Goal: Task Accomplishment & Management: Use online tool/utility

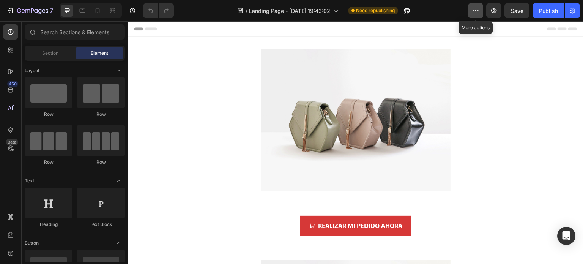
click at [480, 9] on button "button" at bounding box center [475, 10] width 15 height 15
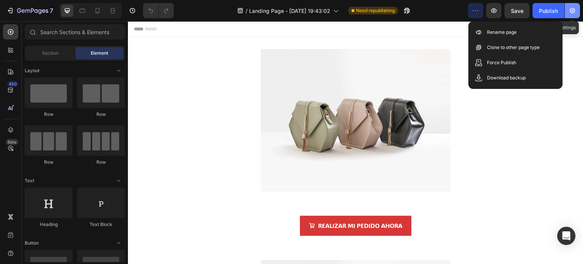
click at [572, 11] on icon "button" at bounding box center [572, 11] width 2 height 2
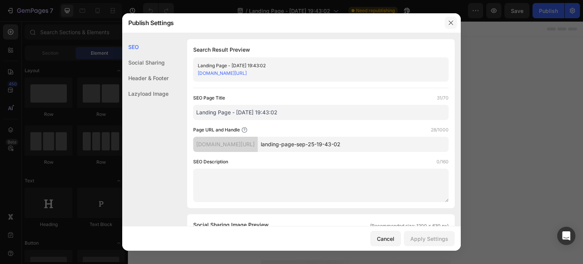
click at [456, 27] on button "button" at bounding box center [450, 23] width 12 height 12
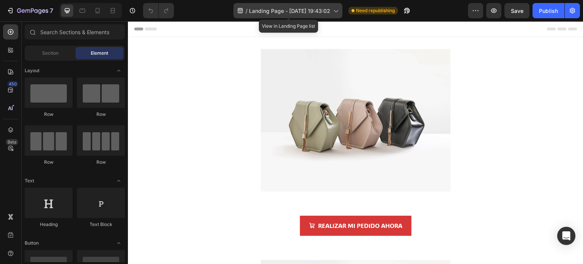
click at [335, 10] on icon at bounding box center [335, 11] width 8 height 8
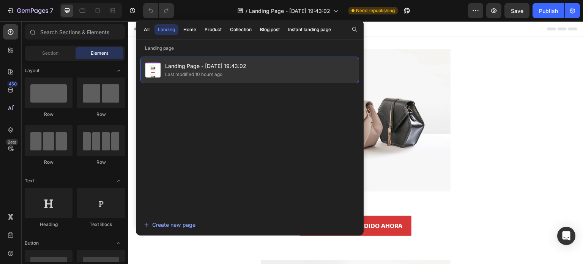
click at [287, 69] on div "Landing Page - Sep 25, 19:43:02 Last modified 10 hours ago" at bounding box center [249, 70] width 218 height 27
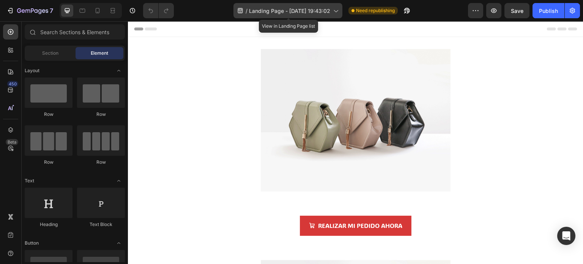
click at [321, 9] on span "Landing Page - Sep 25, 19:43:02" at bounding box center [289, 11] width 81 height 8
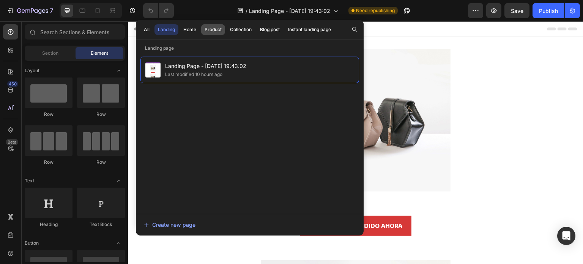
click at [212, 30] on div "Product" at bounding box center [212, 29] width 17 height 7
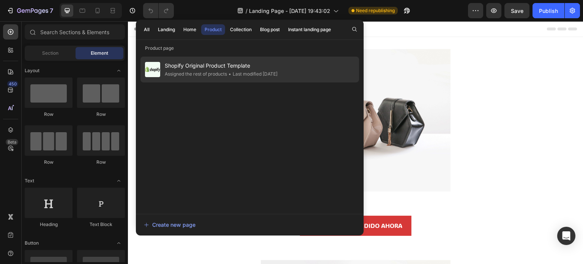
click at [234, 74] on div "• Last modified 2 months ago" at bounding box center [252, 74] width 50 height 8
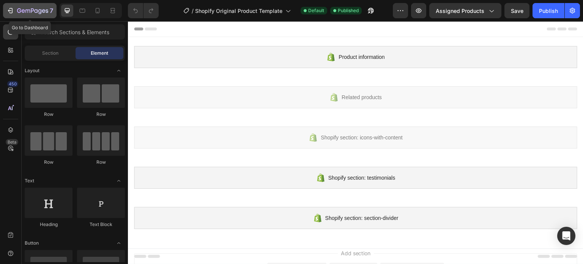
click at [13, 10] on icon "button" at bounding box center [10, 11] width 8 height 8
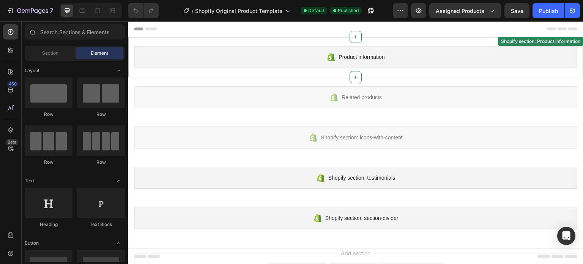
click at [304, 62] on div "Product information" at bounding box center [355, 57] width 443 height 22
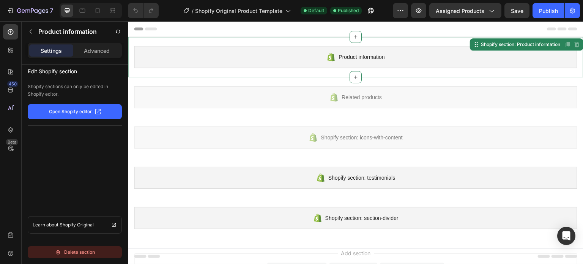
click at [85, 251] on div "Delete section" at bounding box center [75, 251] width 40 height 9
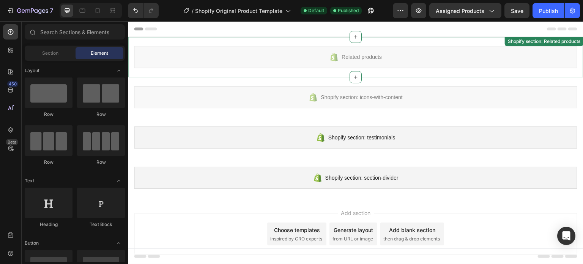
click at [344, 58] on span "Related products" at bounding box center [361, 56] width 40 height 9
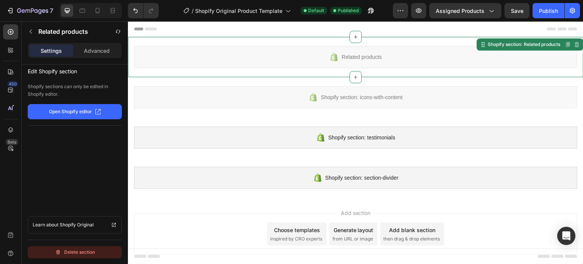
click at [99, 248] on button "Delete section" at bounding box center [75, 252] width 94 height 12
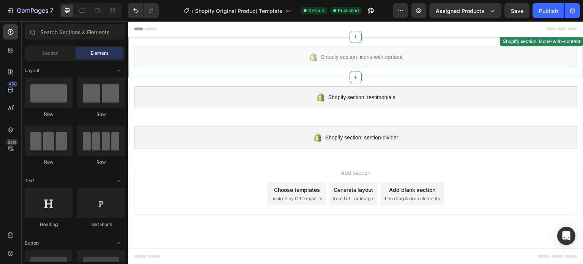
click at [284, 60] on div "Shopify section: icons-with-content" at bounding box center [355, 57] width 443 height 22
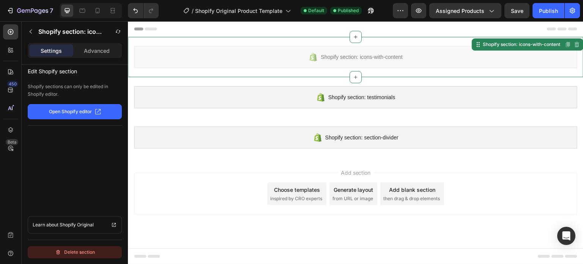
click at [67, 249] on div "Delete section" at bounding box center [75, 251] width 40 height 9
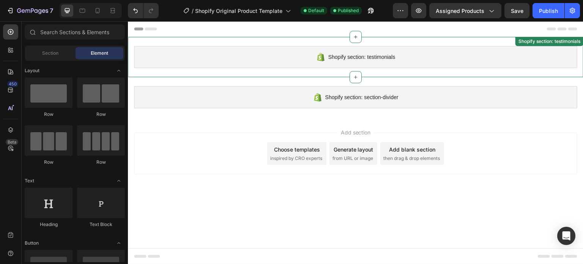
click at [285, 57] on div "Shopify section: testimonials" at bounding box center [355, 57] width 443 height 22
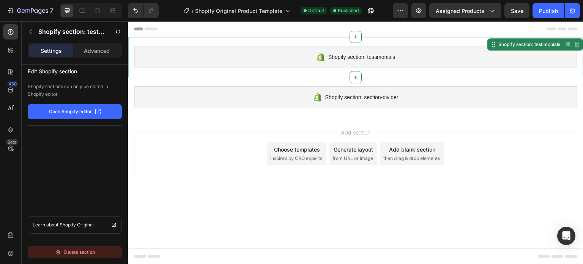
drag, startPoint x: 94, startPoint y: 252, endPoint x: 71, endPoint y: 155, distance: 99.1
click at [94, 252] on div "Delete section" at bounding box center [75, 251] width 40 height 9
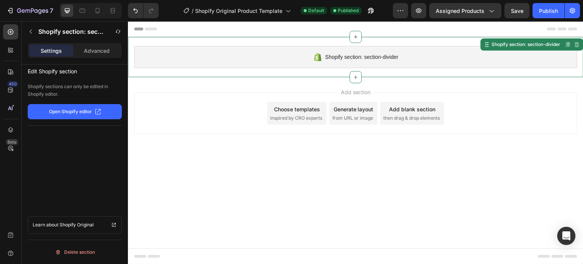
click at [308, 54] on div "Shopify section: section-divider" at bounding box center [355, 57] width 443 height 22
drag, startPoint x: 91, startPoint y: 248, endPoint x: 27, endPoint y: 132, distance: 133.0
click at [91, 248] on div "Delete section" at bounding box center [75, 251] width 40 height 9
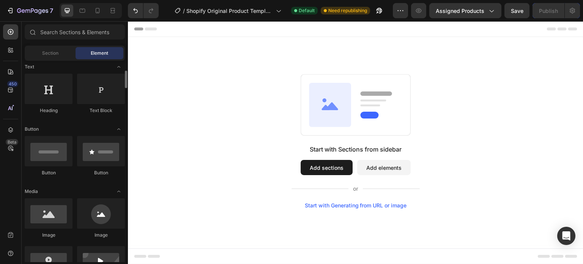
scroll to position [152, 0]
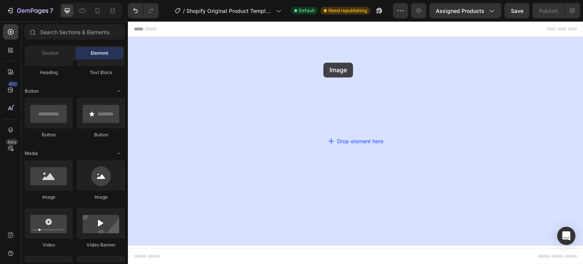
drag, startPoint x: 181, startPoint y: 207, endPoint x: 323, endPoint y: 63, distance: 202.7
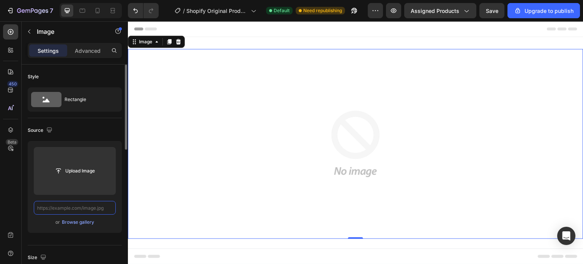
scroll to position [0, 0]
paste input "https://cdn.shopify.com/s/files/1/0760/1445/2965/files/CUIDAMOS_TU_SALUD.jpg?v=…"
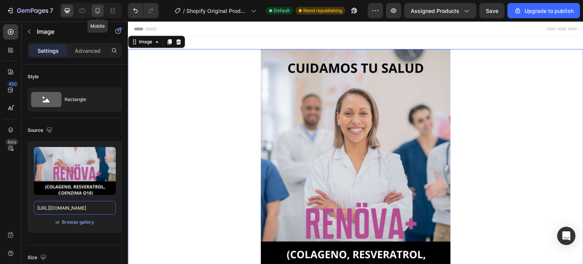
type input "https://cdn.shopify.com/s/files/1/0760/1445/2965/files/CUIDAMOS_TU_SALUD.jpg?v=…"
click at [97, 8] on icon at bounding box center [98, 10] width 4 height 5
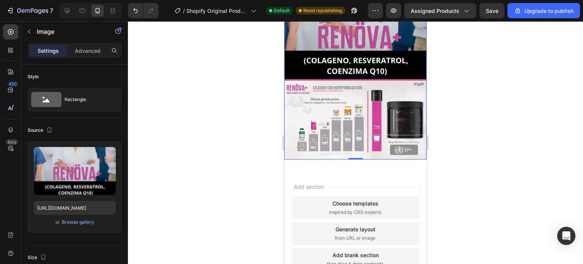
scroll to position [145, 0]
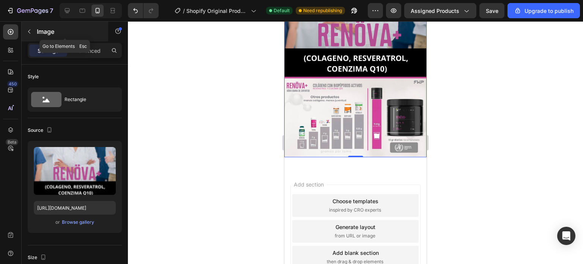
click at [31, 32] on icon "button" at bounding box center [29, 31] width 6 height 6
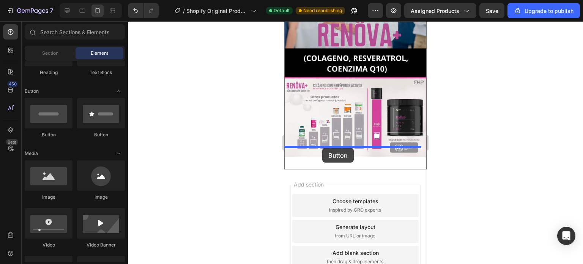
drag, startPoint x: 379, startPoint y: 143, endPoint x: 322, endPoint y: 148, distance: 57.5
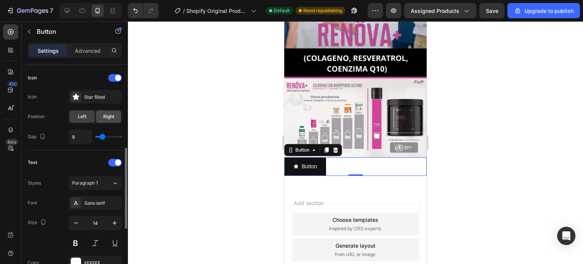
scroll to position [265, 0]
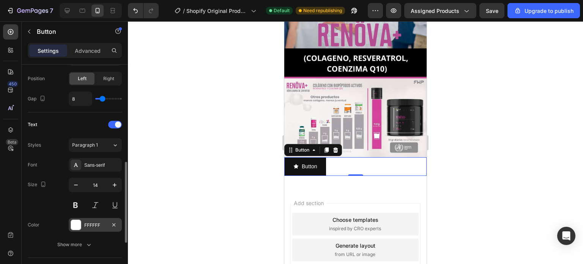
click at [99, 223] on div "FFFFFF" at bounding box center [95, 224] width 22 height 7
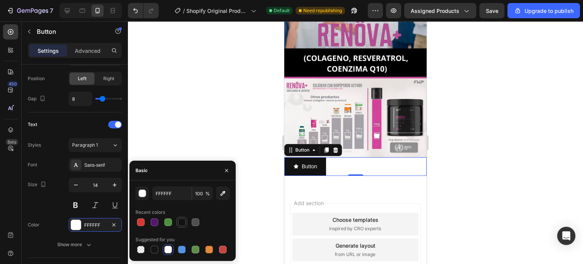
click at [181, 221] on div at bounding box center [182, 222] width 8 height 8
click at [166, 248] on div at bounding box center [168, 249] width 8 height 8
type input "FFFFFF"
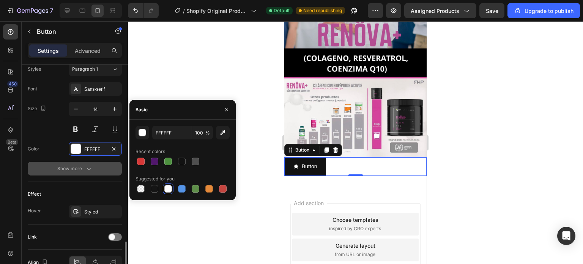
scroll to position [379, 0]
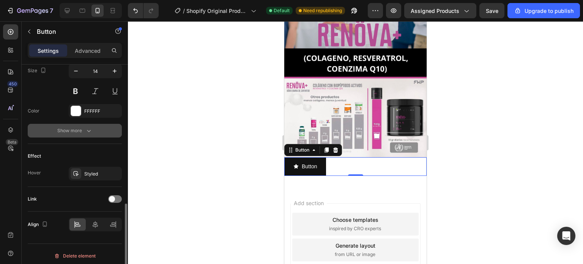
click at [88, 129] on icon "button" at bounding box center [89, 131] width 8 height 8
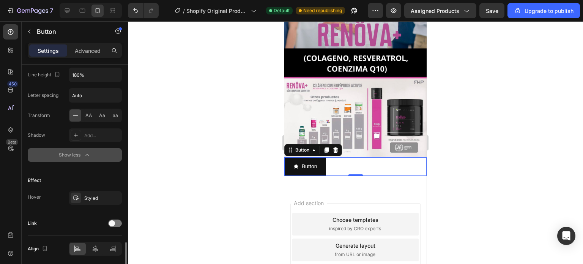
scroll to position [481, 0]
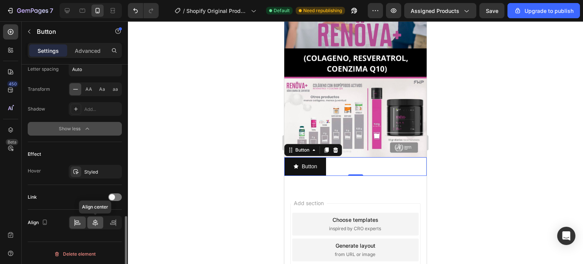
click at [96, 223] on icon at bounding box center [95, 222] width 8 height 8
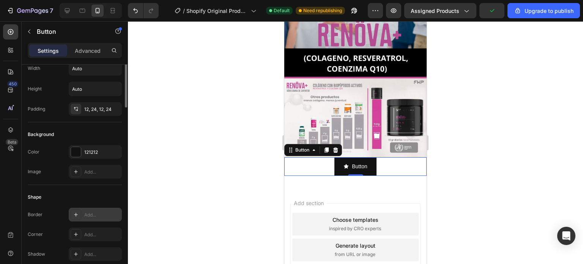
scroll to position [0, 0]
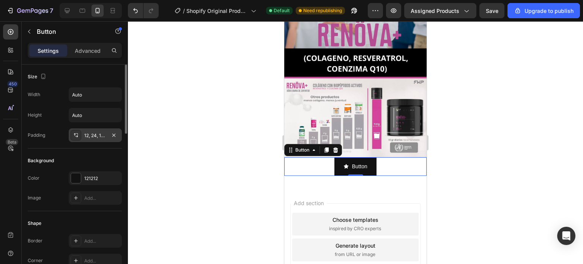
click at [103, 140] on div "12, 24, 12, 24" at bounding box center [95, 135] width 53 height 14
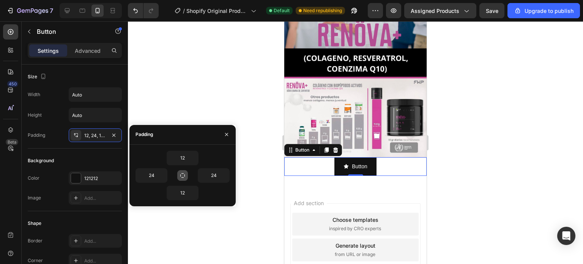
click at [184, 176] on icon "button" at bounding box center [182, 175] width 6 height 6
type input "12"
click at [184, 176] on icon "button" at bounding box center [182, 175] width 6 height 6
click at [155, 177] on input "12" at bounding box center [151, 175] width 31 height 14
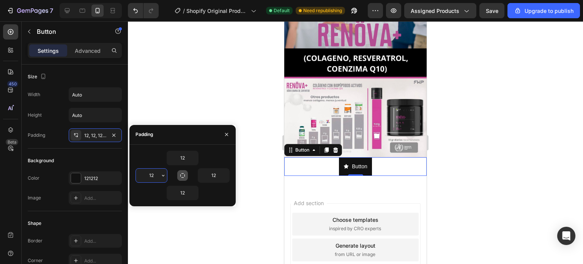
click at [155, 177] on input "12" at bounding box center [151, 175] width 31 height 14
type input "50"
click at [214, 174] on input "12" at bounding box center [213, 175] width 31 height 14
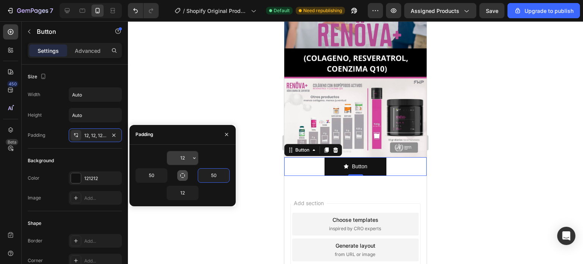
type input "50"
click at [183, 157] on input "12" at bounding box center [182, 158] width 31 height 14
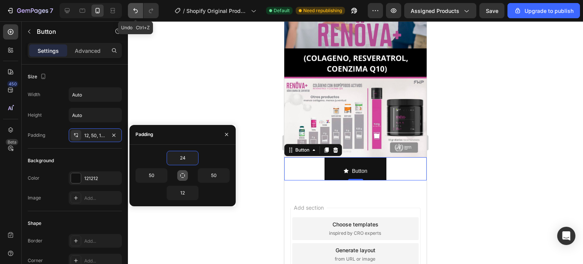
click at [140, 14] on button "Undo/Redo" at bounding box center [135, 10] width 15 height 15
type input "12"
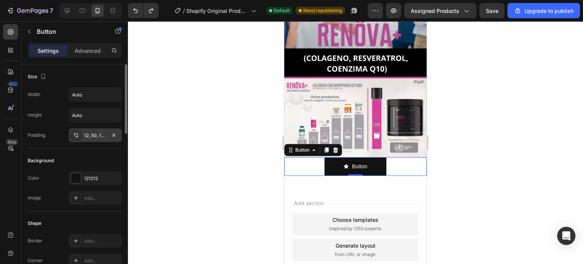
click at [102, 129] on div "12, 50, 12, 50" at bounding box center [95, 135] width 53 height 14
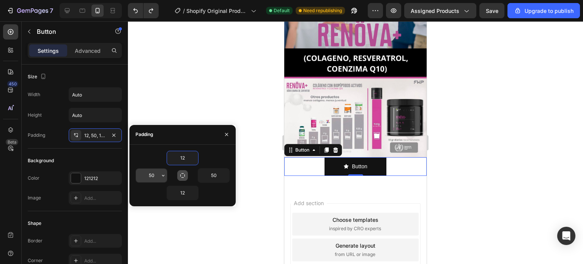
click at [148, 174] on input "50" at bounding box center [151, 175] width 31 height 14
type input "60"
click at [215, 175] on input "50" at bounding box center [213, 175] width 31 height 14
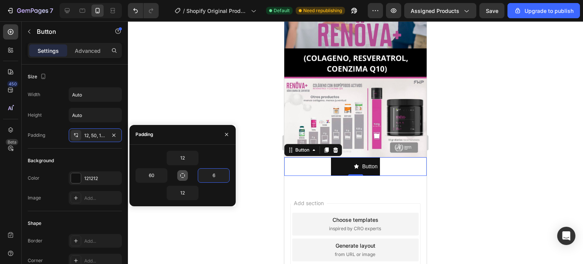
type input "60"
click at [264, 164] on div at bounding box center [355, 142] width 455 height 242
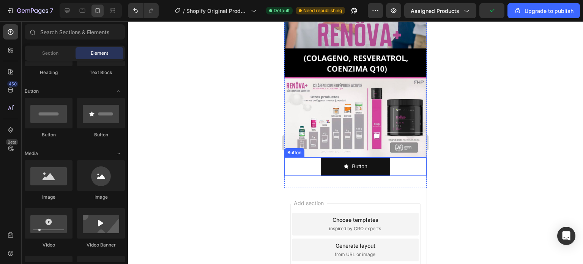
click at [298, 157] on div "Button Button" at bounding box center [355, 166] width 142 height 19
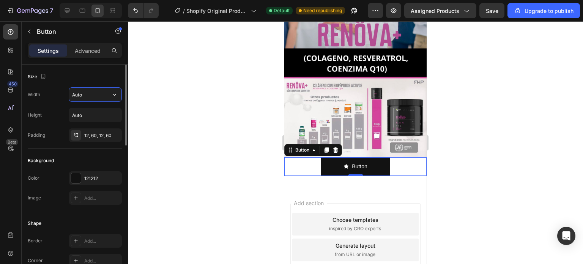
click at [94, 90] on input "Auto" at bounding box center [95, 95] width 52 height 14
click at [115, 94] on icon "button" at bounding box center [114, 95] width 3 height 2
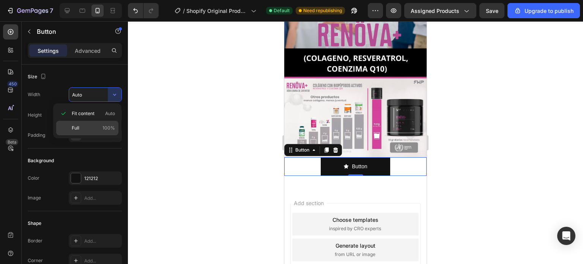
click at [104, 130] on span "100%" at bounding box center [108, 127] width 13 height 7
type input "100%"
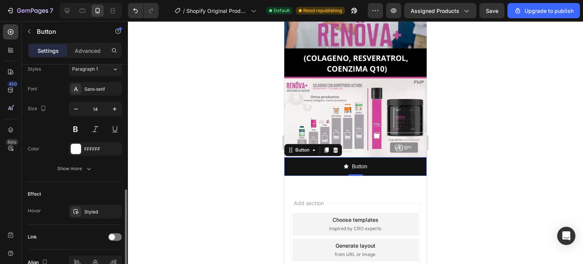
scroll to position [382, 0]
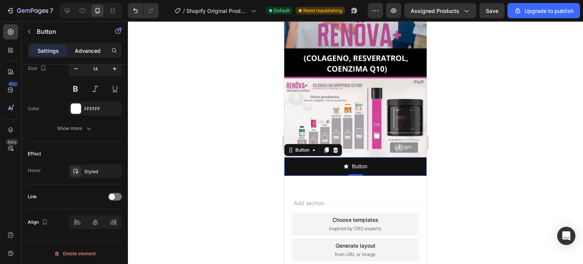
click at [87, 50] on p "Advanced" at bounding box center [88, 51] width 26 height 8
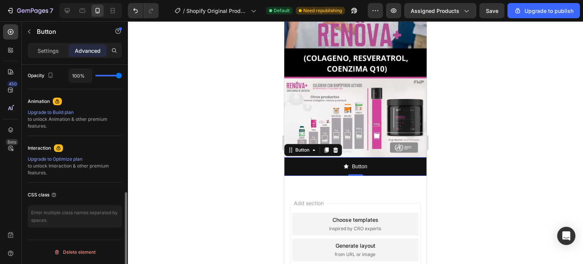
scroll to position [305, 0]
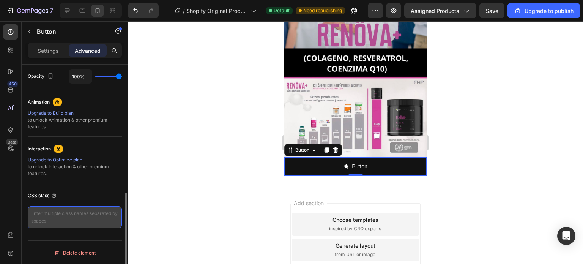
click at [68, 212] on textarea at bounding box center [75, 217] width 94 height 22
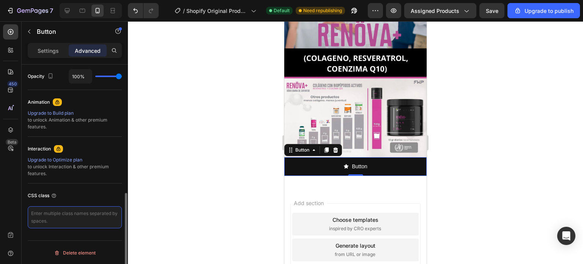
paste textarea "_rsi-cod-form-is-gempage _rsi-cod-form-gempages-button-overwrite"
type textarea "_rsi-cod-form-is-gempage _rsi-cod-form-gempages-button-overwrite"
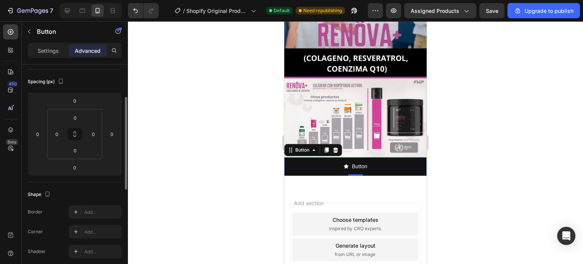
scroll to position [0, 0]
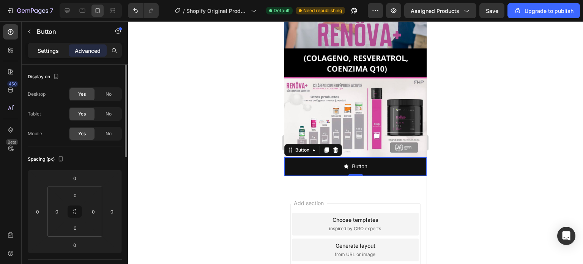
click at [49, 48] on p "Settings" at bounding box center [48, 51] width 21 height 8
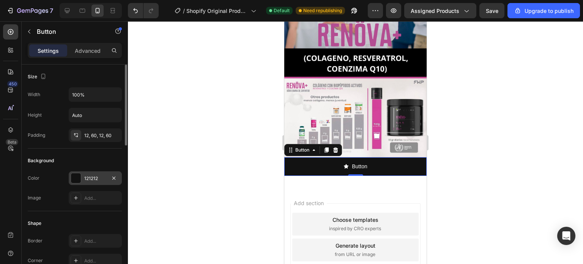
click at [102, 177] on div "121212" at bounding box center [95, 178] width 22 height 7
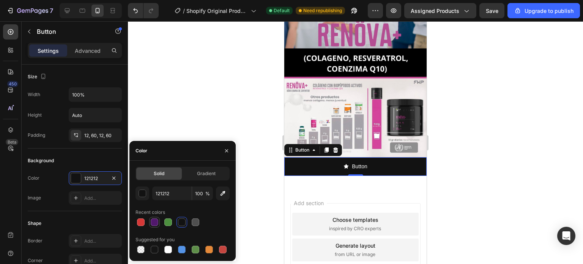
click at [157, 224] on div at bounding box center [155, 222] width 8 height 8
type input "51186C"
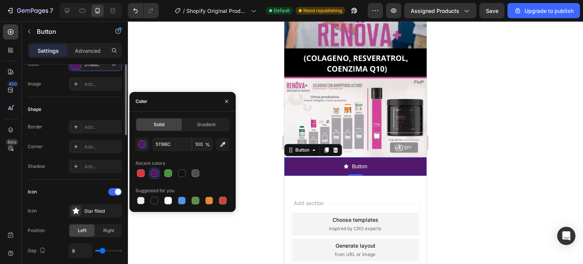
scroll to position [152, 0]
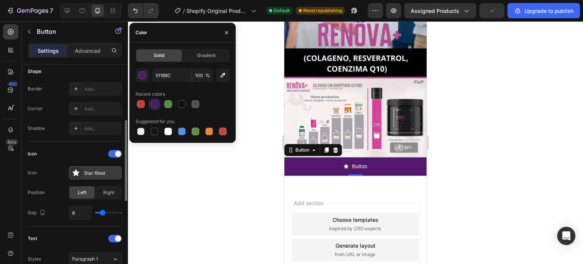
click at [95, 172] on div "Star filled" at bounding box center [102, 173] width 36 height 7
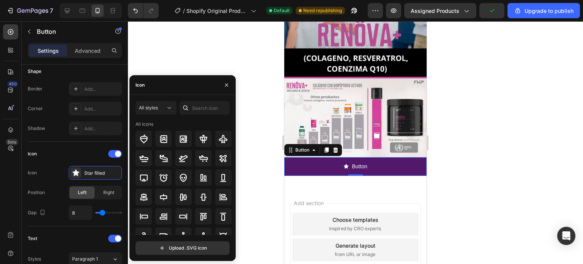
click at [171, 98] on div "All styles All icons Upload .SVG icon" at bounding box center [182, 178] width 106 height 166
click at [205, 108] on input "text" at bounding box center [204, 108] width 50 height 14
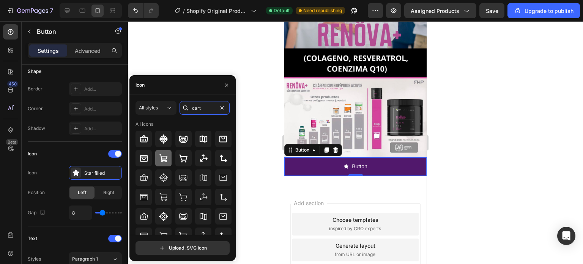
type input "cart"
click at [162, 157] on icon at bounding box center [163, 158] width 9 height 9
click at [164, 195] on icon at bounding box center [163, 196] width 9 height 9
click at [161, 154] on icon at bounding box center [163, 158] width 9 height 9
click at [223, 84] on button "button" at bounding box center [226, 85] width 12 height 12
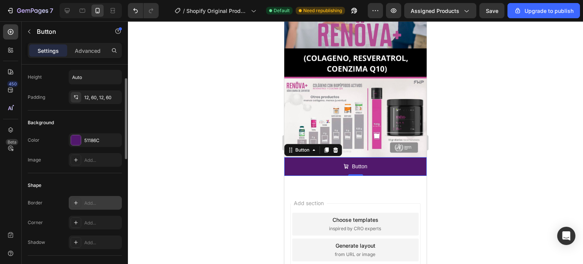
scroll to position [0, 0]
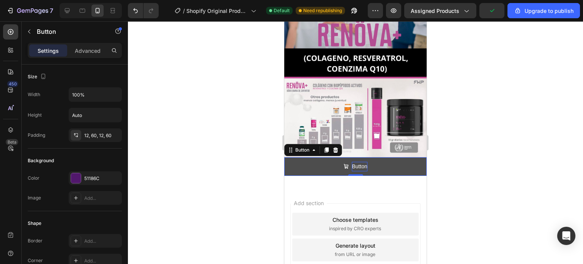
click at [355, 162] on p "Button" at bounding box center [359, 166] width 15 height 9
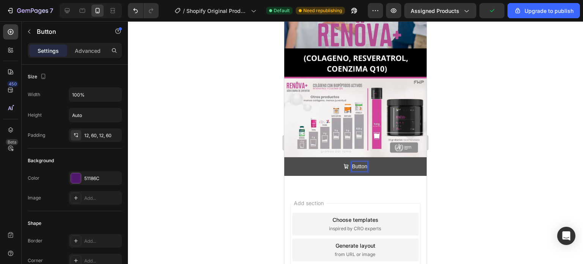
click at [355, 162] on p "Button" at bounding box center [359, 166] width 15 height 9
click at [284, 157] on button "REALIZAR" at bounding box center [355, 166] width 142 height 19
click at [284, 157] on button "REALIZAR MI" at bounding box center [355, 166] width 142 height 19
click at [284, 157] on button "REALIZAR MI PEDIDO A" at bounding box center [355, 166] width 142 height 19
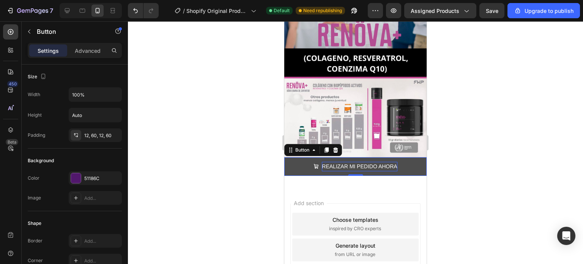
click at [285, 159] on button "REALIZAR MI PEDIDO AHORA" at bounding box center [355, 166] width 142 height 19
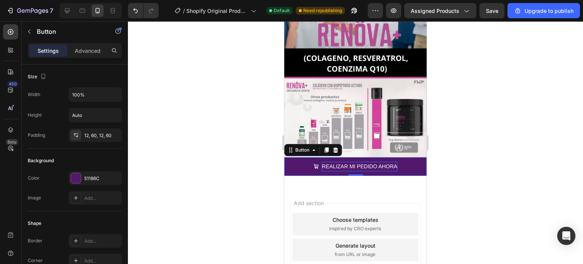
click at [235, 154] on div at bounding box center [355, 142] width 455 height 242
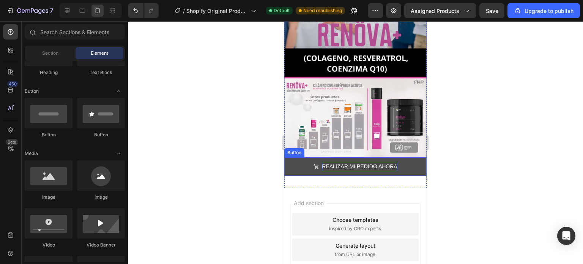
click at [297, 162] on button "REALIZAR MI PEDIDO AHORA" at bounding box center [355, 166] width 142 height 19
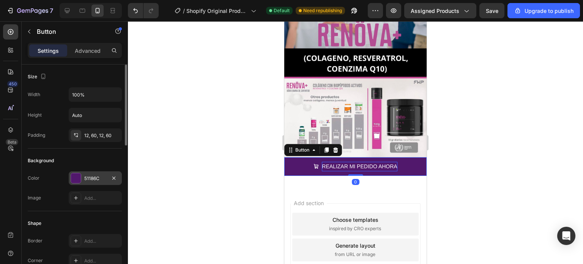
click at [91, 179] on div "51186C" at bounding box center [95, 178] width 22 height 7
click at [180, 113] on div at bounding box center [355, 142] width 455 height 242
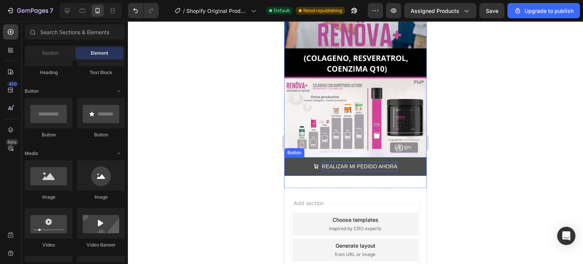
click at [405, 158] on button "REALIZAR MI PEDIDO AHORA" at bounding box center [355, 166] width 142 height 19
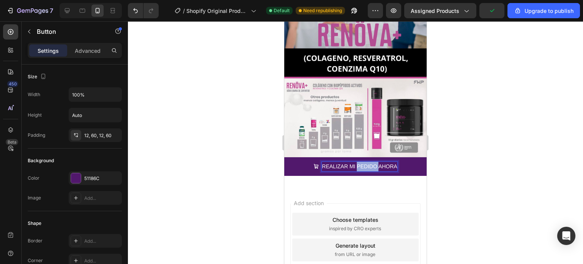
click at [355, 162] on p "REALIZAR MI PEDIDO AHORA" at bounding box center [359, 166] width 75 height 9
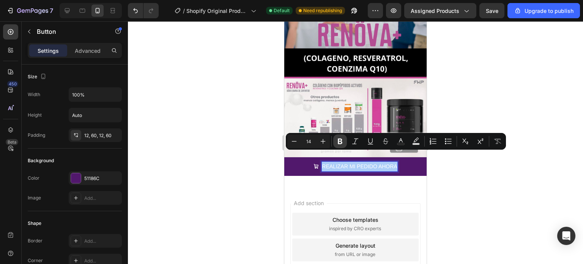
click at [342, 142] on icon "Editor contextual toolbar" at bounding box center [340, 141] width 5 height 6
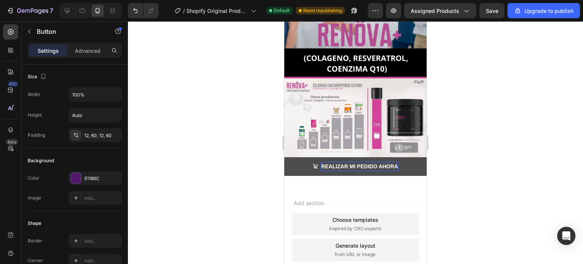
click at [409, 157] on button "REALIZAR MI PEDIDO AHORA" at bounding box center [355, 166] width 142 height 19
click at [297, 158] on button "REALIZAR MI PEDIDO AHORA" at bounding box center [355, 166] width 142 height 19
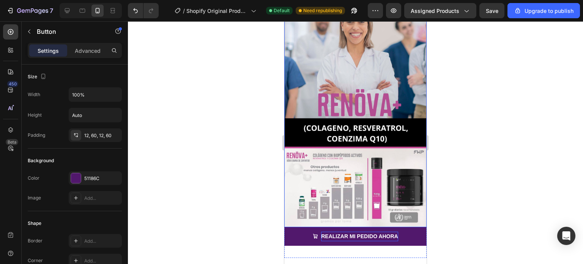
scroll to position [76, 0]
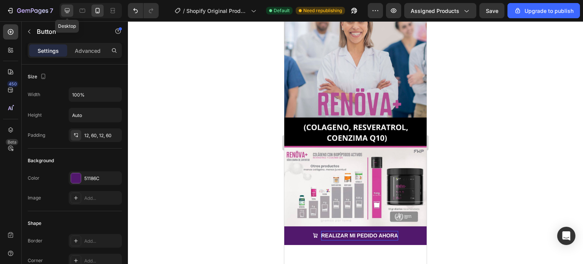
click at [68, 12] on icon at bounding box center [67, 10] width 5 height 5
type input "Auto"
type input "16"
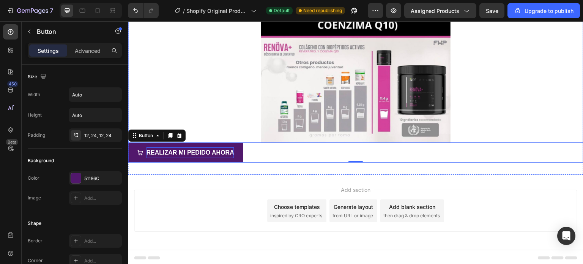
scroll to position [245, 0]
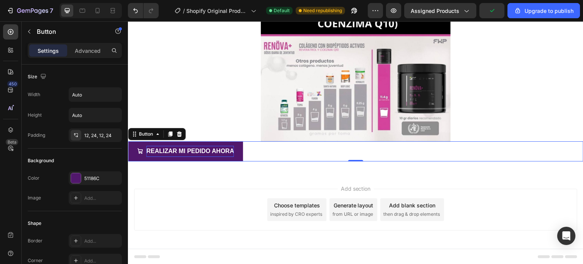
click at [259, 147] on div "REALIZAR MI PEDIDO AHORA Button 0" at bounding box center [355, 151] width 455 height 20
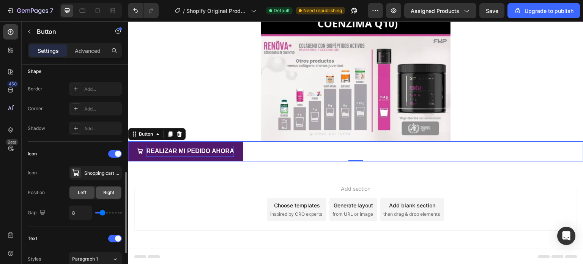
scroll to position [190, 0]
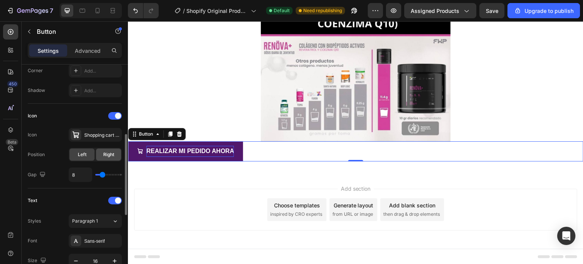
click at [108, 156] on span "Right" at bounding box center [108, 154] width 11 height 7
click at [78, 152] on div "Left" at bounding box center [81, 154] width 25 height 12
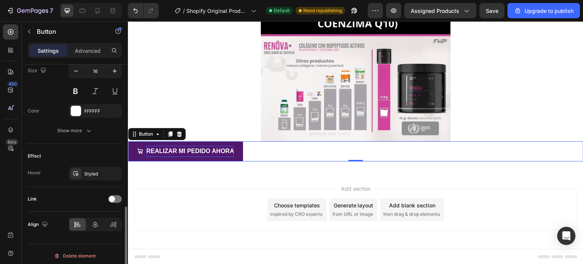
scroll to position [382, 0]
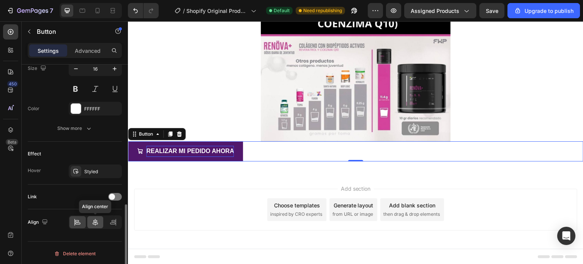
click at [99, 220] on div at bounding box center [95, 222] width 16 height 12
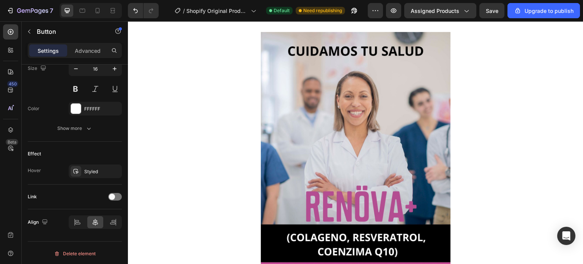
scroll to position [0, 0]
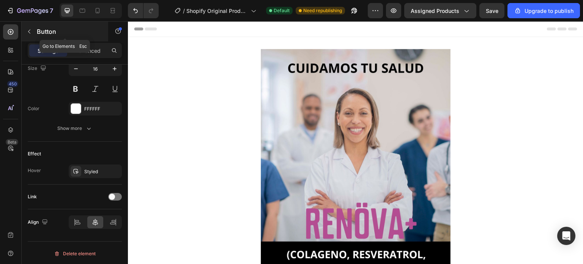
click at [30, 30] on icon "button" at bounding box center [29, 31] width 6 height 6
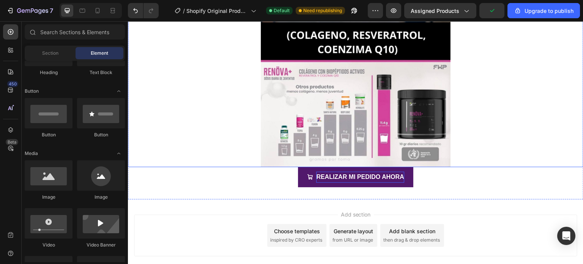
scroll to position [228, 0]
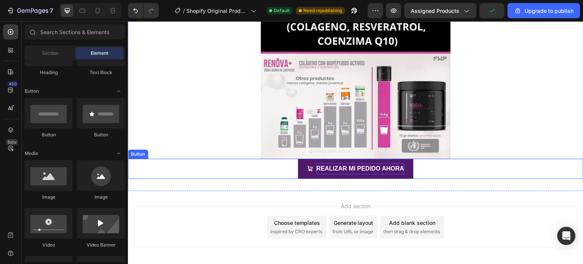
click at [278, 166] on div "REALIZAR MI PEDIDO AHORA Button" at bounding box center [355, 169] width 455 height 20
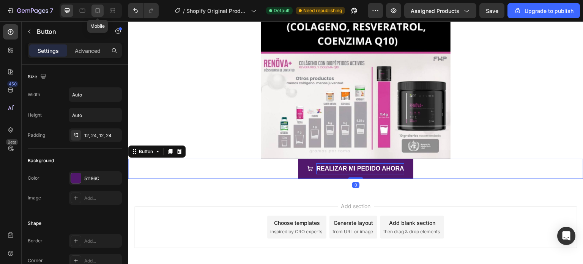
click at [101, 11] on icon at bounding box center [98, 11] width 8 height 8
type input "100%"
type input "14"
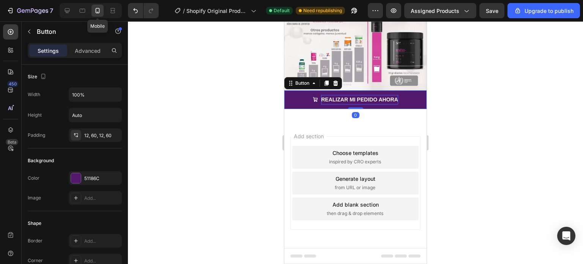
scroll to position [164, 0]
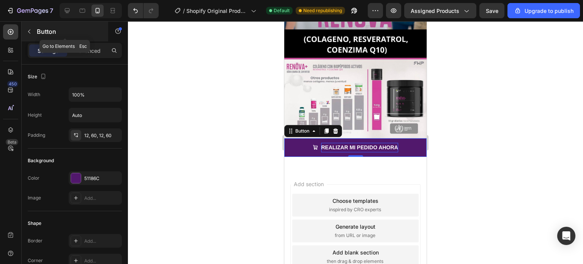
click at [35, 27] on button "button" at bounding box center [29, 31] width 12 height 12
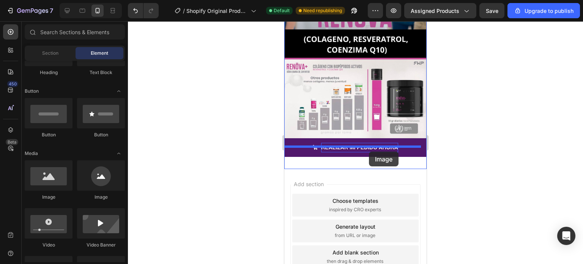
drag, startPoint x: 363, startPoint y: 195, endPoint x: 368, endPoint y: 150, distance: 45.4
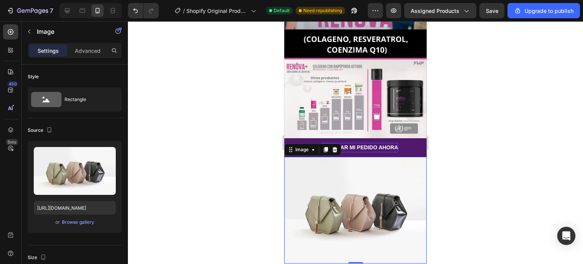
scroll to position [228, 0]
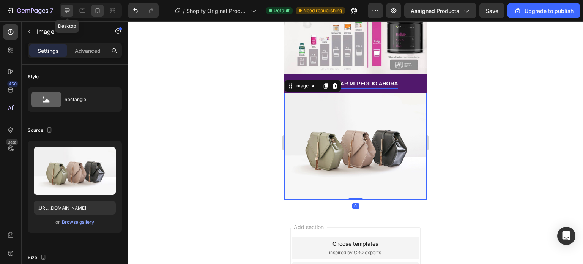
click at [66, 7] on icon at bounding box center [67, 11] width 8 height 8
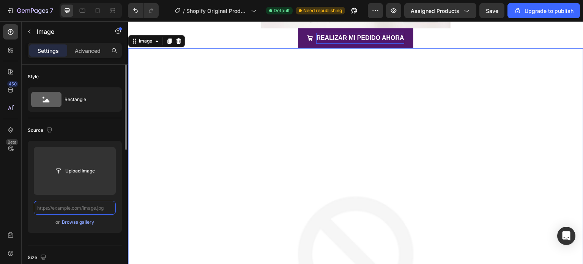
paste input "https://cdn.shopify.com/s/files/1/0760/1445/2965/files/CUIDAMOS_TU_SALUD_1.jpg?…"
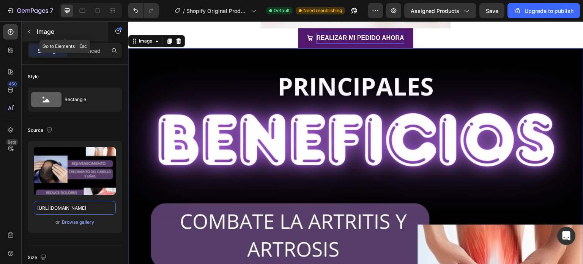
type input "https://cdn.shopify.com/s/files/1/0760/1445/2965/files/CUIDAMOS_TU_SALUD_1.jpg?…"
click at [29, 32] on icon "button" at bounding box center [29, 32] width 2 height 4
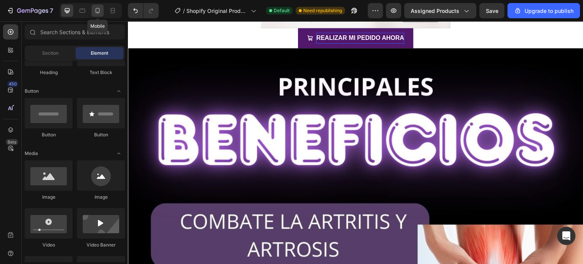
click at [97, 11] on icon at bounding box center [98, 11] width 8 height 8
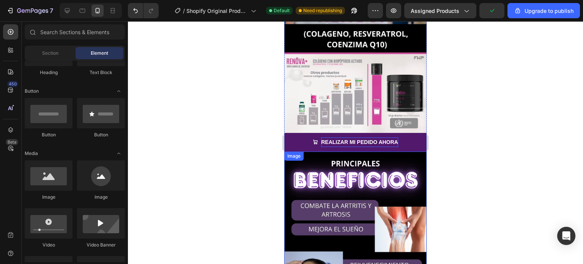
scroll to position [168, 0]
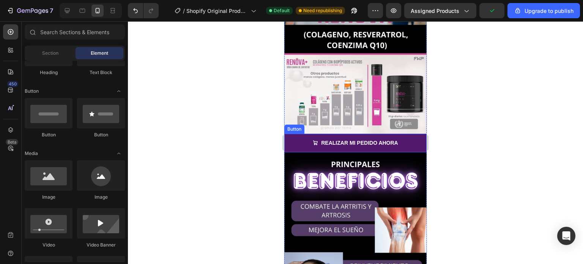
click at [288, 133] on button "REALIZAR MI PEDIDO AHORA" at bounding box center [355, 142] width 142 height 19
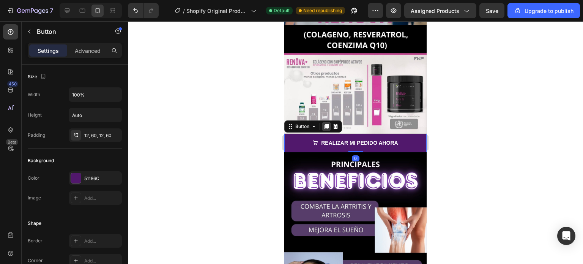
click at [329, 123] on icon at bounding box center [326, 126] width 6 height 6
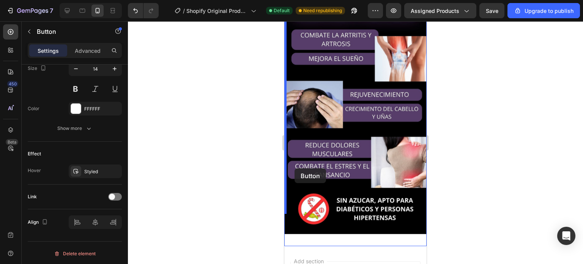
scroll to position [358, 0]
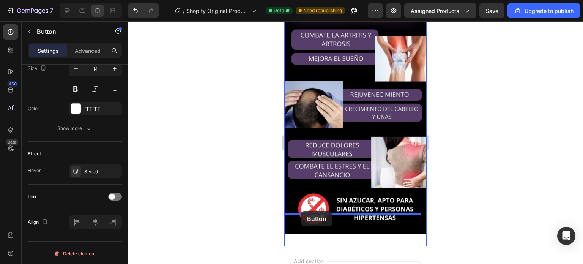
drag, startPoint x: 287, startPoint y: 133, endPoint x: 299, endPoint y: 211, distance: 78.7
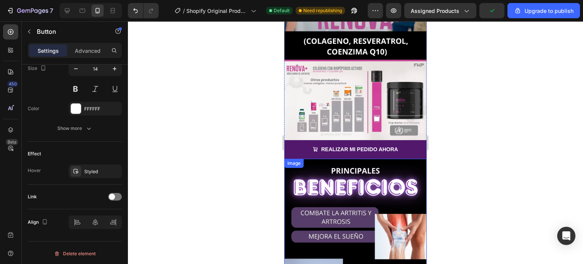
scroll to position [150, 0]
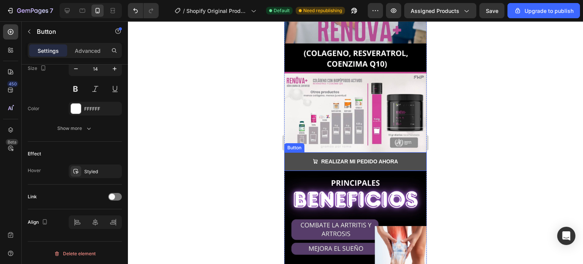
click at [295, 152] on button "REALIZAR MI PEDIDO AHORA" at bounding box center [355, 161] width 142 height 19
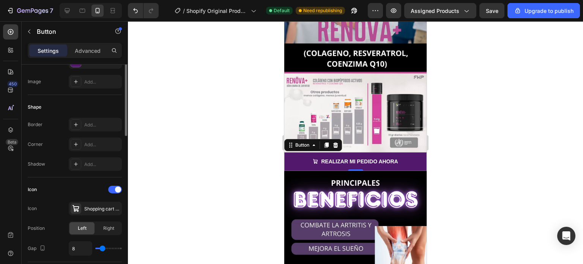
scroll to position [78, 0]
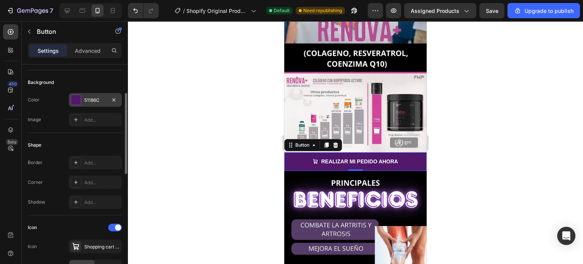
click at [82, 102] on div "51186C" at bounding box center [95, 100] width 53 height 14
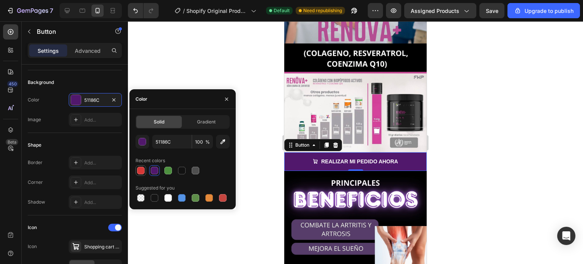
click at [141, 168] on div at bounding box center [141, 170] width 8 height 8
type input "D63837"
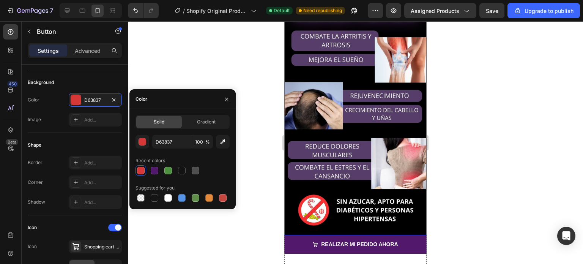
scroll to position [377, 0]
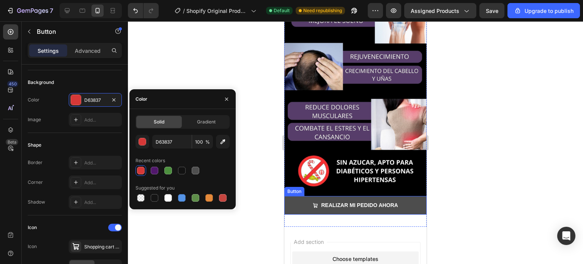
click at [297, 196] on button "REALIZAR MI PEDIDO AHORA" at bounding box center [355, 205] width 142 height 19
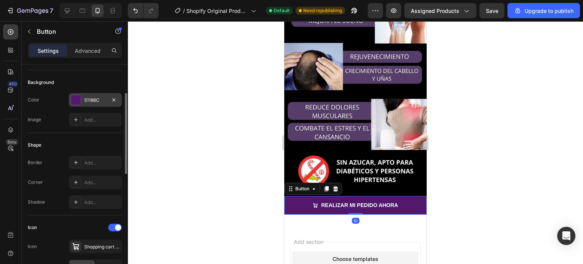
click at [76, 98] on div at bounding box center [76, 100] width 10 height 10
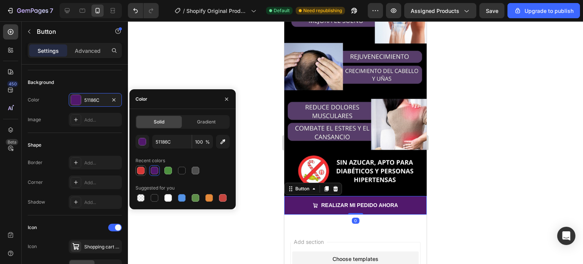
click at [139, 167] on div at bounding box center [141, 170] width 8 height 8
type input "D63837"
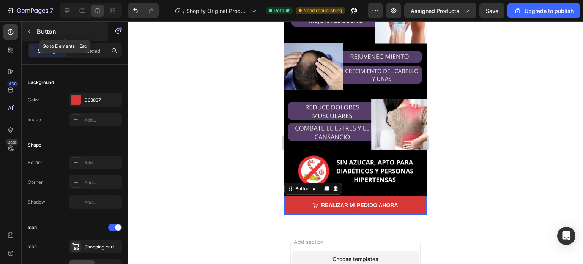
click at [36, 31] on div "Button" at bounding box center [65, 32] width 86 height 20
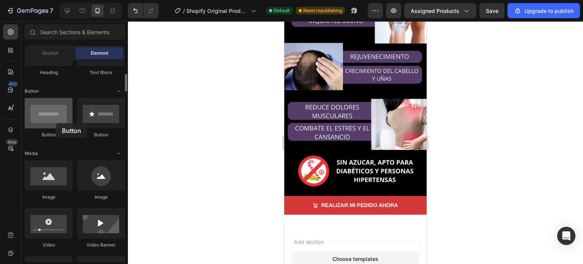
click at [56, 123] on div at bounding box center [49, 113] width 48 height 30
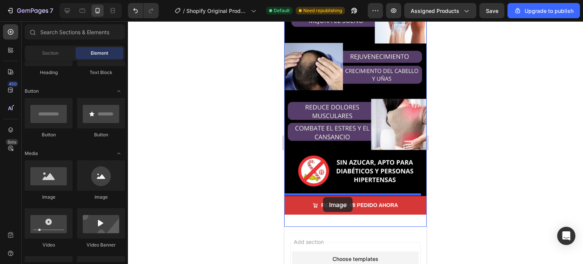
drag, startPoint x: 338, startPoint y: 196, endPoint x: 323, endPoint y: 197, distance: 14.8
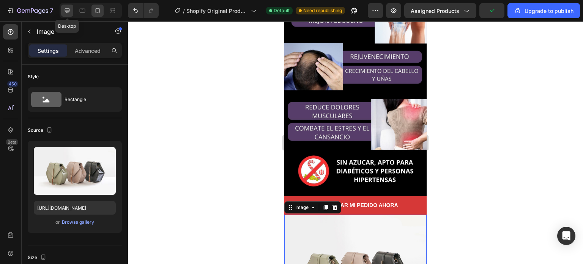
click at [68, 11] on icon at bounding box center [67, 11] width 8 height 8
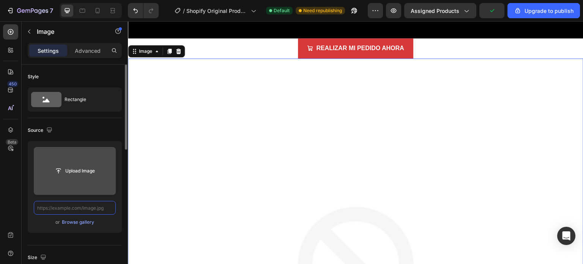
paste input "https://cdn.shopify.com/s/files/1/0760/1445/2965/files/CUIDAMOS_TU_SALUD_1.gif?…"
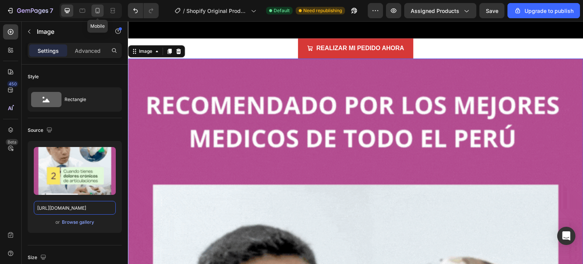
type input "https://cdn.shopify.com/s/files/1/0760/1445/2965/files/CUIDAMOS_TU_SALUD_1.gif?…"
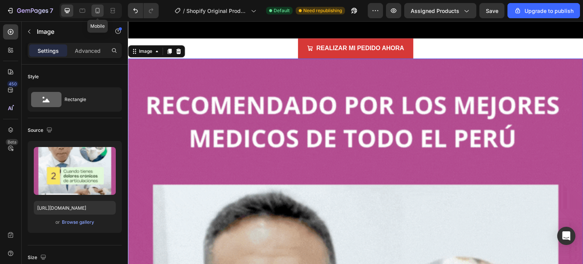
scroll to position [0, 0]
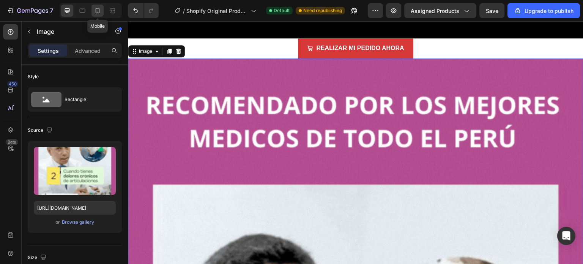
click at [96, 8] on icon at bounding box center [98, 11] width 8 height 8
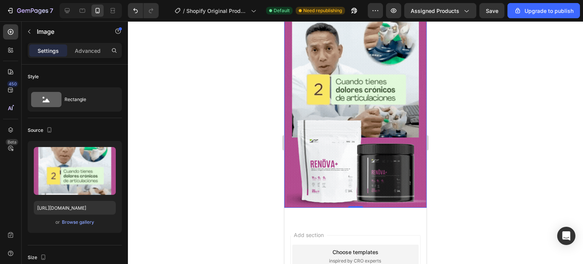
scroll to position [523, 0]
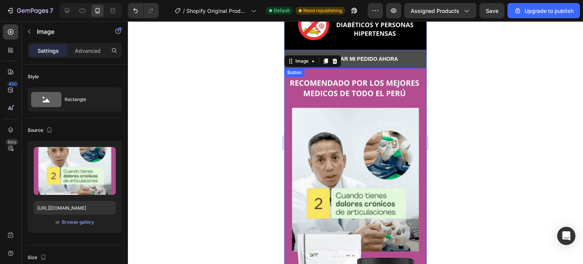
click at [361, 50] on button "REALIZAR MI PEDIDO AHORA" at bounding box center [355, 59] width 142 height 19
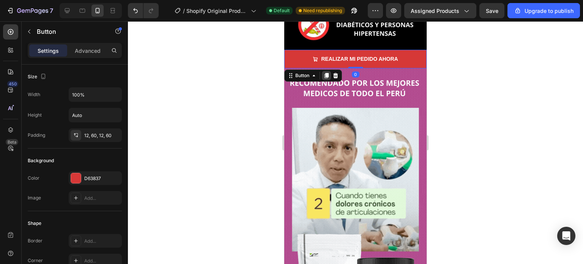
click at [326, 71] on div at bounding box center [326, 75] width 9 height 9
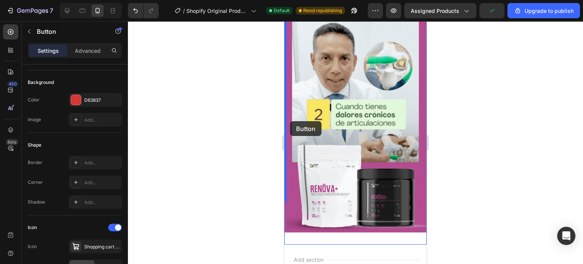
scroll to position [637, 0]
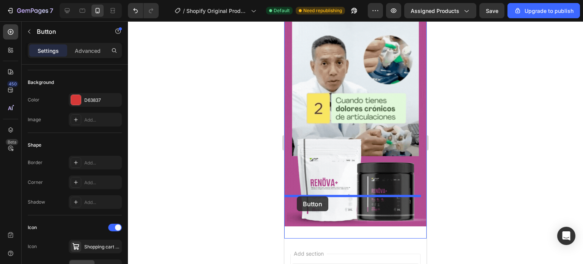
drag, startPoint x: 289, startPoint y: 44, endPoint x: 297, endPoint y: 196, distance: 152.3
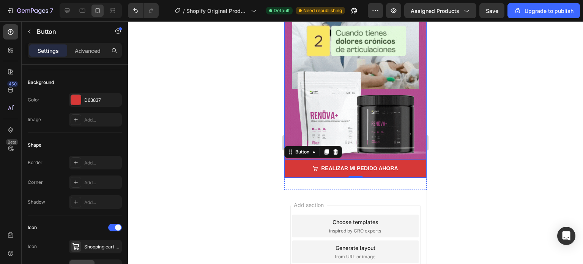
scroll to position [686, 0]
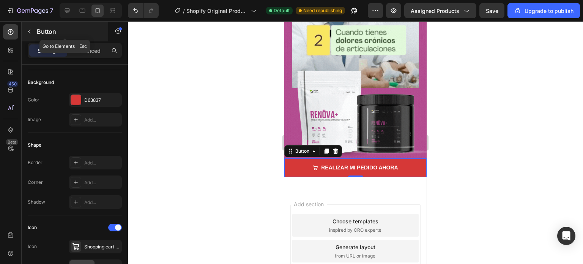
click at [30, 31] on icon "button" at bounding box center [29, 31] width 6 height 6
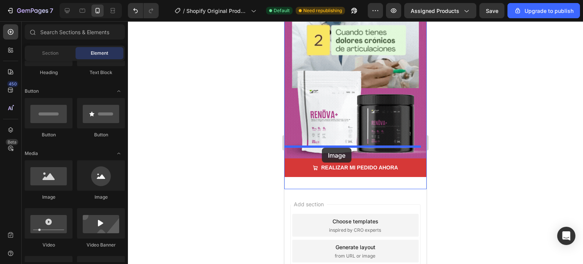
drag, startPoint x: 328, startPoint y: 207, endPoint x: 322, endPoint y: 148, distance: 60.3
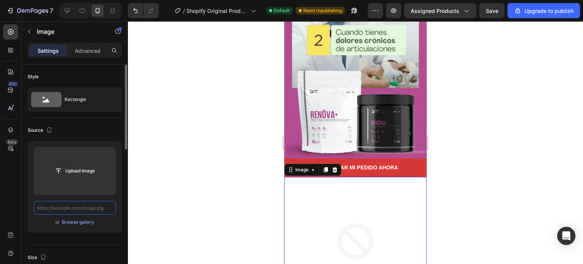
scroll to position [0, 0]
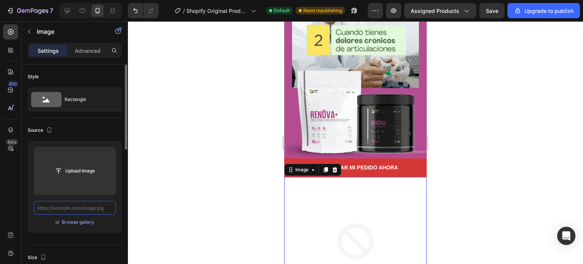
paste input "https://cdn.shopify.com/s/files/1/0760/1445/2965/files/CUIDAMOS_TU_SALUD_2.jpg?…"
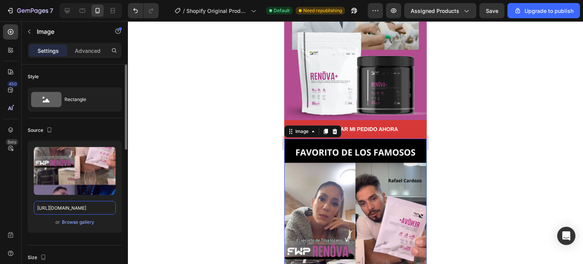
scroll to position [686, 0]
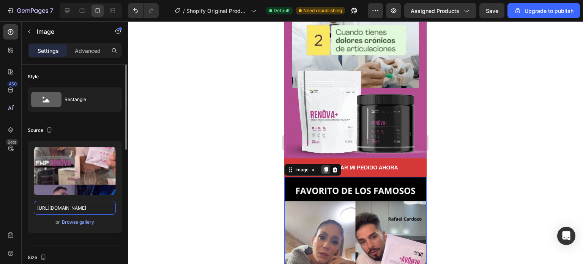
type input "https://cdn.shopify.com/s/files/1/0760/1445/2965/files/CUIDAMOS_TU_SALUD_2.jpg?…"
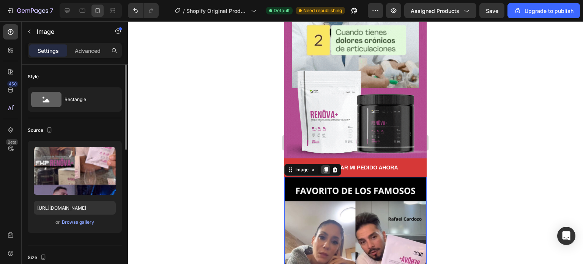
click at [324, 166] on icon at bounding box center [325, 169] width 6 height 6
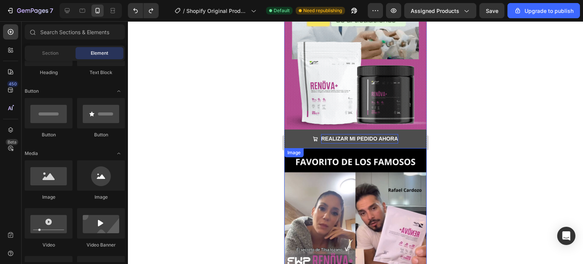
scroll to position [701, 0]
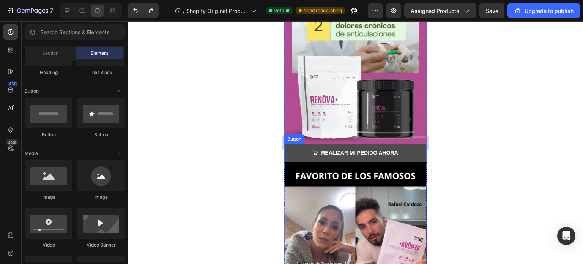
click at [291, 143] on button "REALIZAR MI PEDIDO AHORA" at bounding box center [355, 152] width 142 height 19
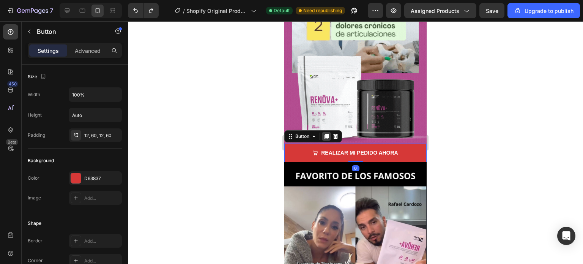
click at [328, 133] on icon at bounding box center [326, 136] width 6 height 6
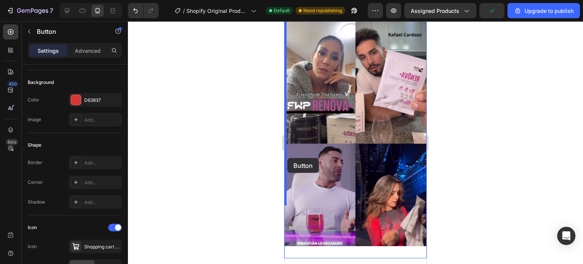
scroll to position [891, 0]
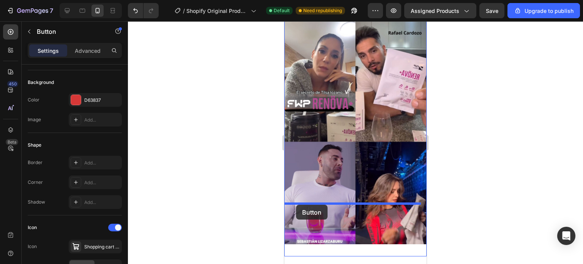
drag, startPoint x: 289, startPoint y: 123, endPoint x: 296, endPoint y: 204, distance: 81.5
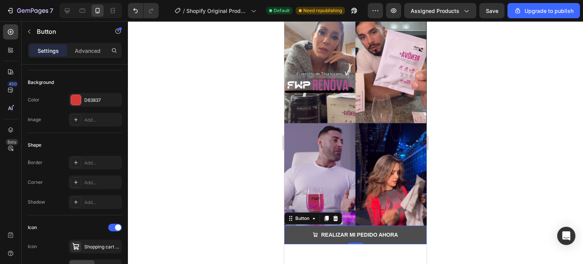
scroll to position [872, 0]
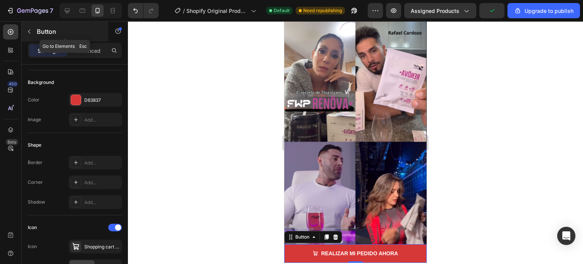
click at [30, 28] on icon "button" at bounding box center [29, 31] width 6 height 6
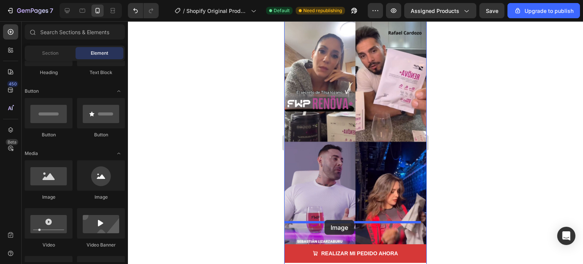
drag, startPoint x: 344, startPoint y: 206, endPoint x: 324, endPoint y: 220, distance: 23.9
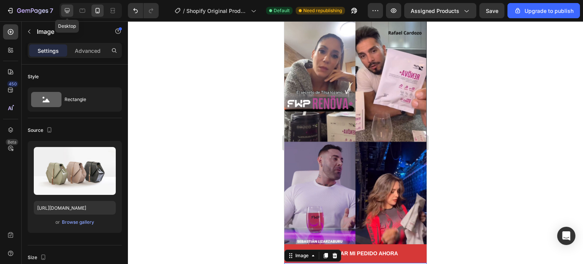
click at [71, 9] on div at bounding box center [67, 11] width 12 height 12
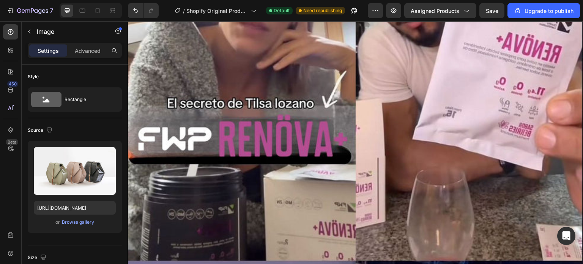
scroll to position [2277, 0]
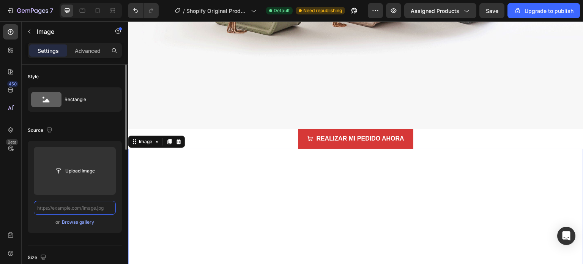
paste input "https://cdn.shopify.com/s/files/1/0760/1445/2965/files/CUIDAMOS_TU_SALUD_3.jpg?…"
type input "https://cdn.shopify.com/s/files/1/0760/1445/2965/files/CUIDAMOS_TU_SALUD_3.jpg?…"
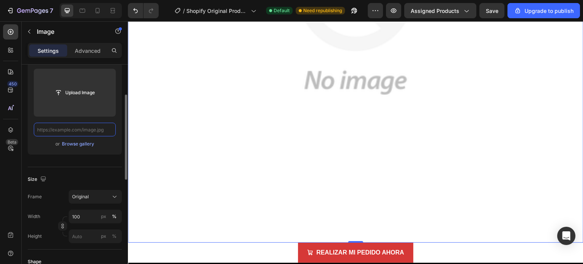
scroll to position [0, 0]
paste input "https://cdn.shopify.com/s/files/1/0760/1445/2965/files/CUIDAMOS_TU_SALUD_2.jpg?…"
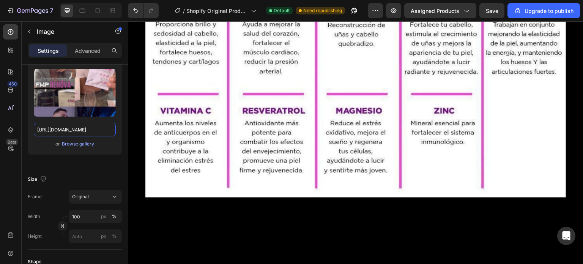
scroll to position [3490, 0]
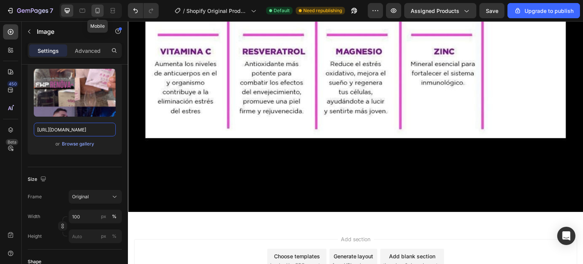
type input "https://cdn.shopify.com/s/files/1/0760/1445/2965/files/CUIDAMOS_TU_SALUD_2.jpg?…"
click at [102, 13] on div at bounding box center [97, 11] width 12 height 12
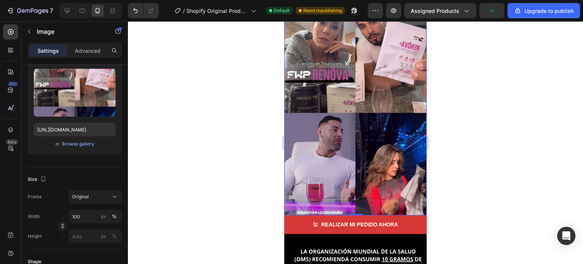
scroll to position [975, 0]
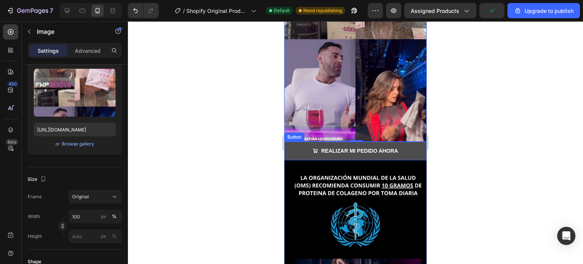
click at [294, 141] on button "REALIZAR MI PEDIDO AHORA" at bounding box center [355, 150] width 142 height 19
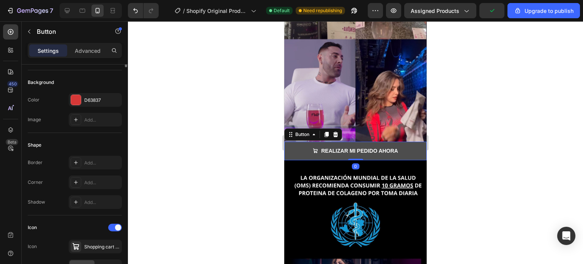
scroll to position [0, 0]
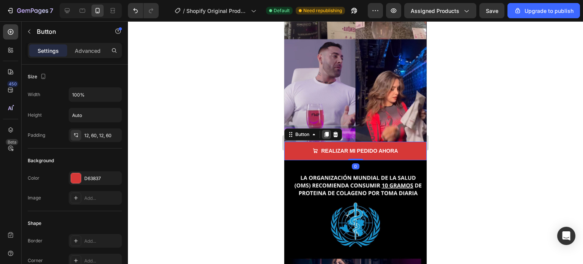
click at [326, 132] on icon at bounding box center [326, 134] width 4 height 5
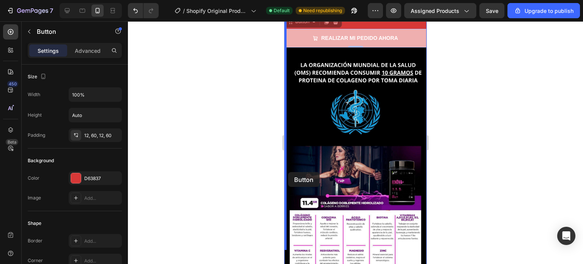
scroll to position [1126, 0]
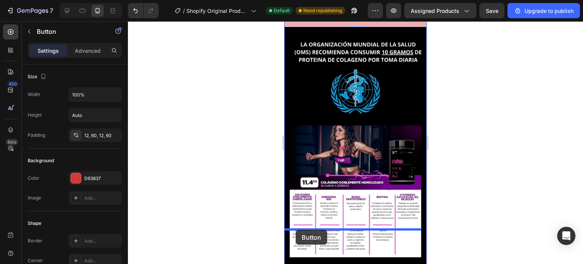
drag, startPoint x: 289, startPoint y: 113, endPoint x: 295, endPoint y: 229, distance: 117.0
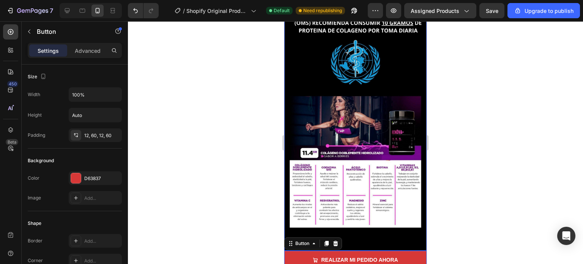
scroll to position [1209, 0]
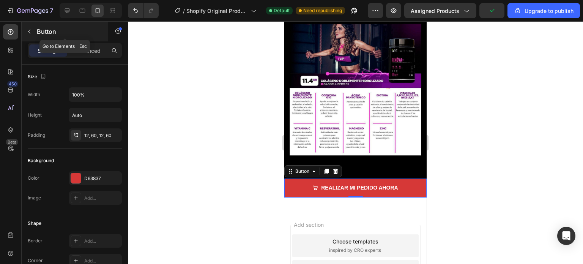
click at [25, 31] on button "button" at bounding box center [29, 31] width 12 height 12
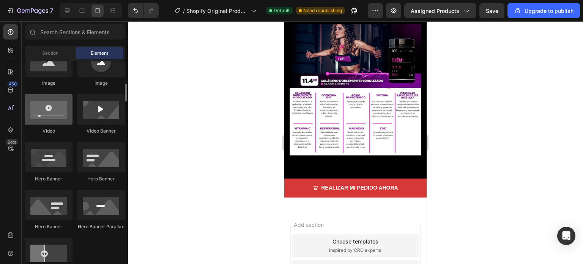
scroll to position [303, 0]
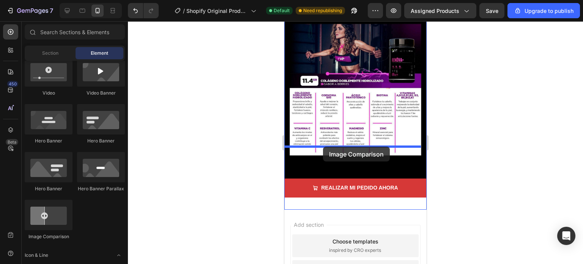
drag, startPoint x: 342, startPoint y: 240, endPoint x: 323, endPoint y: 146, distance: 95.6
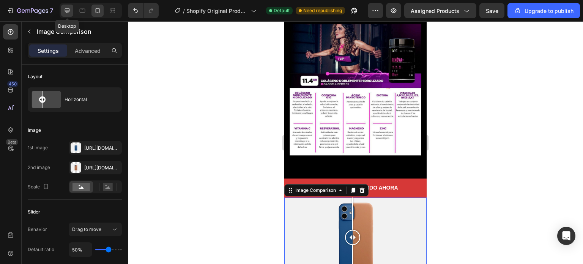
click at [70, 12] on icon at bounding box center [67, 11] width 8 height 8
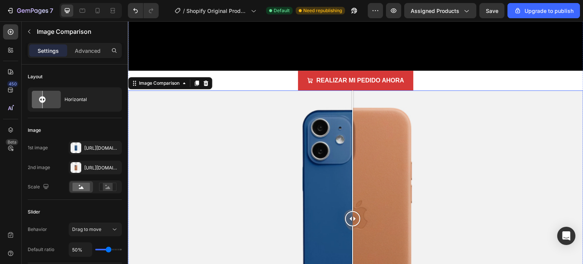
scroll to position [3633, 0]
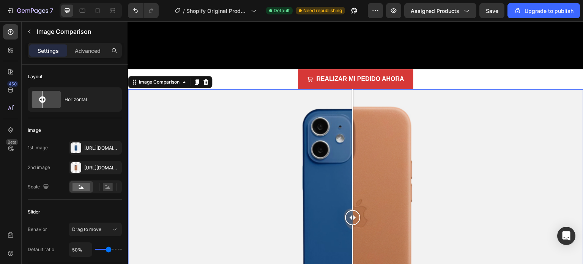
click at [235, 94] on div at bounding box center [355, 217] width 455 height 256
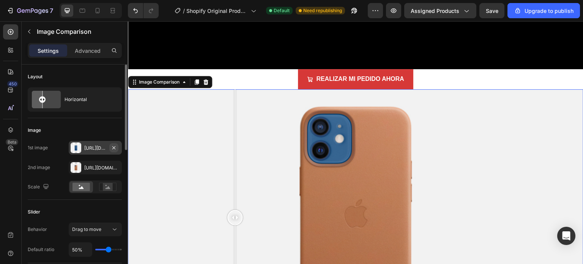
click at [112, 148] on icon "button" at bounding box center [114, 147] width 6 height 6
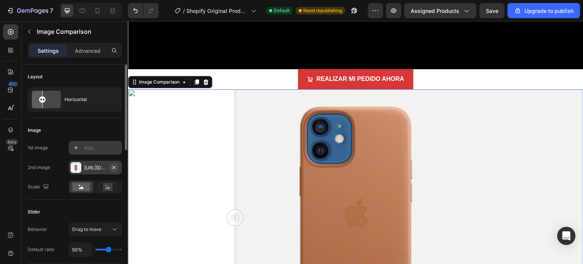
click at [114, 170] on icon "button" at bounding box center [114, 167] width 6 height 6
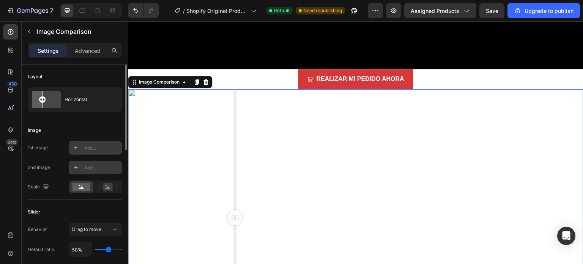
click at [112, 148] on div "Add..." at bounding box center [102, 147] width 36 height 7
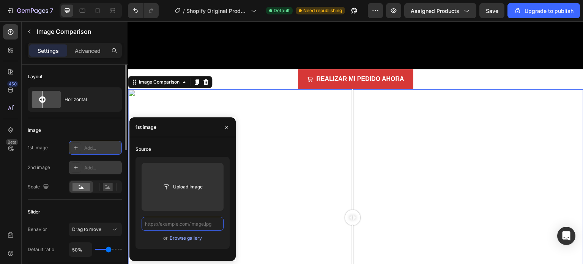
scroll to position [0, 0]
paste input "https://cdn.shopify.com/s/files/1/0760/1445/2965/files/photo_494980539941084750…"
type input "https://cdn.shopify.com/s/files/1/0760/1445/2965/files/photo_494980539941084750…"
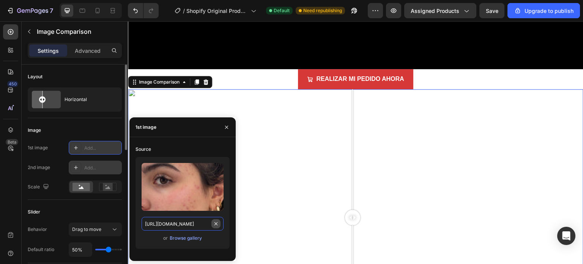
scroll to position [0, 167]
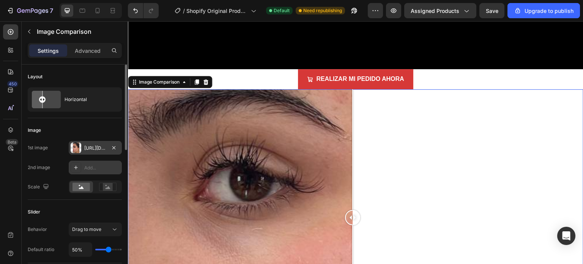
click at [91, 165] on div "Add..." at bounding box center [102, 167] width 36 height 7
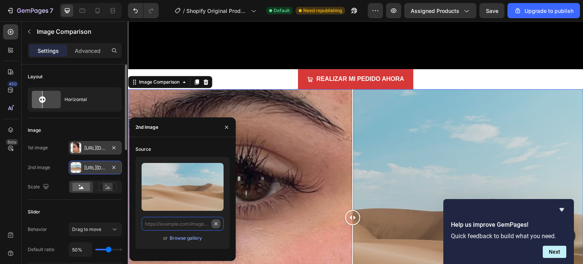
scroll to position [0, 0]
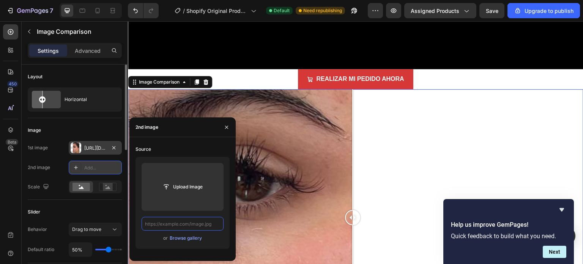
paste input "https://cdn.shopify.com/s/files/1/0760/1445/2965/files/photo_495205719922453256…"
type input "https://cdn.shopify.com/s/files/1/0760/1445/2965/files/photo_495205719922453256…"
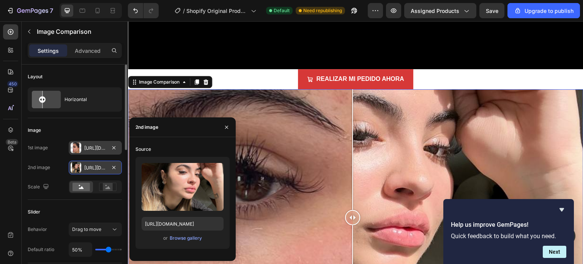
type input "45%"
type input "45"
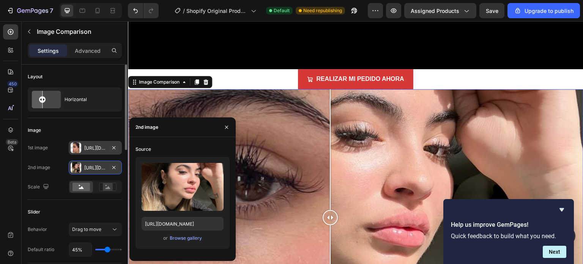
type input "41%"
type input "41"
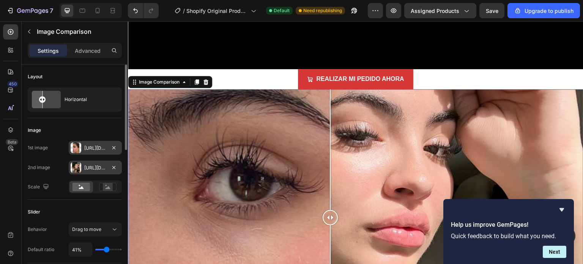
type input "37%"
type input "37"
type input "35%"
type input "35"
type input "22%"
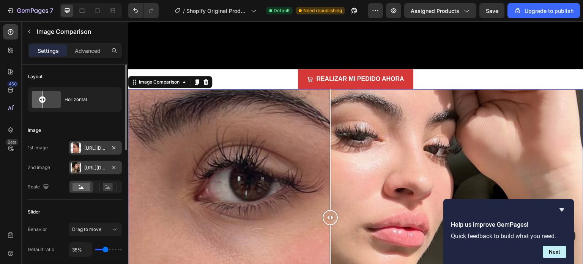
type input "22"
type input "9%"
type input "9"
type input "4%"
type input "4"
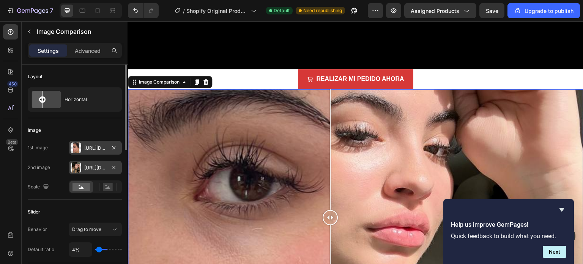
type input "1%"
type input "1"
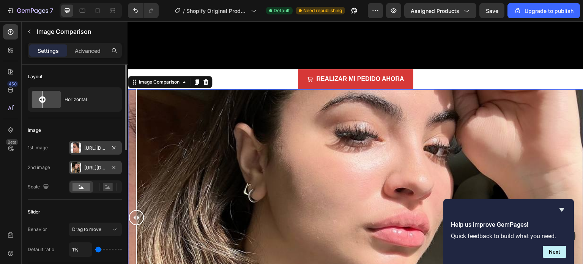
type input "4%"
type input "4"
type input "7%"
type input "7"
type input "13%"
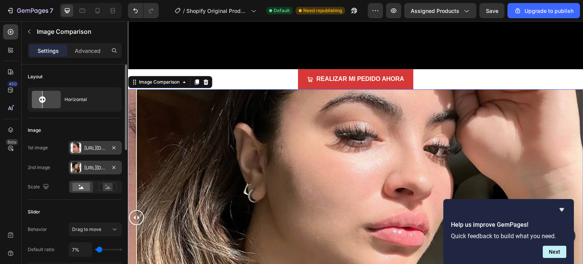
type input "13"
type input "20%"
type input "20"
type input "22%"
type input "22"
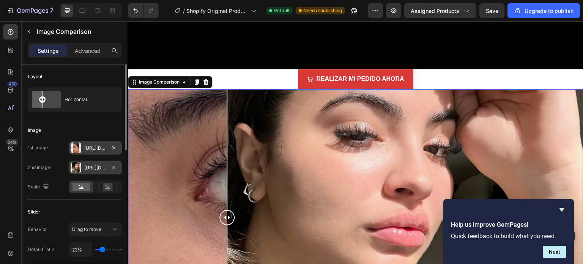
type input "26%"
type input "26"
type input "29%"
type input "29"
type input "31%"
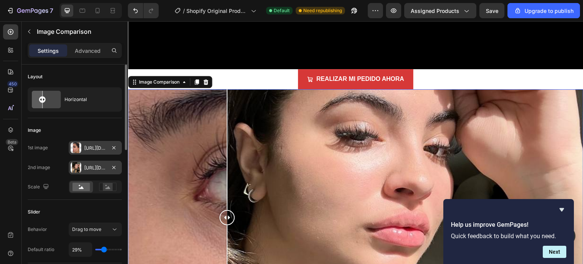
type input "31"
type input "34%"
type input "34"
type input "37%"
type input "37"
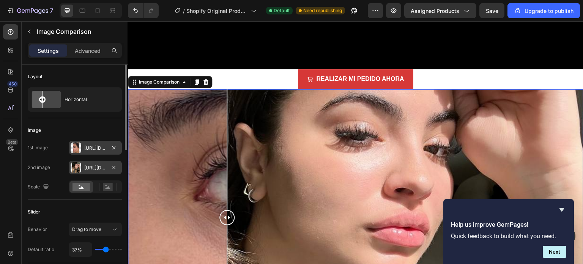
type input "41%"
type input "41"
type input "47%"
type input "47"
type input "50%"
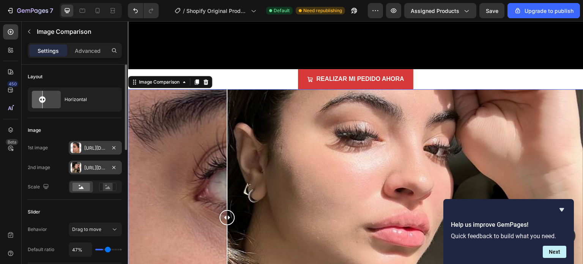
type input "50"
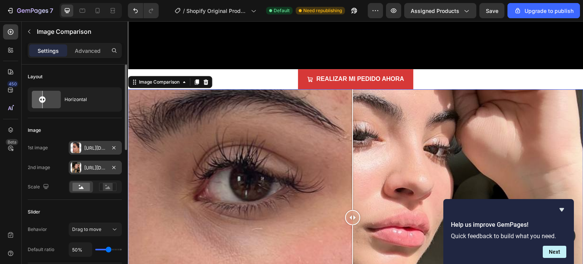
type input "53%"
type input "53"
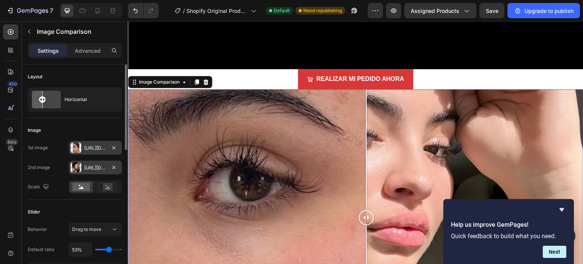
type input "54%"
type input "54"
type input "57%"
type input "57"
type input "59%"
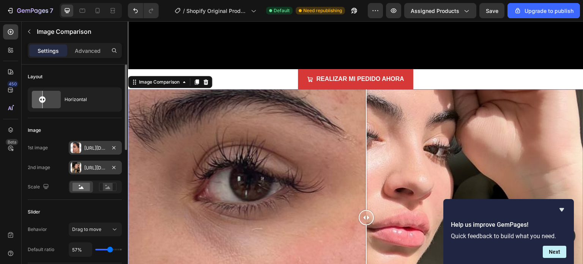
type input "59"
type input "62%"
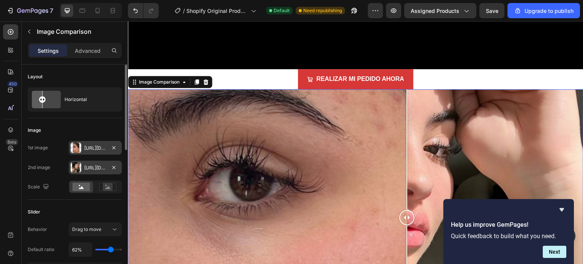
type input "62"
click at [111, 250] on input "range" at bounding box center [108, 249] width 27 height 2
click at [111, 186] on rect at bounding box center [108, 187] width 10 height 8
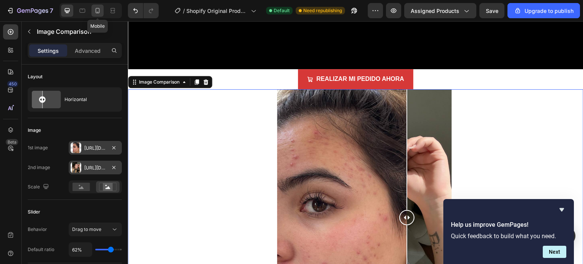
click at [99, 14] on icon at bounding box center [98, 11] width 8 height 8
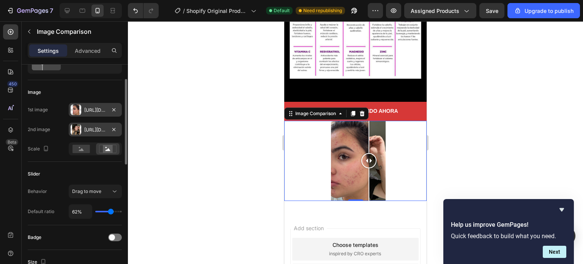
scroll to position [76, 0]
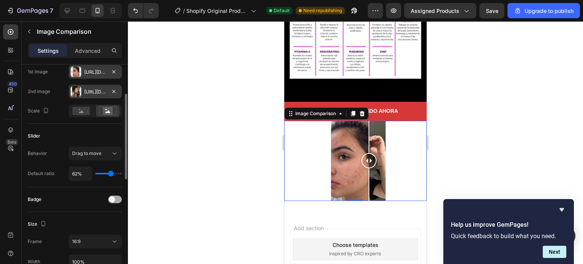
click at [112, 198] on span at bounding box center [112, 199] width 6 height 6
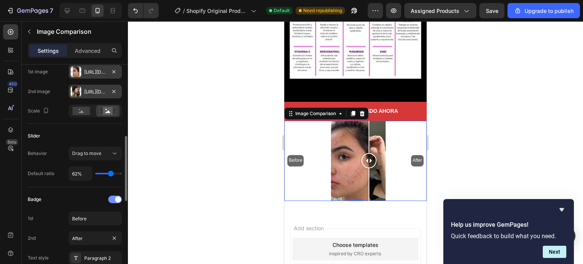
scroll to position [114, 0]
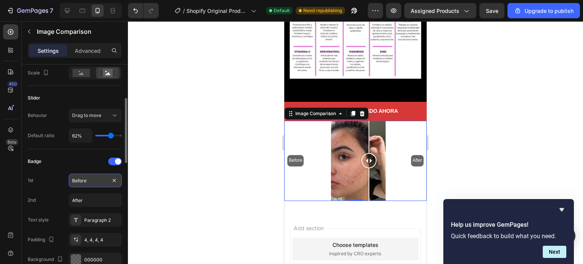
click at [96, 179] on input "Before" at bounding box center [95, 180] width 53 height 14
type input "Antes"
click at [94, 204] on input "After" at bounding box center [95, 200] width 53 height 14
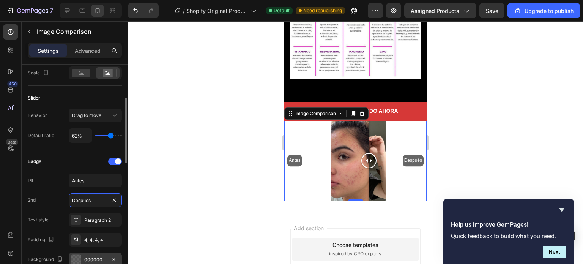
type input "Después"
click at [96, 256] on div "000000" at bounding box center [95, 259] width 22 height 7
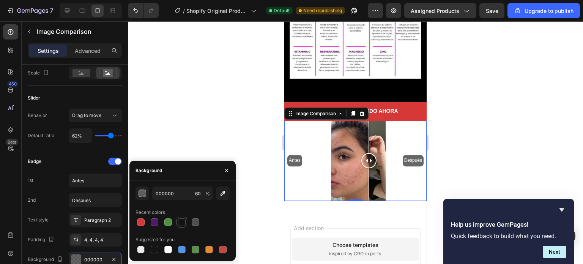
click at [177, 226] on div at bounding box center [181, 222] width 11 height 11
type input "121212"
type input "100"
click at [70, 158] on div "Badge" at bounding box center [75, 161] width 94 height 12
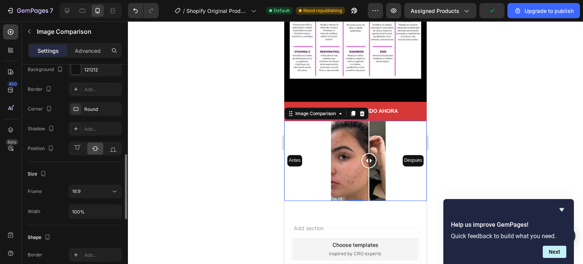
scroll to position [341, 0]
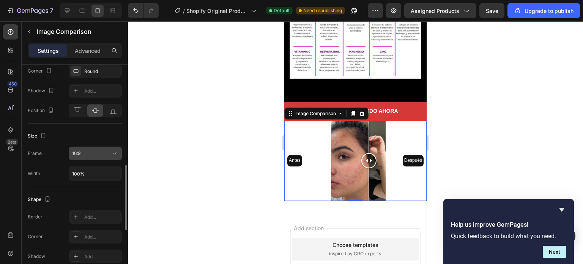
click at [114, 154] on icon at bounding box center [115, 153] width 8 height 8
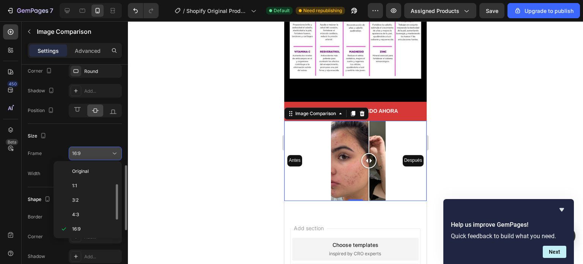
scroll to position [14, 0]
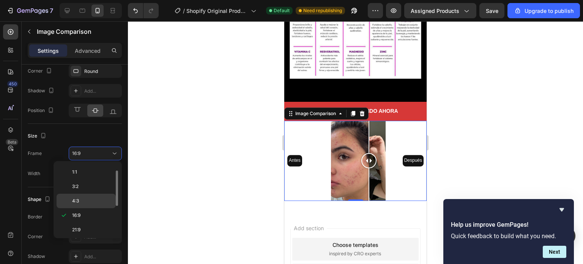
click at [102, 201] on p "4:3" at bounding box center [92, 200] width 40 height 7
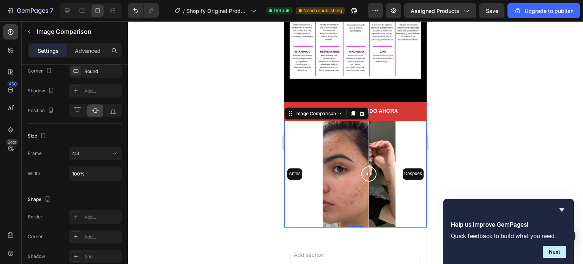
scroll to position [1311, 0]
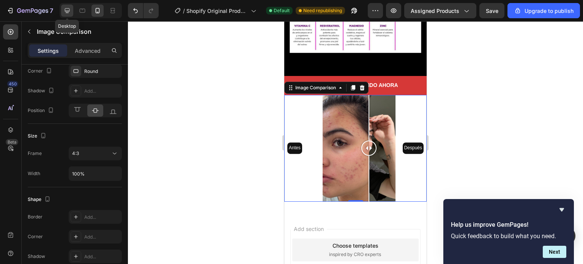
click at [70, 12] on icon at bounding box center [67, 11] width 8 height 8
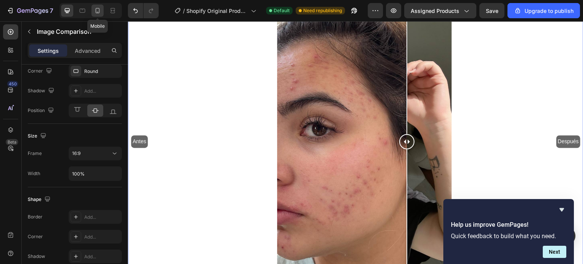
click at [99, 9] on icon at bounding box center [98, 10] width 4 height 5
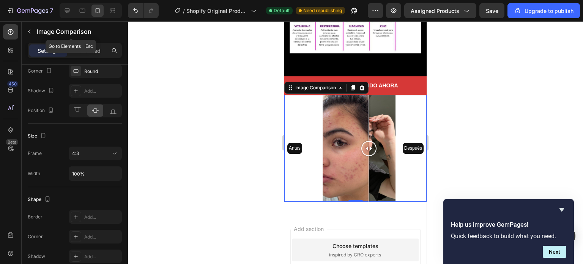
scroll to position [1308, 0]
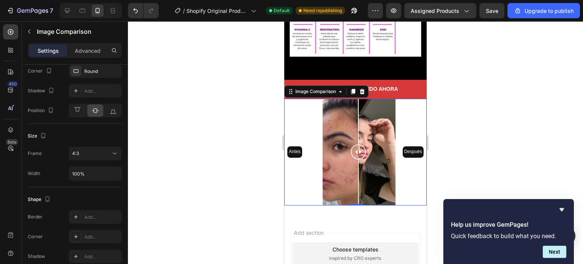
drag, startPoint x: 370, startPoint y: 102, endPoint x: 358, endPoint y: 117, distance: 19.1
click at [358, 117] on div at bounding box center [357, 152] width 15 height 107
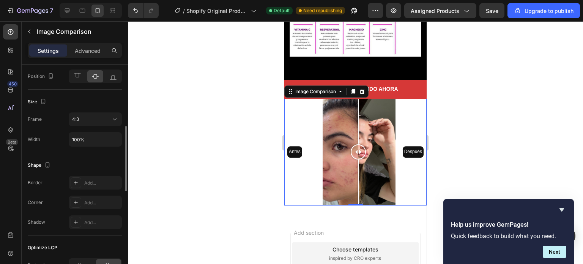
scroll to position [338, 0]
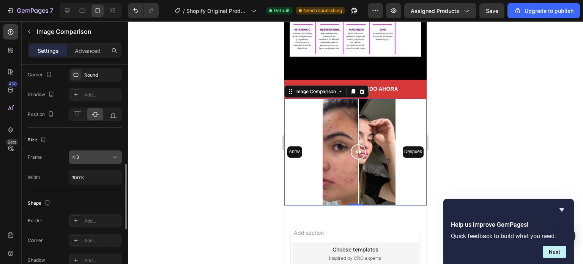
click at [108, 153] on div "4:3" at bounding box center [95, 157] width 46 height 8
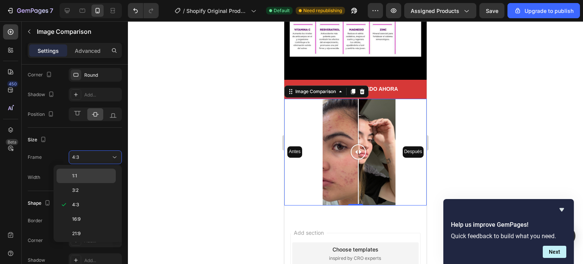
click at [99, 169] on div "1:1" at bounding box center [86, 175] width 59 height 14
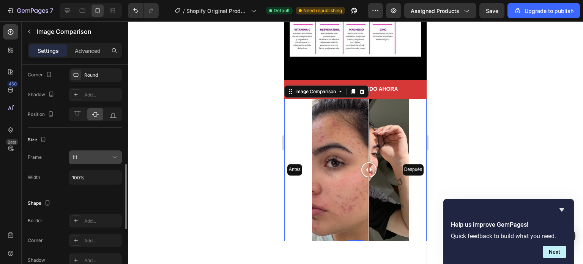
click at [116, 157] on icon at bounding box center [115, 157] width 8 height 8
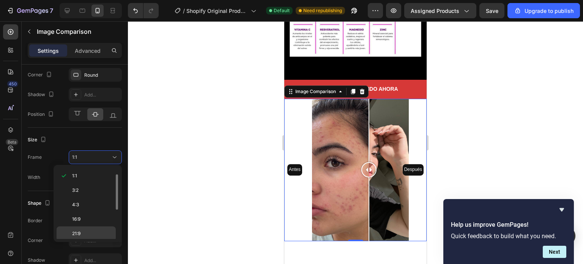
click at [90, 226] on div "21:9" at bounding box center [86, 233] width 59 height 14
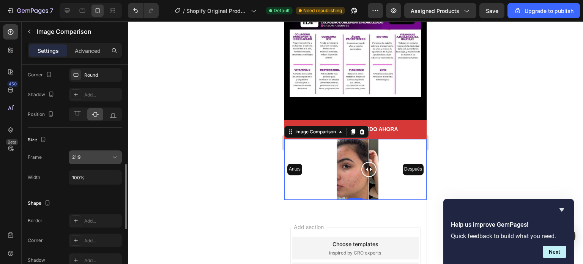
click at [117, 158] on icon at bounding box center [115, 157] width 8 height 8
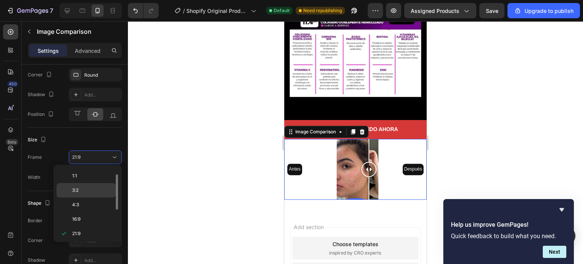
click at [82, 188] on p "3:2" at bounding box center [92, 190] width 40 height 7
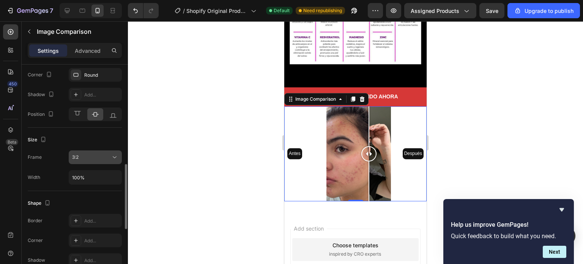
click at [117, 157] on icon at bounding box center [115, 157] width 8 height 8
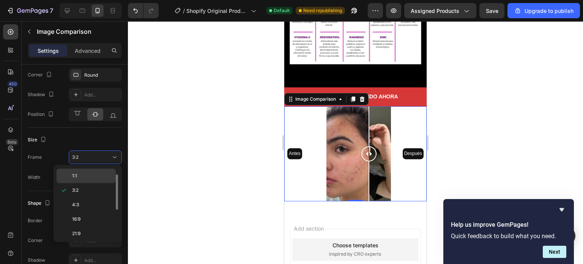
click at [81, 175] on p "1:1" at bounding box center [92, 175] width 40 height 7
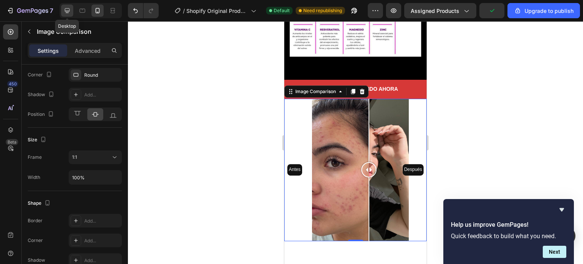
click at [66, 13] on icon at bounding box center [67, 11] width 8 height 8
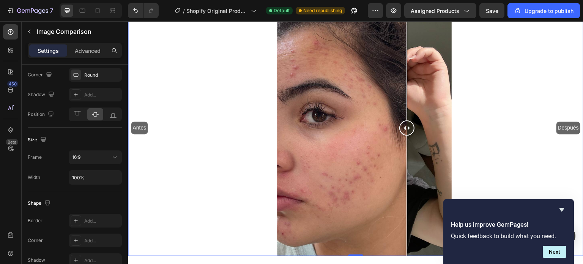
scroll to position [3709, 0]
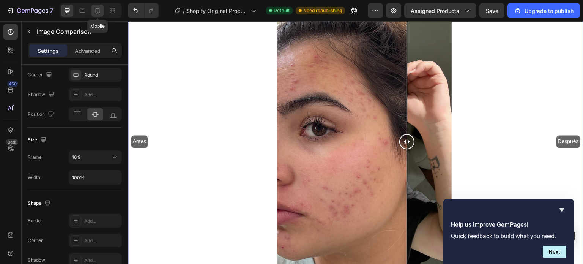
click at [94, 11] on icon at bounding box center [98, 11] width 8 height 8
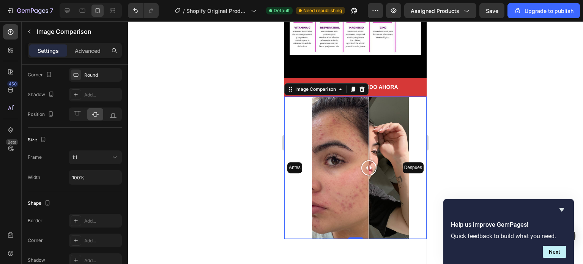
scroll to position [1308, 0]
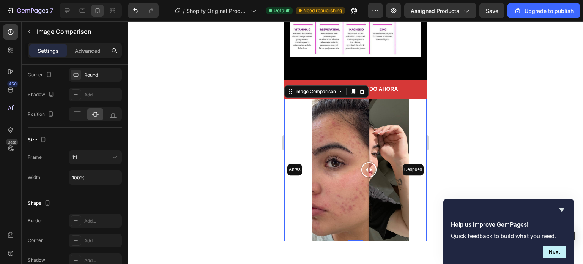
click at [303, 99] on div "Antes Después" at bounding box center [355, 170] width 142 height 142
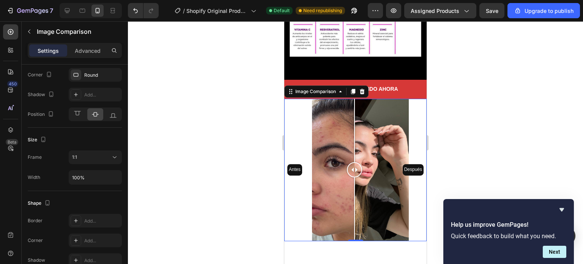
drag, startPoint x: 304, startPoint y: 118, endPoint x: 354, endPoint y: 122, distance: 50.6
click at [354, 162] on div at bounding box center [354, 169] width 15 height 15
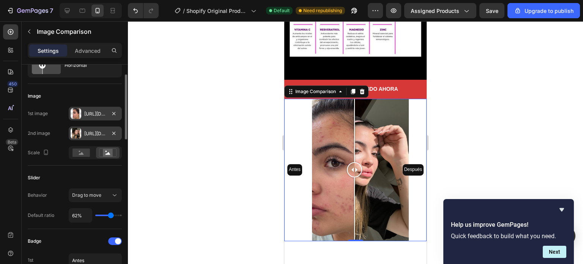
scroll to position [0, 0]
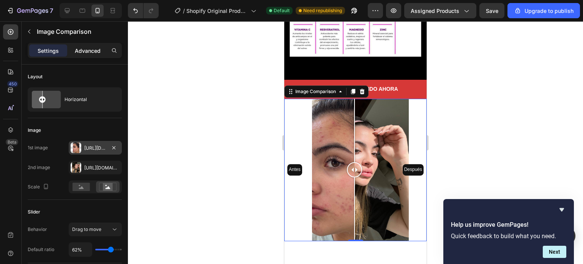
click at [92, 53] on p "Advanced" at bounding box center [88, 51] width 26 height 8
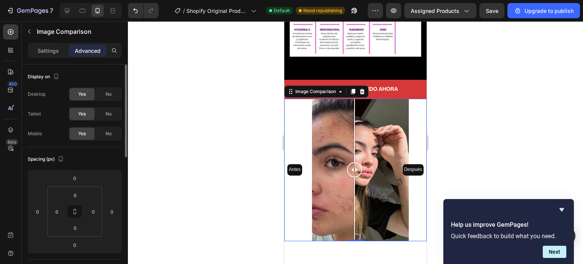
scroll to position [38, 0]
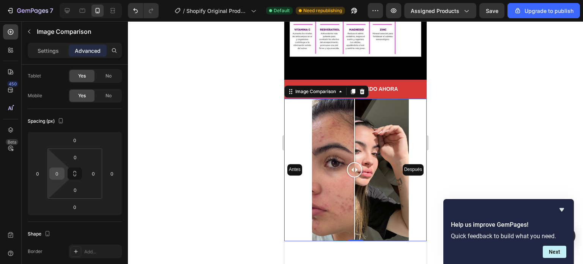
click at [58, 176] on input "0" at bounding box center [56, 173] width 11 height 11
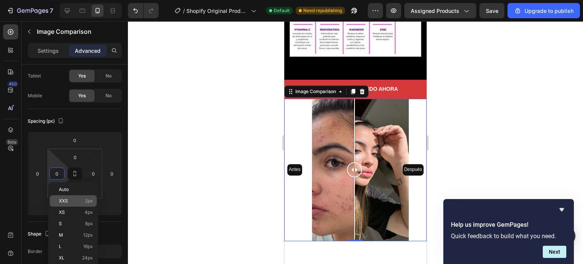
click at [73, 201] on p "XXS 2px" at bounding box center [76, 200] width 34 height 5
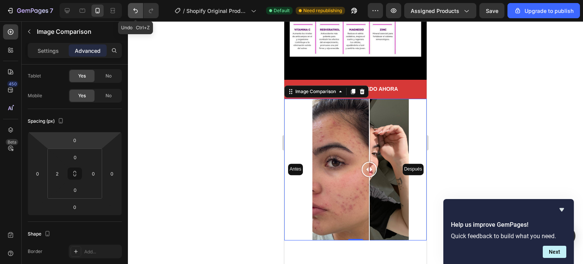
click at [135, 11] on icon "Undo/Redo" at bounding box center [136, 11] width 8 height 8
type input "0"
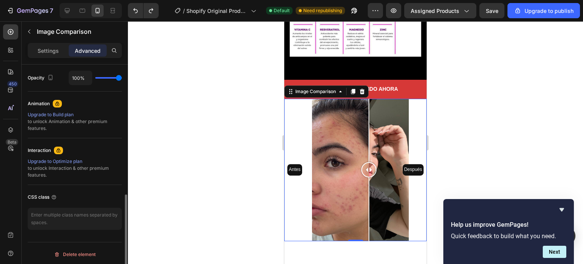
scroll to position [305, 0]
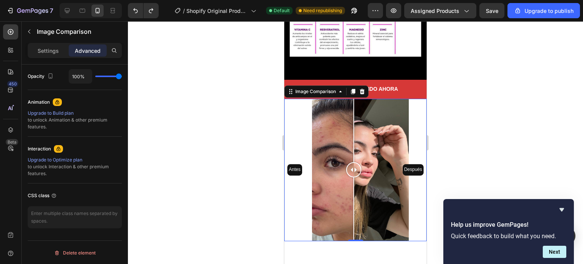
drag, startPoint x: 368, startPoint y: 118, endPoint x: 353, endPoint y: 130, distance: 18.9
click at [353, 130] on div at bounding box center [353, 170] width 15 height 142
click at [31, 28] on icon "button" at bounding box center [29, 31] width 6 height 6
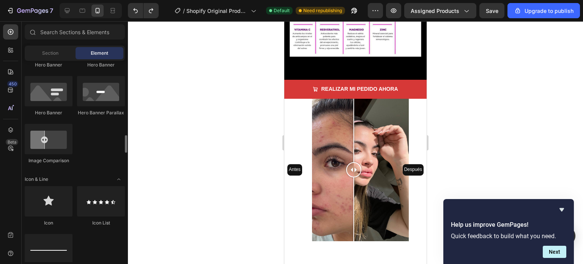
scroll to position [417, 0]
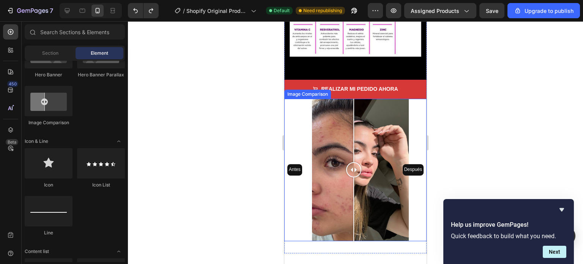
click at [326, 99] on div "Antes Después" at bounding box center [355, 170] width 142 height 142
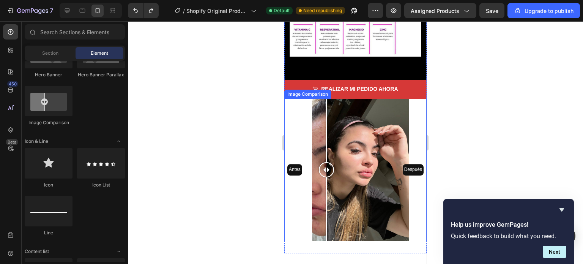
click at [362, 99] on div "Antes Después" at bounding box center [355, 170] width 142 height 142
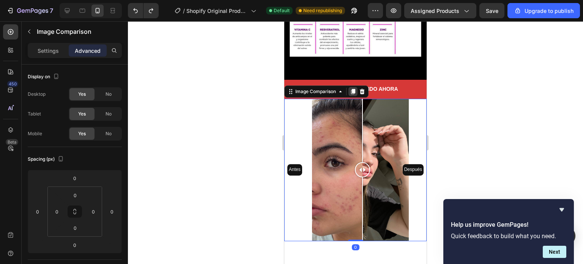
click at [353, 89] on icon at bounding box center [353, 91] width 4 height 5
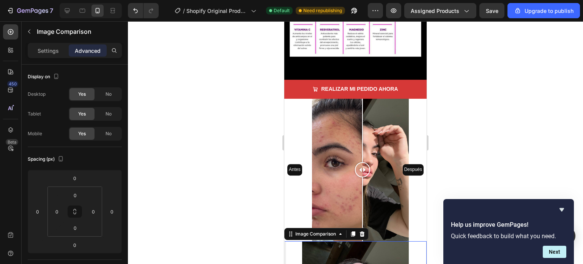
scroll to position [305, 0]
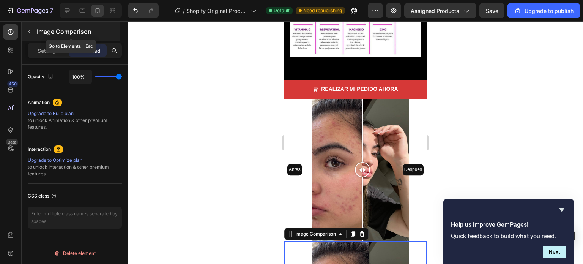
click at [29, 31] on icon "button" at bounding box center [29, 32] width 2 height 4
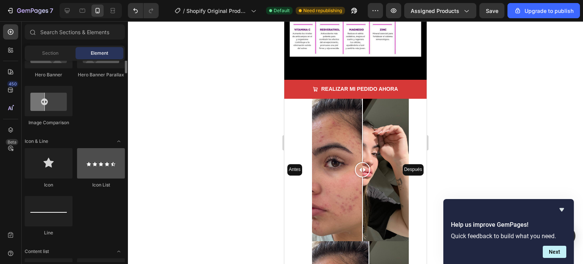
scroll to position [265, 0]
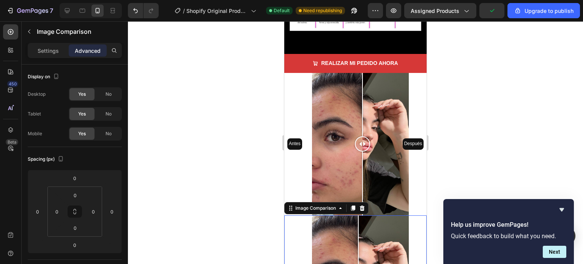
scroll to position [1346, 0]
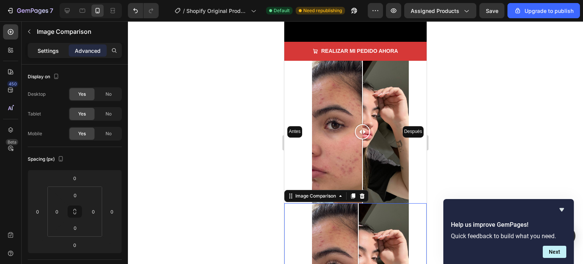
click at [50, 47] on p "Settings" at bounding box center [48, 51] width 21 height 8
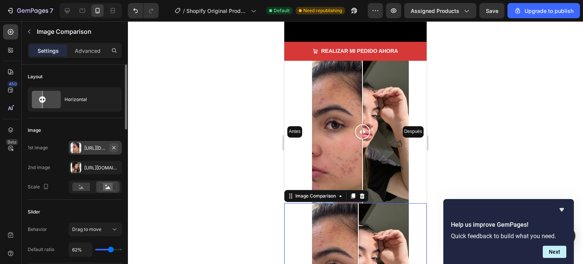
click at [115, 146] on icon "button" at bounding box center [114, 147] width 6 height 6
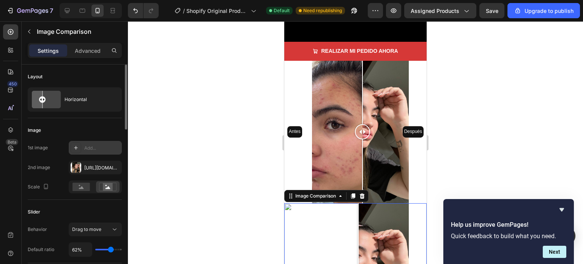
click at [94, 149] on div "Add..." at bounding box center [102, 147] width 36 height 7
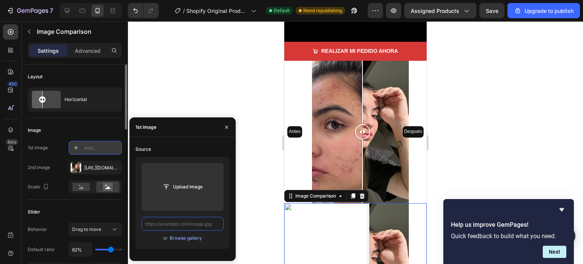
scroll to position [0, 0]
paste input "https://cdn.shopify.com/s/files/1/0760/1445/2965/files/antesydespues1.jpg?v=175…"
type input "https://cdn.shopify.com/s/files/1/0760/1445/2965/files/antesydespues1.jpg?v=175…"
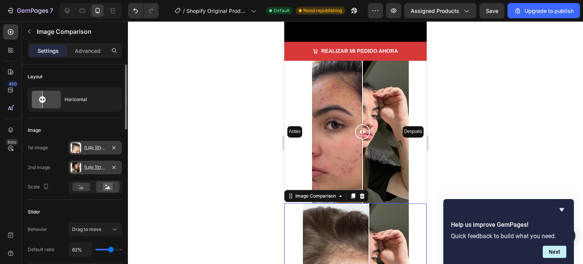
click at [104, 170] on div "Https://cdn.Shopify.Com/s/files/1/0760/1445/2965/files/photo_495205719922453256…" at bounding box center [95, 167] width 22 height 7
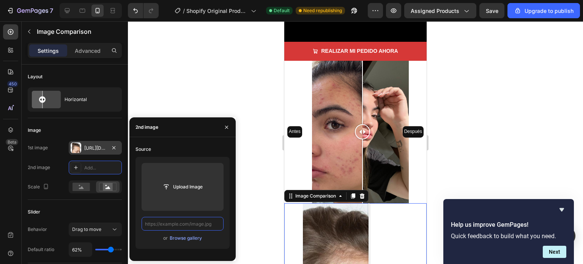
scroll to position [0, 0]
paste input "https://cdn.shopify.com/s/files/1/0760/1445/2965/files/antesydespues2.jpg?v=175…"
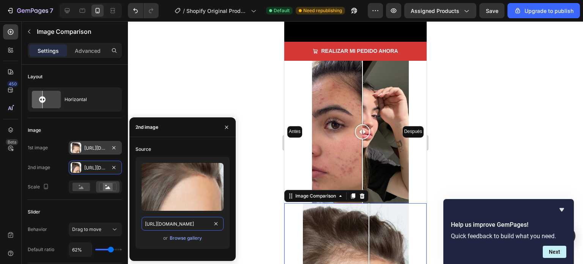
scroll to position [0, 132]
type input "https://cdn.shopify.com/s/files/1/0760/1445/2965/files/antesydespues2.jpg?v=175…"
click at [229, 126] on icon "button" at bounding box center [226, 127] width 6 height 6
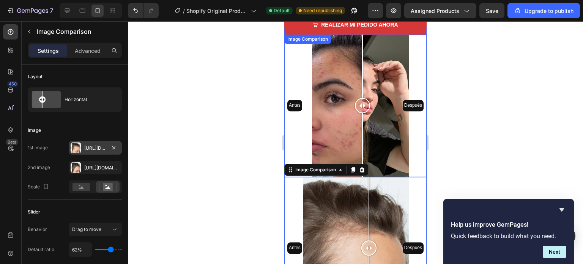
scroll to position [1383, 0]
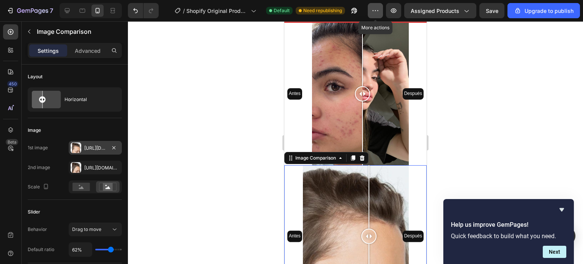
click at [377, 13] on icon "button" at bounding box center [375, 11] width 8 height 8
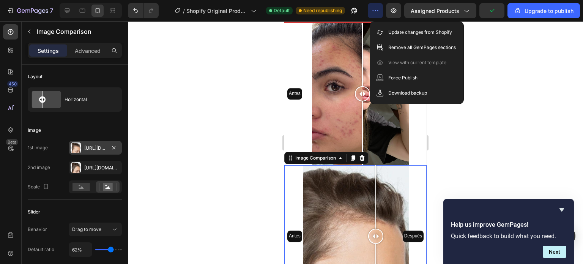
drag, startPoint x: 369, startPoint y: 179, endPoint x: 375, endPoint y: 188, distance: 10.8
click at [375, 188] on div at bounding box center [375, 236] width 15 height 142
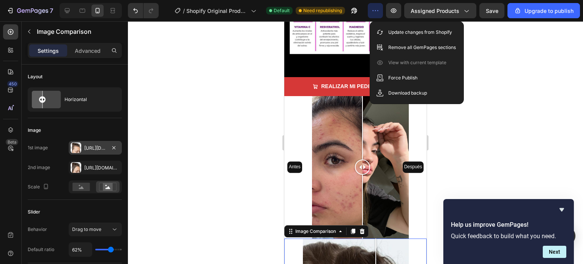
scroll to position [1308, 0]
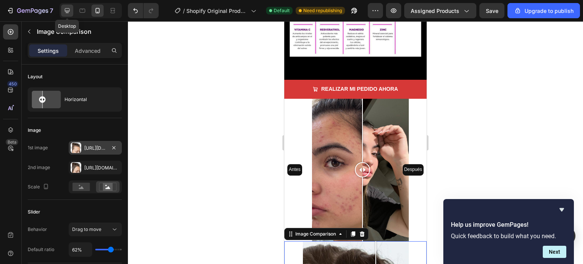
click at [66, 13] on icon at bounding box center [67, 11] width 8 height 8
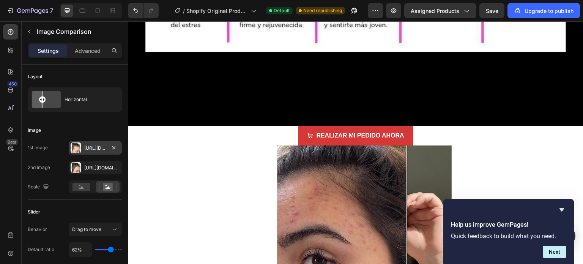
scroll to position [3571, 0]
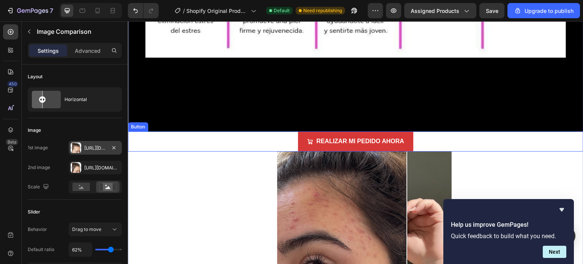
click at [279, 131] on div "REALIZAR MI PEDIDO AHORA Button" at bounding box center [355, 141] width 455 height 20
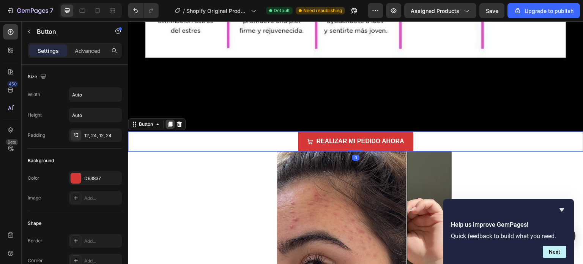
click at [172, 121] on icon at bounding box center [170, 124] width 6 height 6
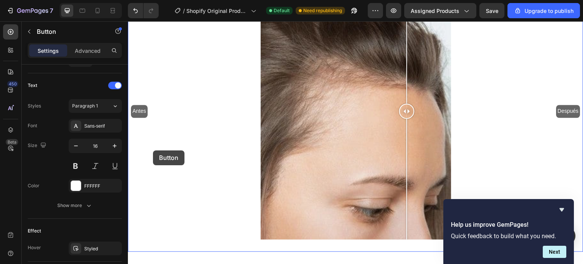
scroll to position [4026, 0]
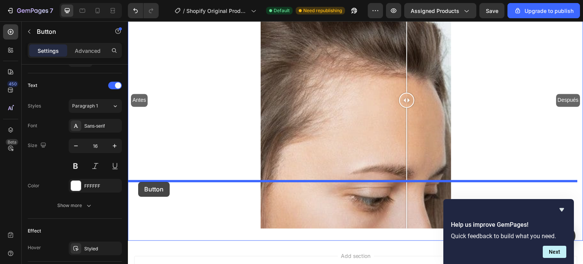
drag, startPoint x: 133, startPoint y: 104, endPoint x: 138, endPoint y: 182, distance: 78.3
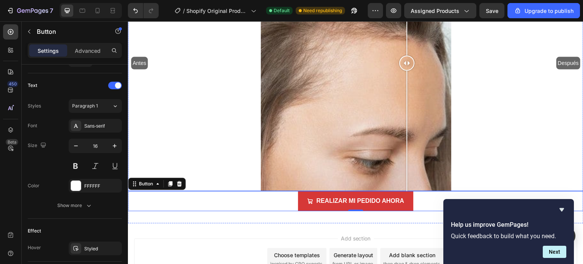
scroll to position [4046, 0]
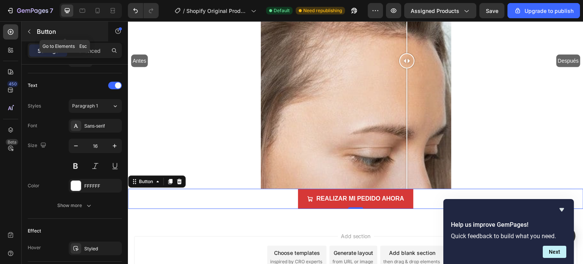
click at [29, 31] on icon "button" at bounding box center [29, 31] width 6 height 6
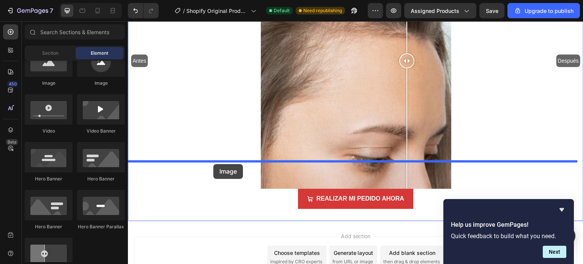
drag, startPoint x: 174, startPoint y: 93, endPoint x: 213, endPoint y: 164, distance: 81.0
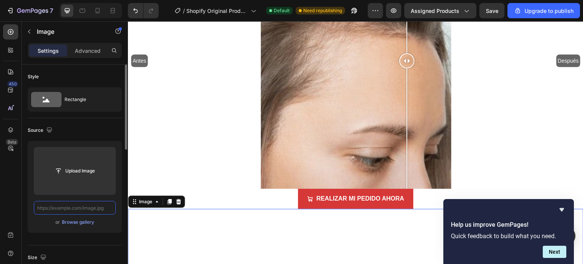
scroll to position [0, 0]
paste input "https://cdn.shopify.com/s/files/1/0760/1445/2965/files/Diseno_sin_titulo_25.png…"
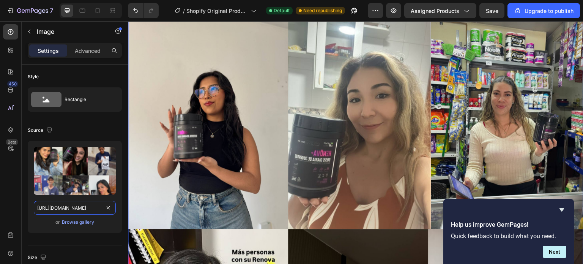
scroll to position [4273, 0]
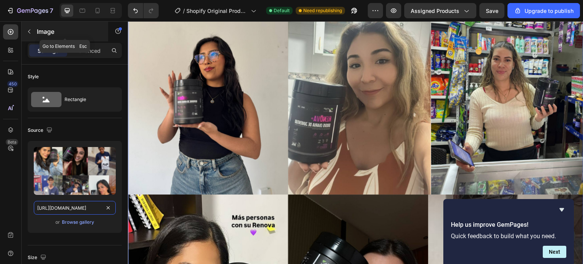
type input "https://cdn.shopify.com/s/files/1/0760/1445/2965/files/Diseno_sin_titulo_25.png…"
click at [30, 33] on icon "button" at bounding box center [29, 31] width 6 height 6
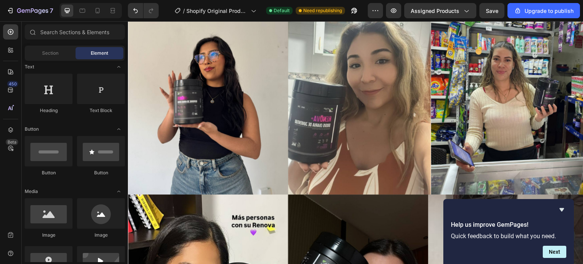
scroll to position [0, 0]
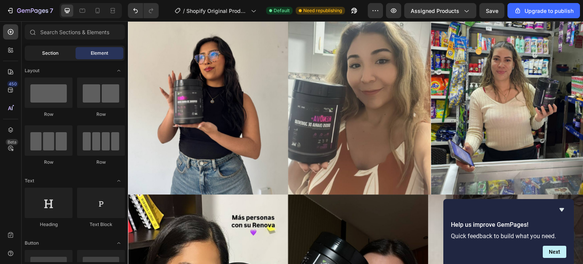
click at [41, 55] on div "Section" at bounding box center [50, 53] width 48 height 12
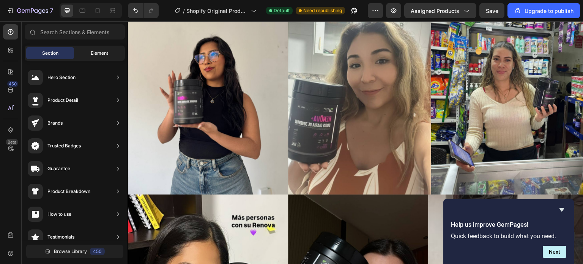
click at [90, 52] on div "Element" at bounding box center [99, 53] width 48 height 12
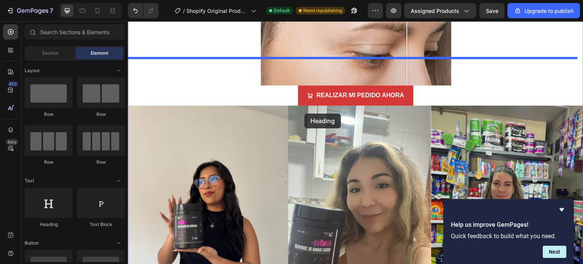
scroll to position [4122, 0]
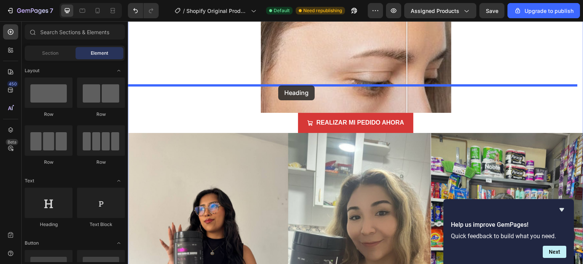
drag, startPoint x: 184, startPoint y: 231, endPoint x: 278, endPoint y: 85, distance: 173.7
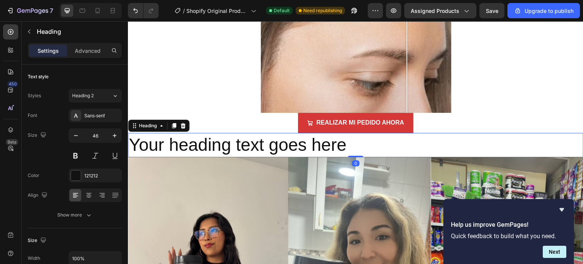
click at [270, 133] on h2 "Your heading text goes here" at bounding box center [355, 145] width 455 height 24
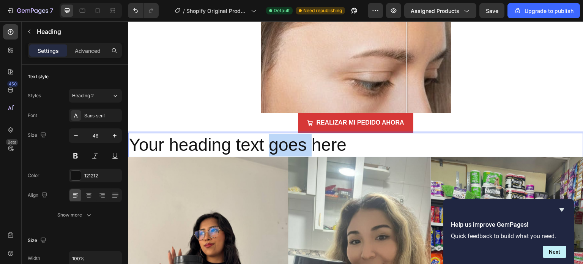
click at [270, 133] on p "Your heading text goes here" at bounding box center [356, 144] width 454 height 23
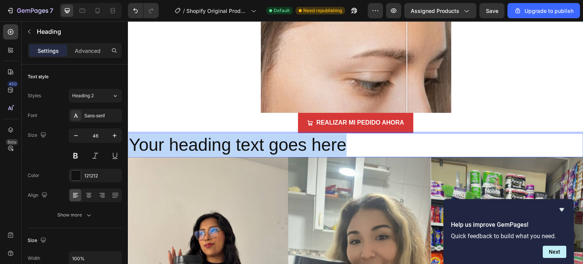
click at [270, 133] on p "Your heading text goes here" at bounding box center [356, 144] width 454 height 23
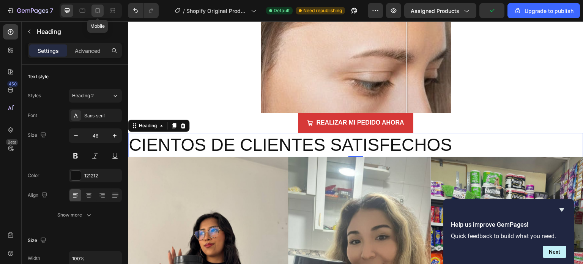
click at [92, 11] on div at bounding box center [97, 11] width 12 height 12
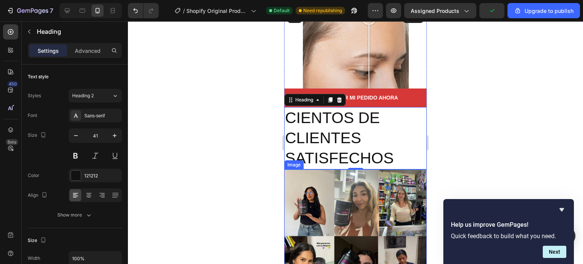
scroll to position [1599, 0]
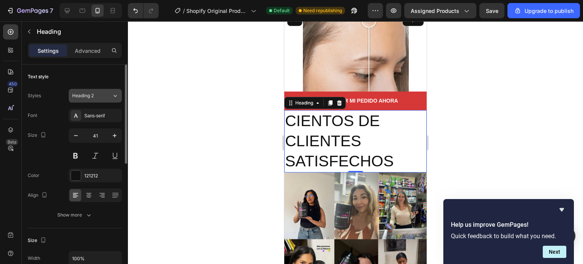
click at [113, 97] on icon at bounding box center [115, 96] width 6 height 8
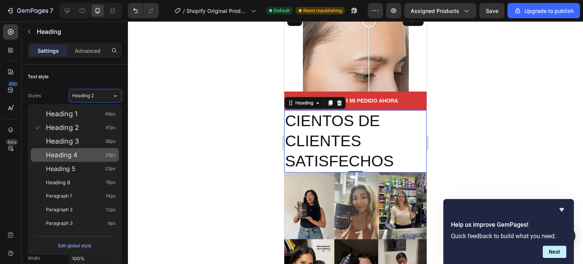
click at [97, 153] on div "Heading 4 29px" at bounding box center [81, 155] width 70 height 8
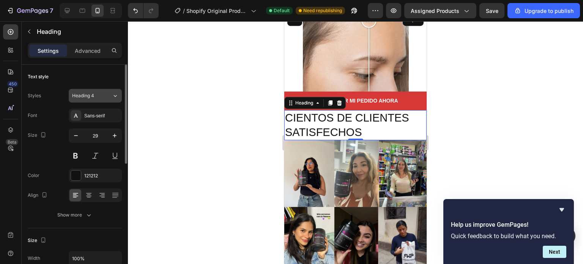
click at [116, 93] on icon at bounding box center [115, 96] width 6 height 8
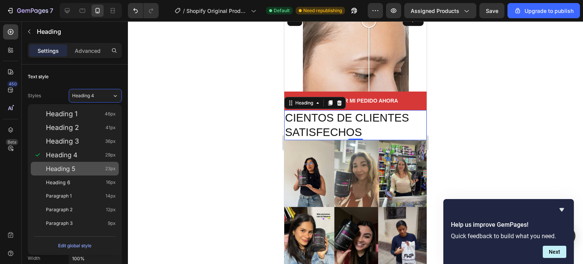
click at [100, 165] on div "Heading 5 23px" at bounding box center [81, 169] width 70 height 8
type input "23"
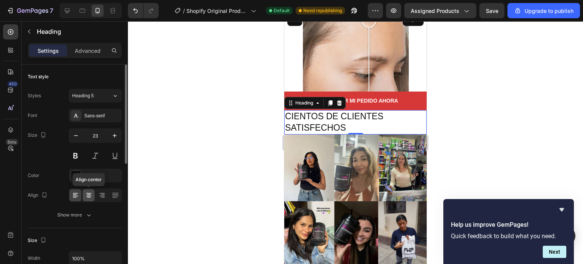
click at [88, 197] on icon at bounding box center [89, 197] width 4 height 1
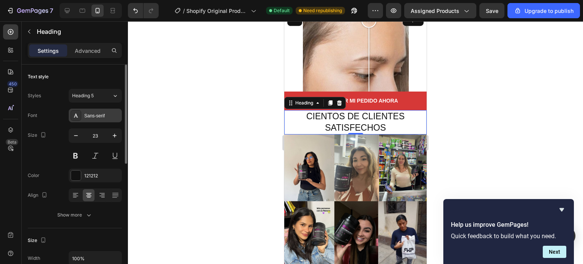
click at [107, 118] on div "Sans-serif" at bounding box center [102, 115] width 36 height 7
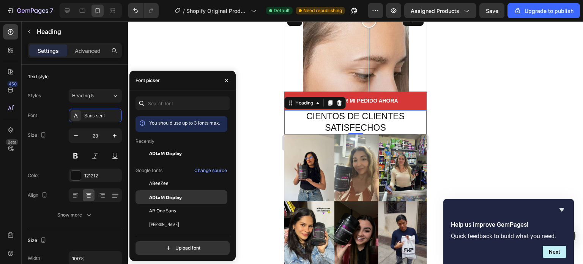
click at [171, 198] on span "ADLaM Display" at bounding box center [165, 196] width 33 height 7
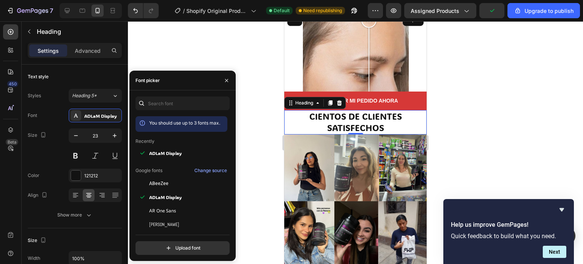
click at [156, 58] on div at bounding box center [355, 142] width 455 height 242
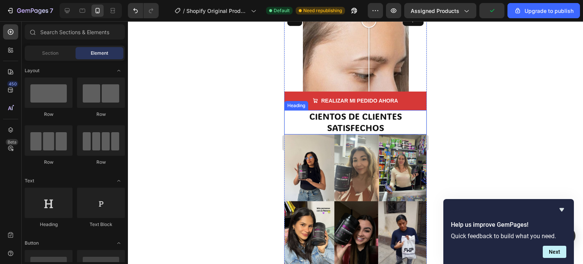
click at [352, 111] on p "CIENTOS DE CLIENTES SATISFECHOS" at bounding box center [355, 122] width 141 height 23
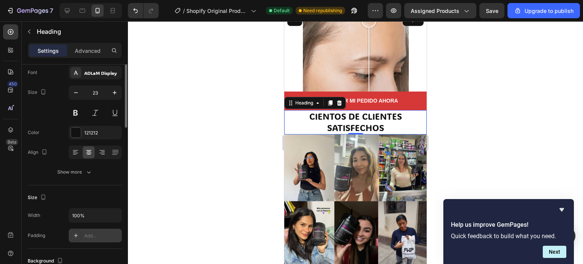
scroll to position [5, 0]
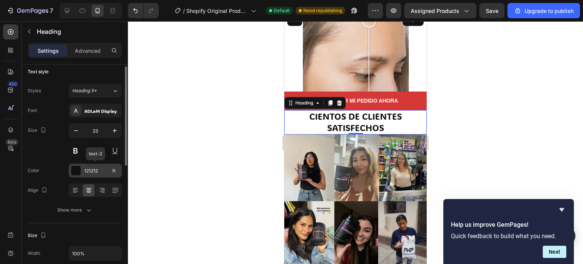
click at [94, 169] on div "121212" at bounding box center [95, 170] width 22 height 7
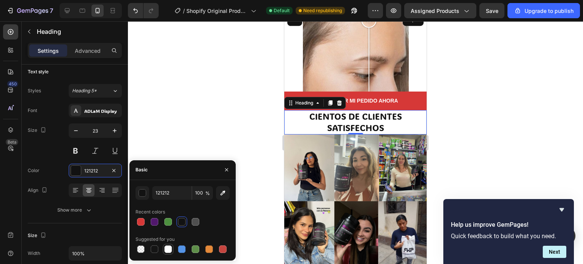
click at [168, 250] on div at bounding box center [168, 249] width 8 height 8
type input "FFFFFF"
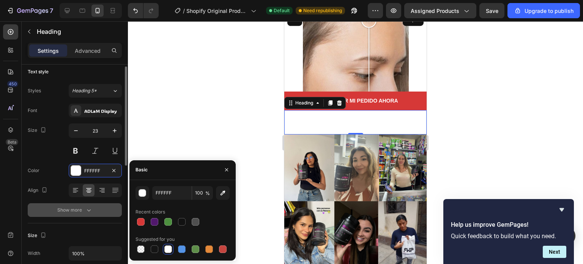
click at [90, 210] on icon "button" at bounding box center [89, 210] width 8 height 8
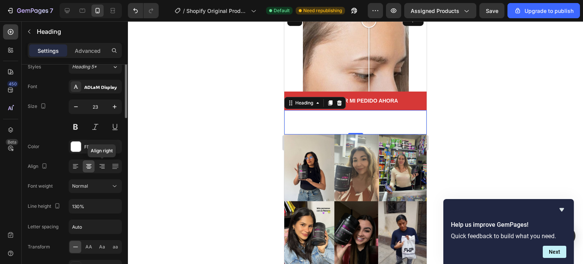
scroll to position [0, 0]
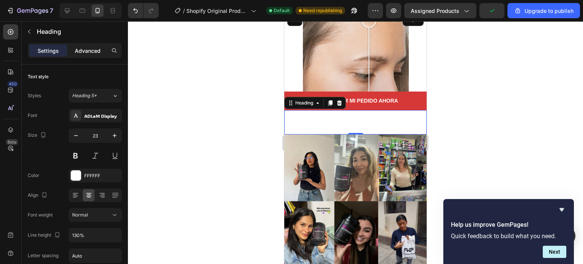
click at [85, 50] on p "Advanced" at bounding box center [88, 51] width 26 height 8
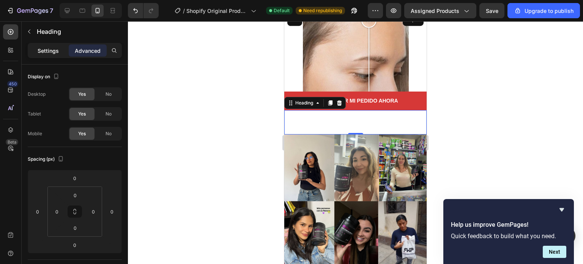
click at [50, 52] on p "Settings" at bounding box center [48, 51] width 21 height 8
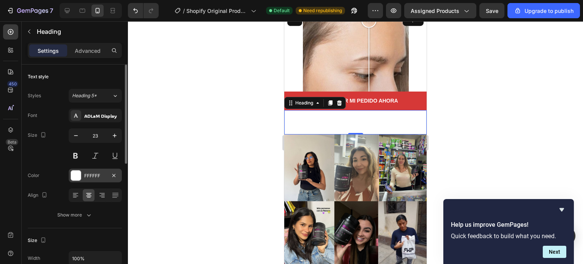
click at [93, 176] on div "FFFFFF" at bounding box center [95, 175] width 22 height 7
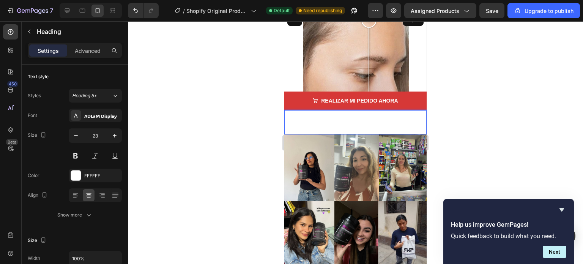
click at [393, 111] on p "CIENTOS DE CLIENTES SATISFECHOS" at bounding box center [355, 122] width 141 height 23
click at [305, 111] on p "CIENTOS DE CLIENTES SATISFECHOS" at bounding box center [355, 122] width 141 height 23
click at [311, 111] on p "CIENTOS DE CLIENTES SATISFECHOS" at bounding box center [355, 122] width 141 height 23
click at [102, 172] on div "FFFFFF" at bounding box center [95, 175] width 22 height 7
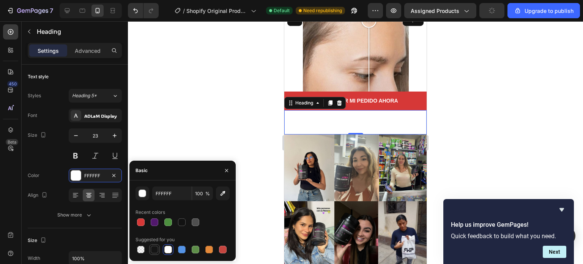
click at [154, 253] on div at bounding box center [154, 249] width 9 height 9
type input "151515"
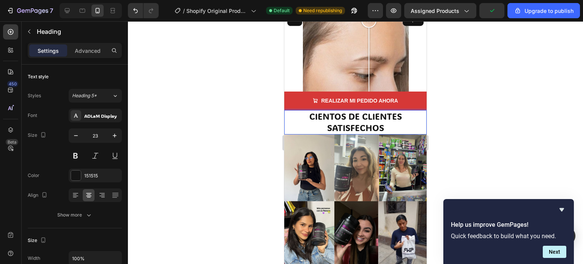
click at [334, 111] on p "CIENTOS DE CLIENTES SATISFECHOS" at bounding box center [355, 122] width 141 height 23
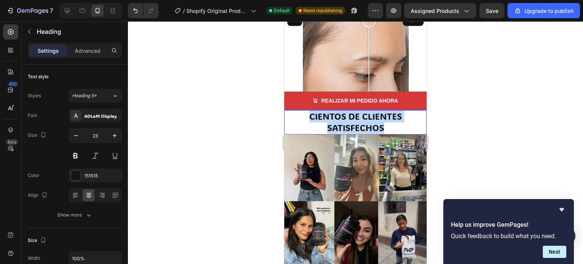
click at [334, 111] on p "CIENTOS DE CLIENTES SATISFECHOS" at bounding box center [355, 122] width 141 height 23
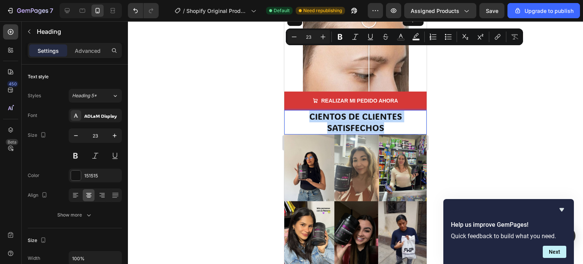
click at [390, 111] on p "CIENTOS DE CLIENTES SATISFECHOS" at bounding box center [355, 122] width 141 height 23
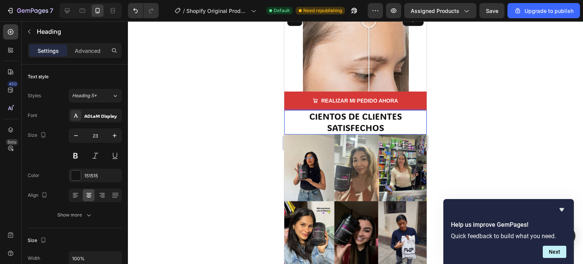
click at [390, 111] on p "CIENTOS DE CLIENTES SATISFECHOS" at bounding box center [355, 122] width 141 height 23
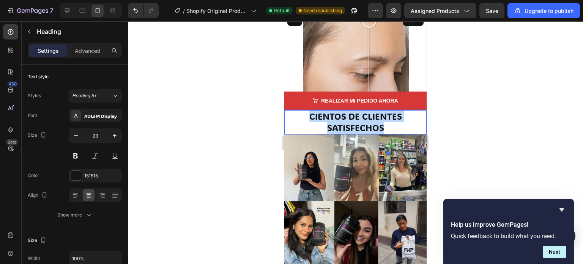
click at [390, 111] on p "CIENTOS DE CLIENTES SATISFECHOS" at bounding box center [355, 122] width 141 height 23
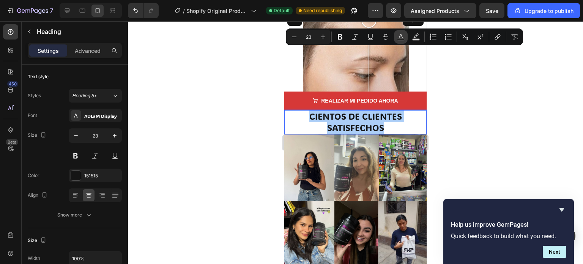
click at [404, 36] on icon "Editor contextual toolbar" at bounding box center [401, 37] width 8 height 8
type input "151515"
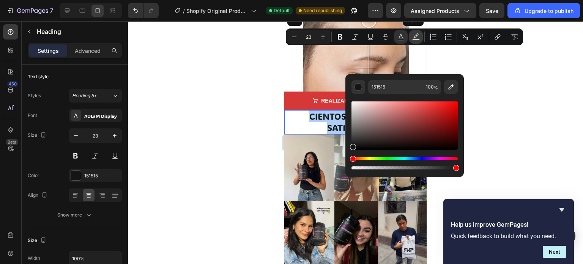
click at [414, 36] on icon "Editor contextual toolbar" at bounding box center [415, 35] width 5 height 5
type input "000000"
type input "77"
type input "100"
drag, startPoint x: 433, startPoint y: 170, endPoint x: 471, endPoint y: 170, distance: 38.3
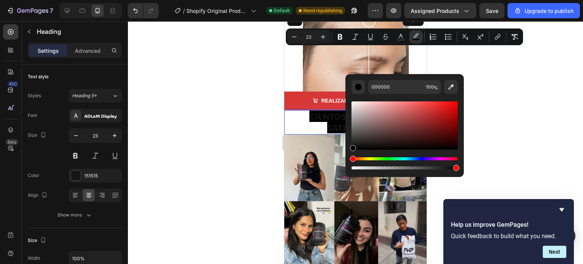
click at [471, 0] on body "7 / Shopify Original Product Template Default Need republishing Preview Assigne…" at bounding box center [291, 0] width 583 height 0
click at [132, 10] on icon "Undo/Redo" at bounding box center [136, 11] width 8 height 8
type input "16"
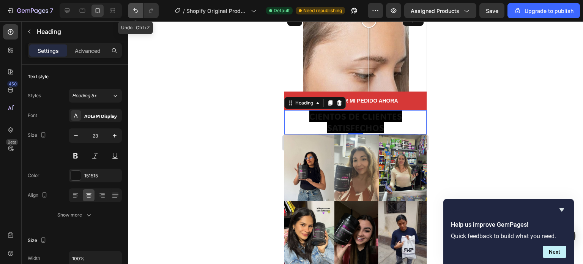
click at [132, 10] on icon "Undo/Redo" at bounding box center [136, 11] width 8 height 8
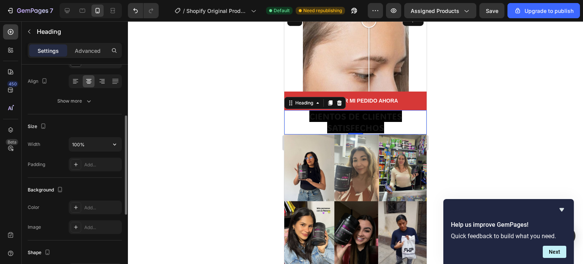
scroll to position [152, 0]
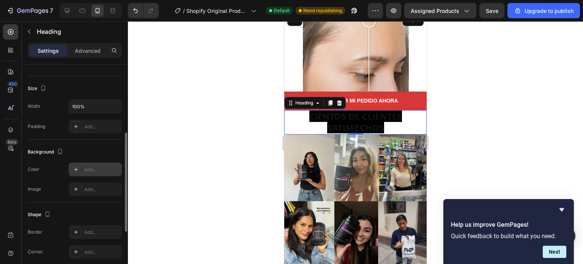
click at [89, 166] on div "Add..." at bounding box center [102, 169] width 36 height 7
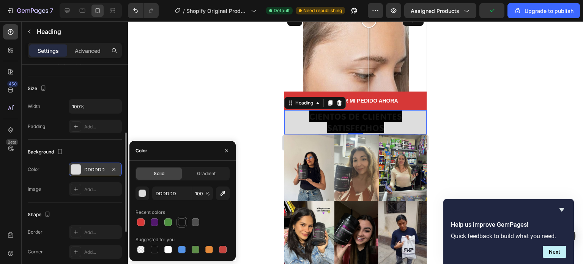
click at [182, 222] on div at bounding box center [182, 222] width 8 height 8
type input "121212"
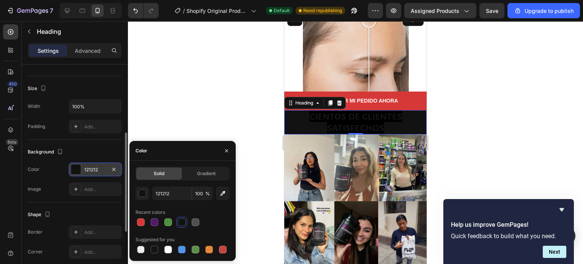
click at [97, 91] on div "Size" at bounding box center [75, 88] width 94 height 12
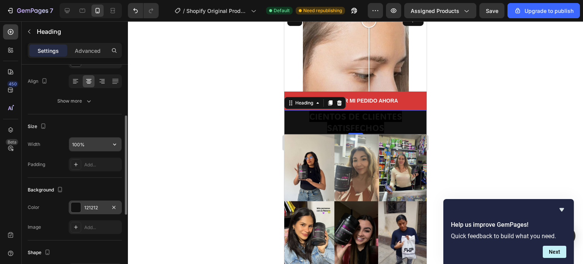
scroll to position [76, 0]
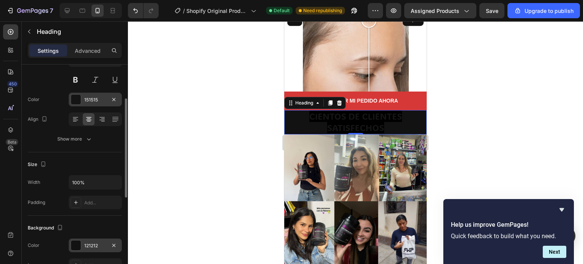
click at [96, 100] on div "151515" at bounding box center [95, 99] width 22 height 7
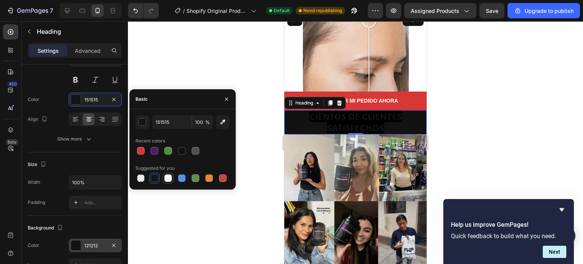
click at [171, 181] on div at bounding box center [167, 177] width 9 height 9
type input "FFFFFF"
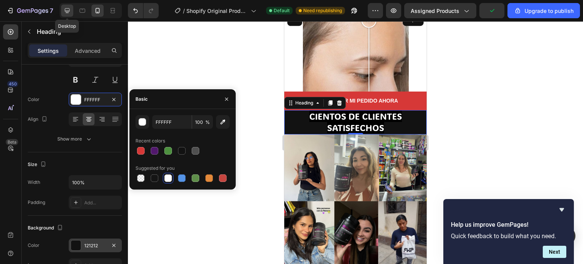
click at [66, 13] on icon at bounding box center [67, 11] width 8 height 8
type input "25"
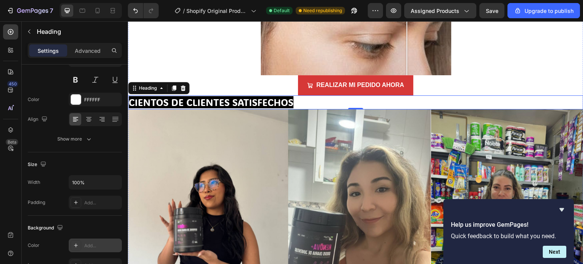
scroll to position [4159, 0]
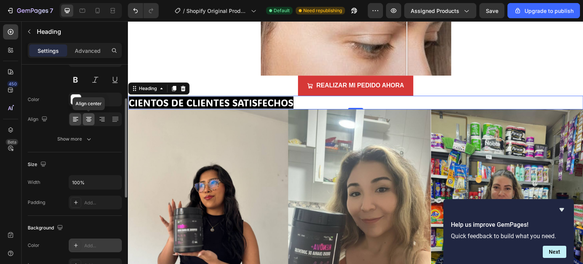
click at [88, 116] on icon at bounding box center [89, 119] width 8 height 8
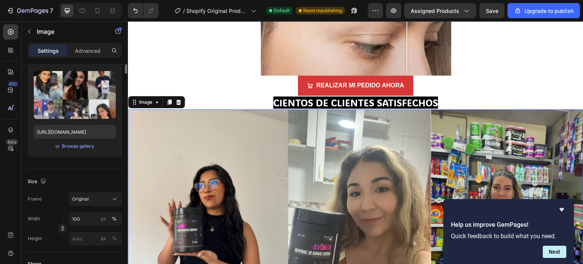
scroll to position [0, 0]
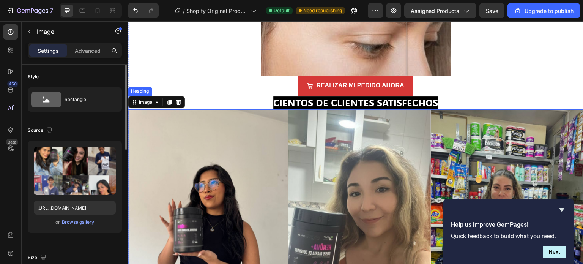
click at [232, 96] on h2 "CIENTOS DE CLIENTES SATISFECHOS" at bounding box center [355, 103] width 455 height 14
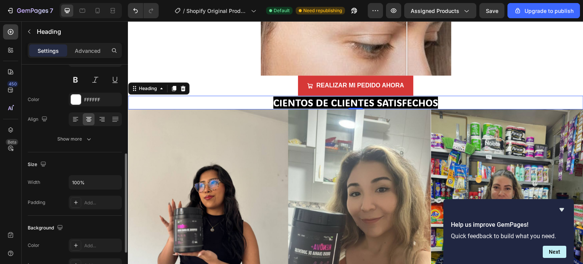
scroll to position [114, 0]
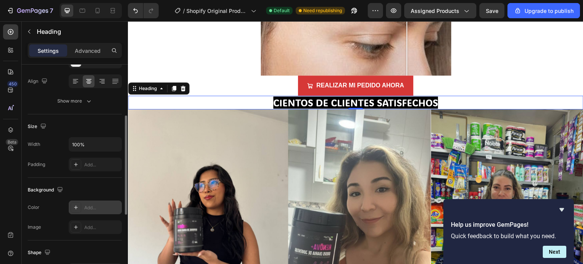
click at [97, 201] on div "Add..." at bounding box center [95, 207] width 53 height 14
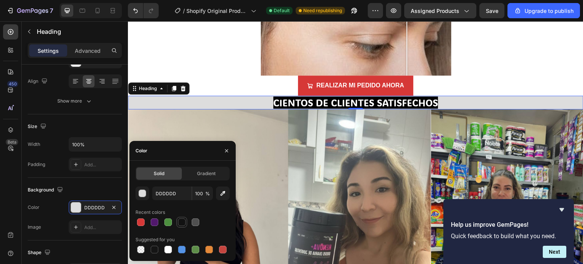
click at [183, 225] on div at bounding box center [182, 222] width 8 height 8
type input "121212"
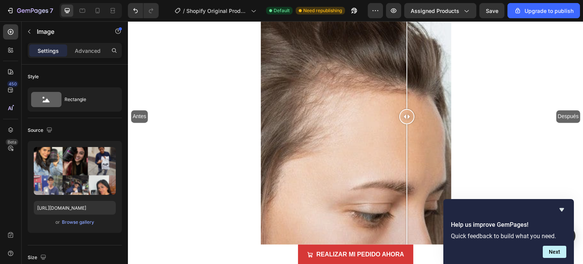
scroll to position [3986, 0]
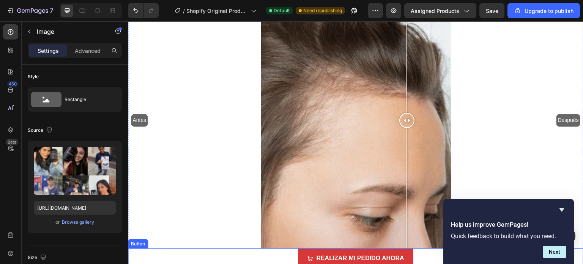
click at [208, 248] on div "REALIZAR MI PEDIDO AHORA Button" at bounding box center [355, 258] width 455 height 20
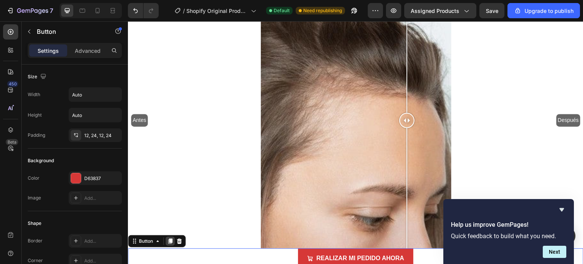
click at [168, 238] on icon at bounding box center [170, 240] width 4 height 5
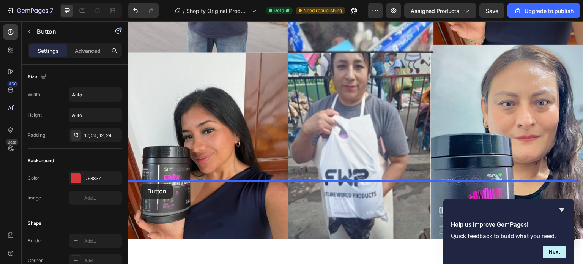
drag, startPoint x: 134, startPoint y: 216, endPoint x: 141, endPoint y: 184, distance: 32.9
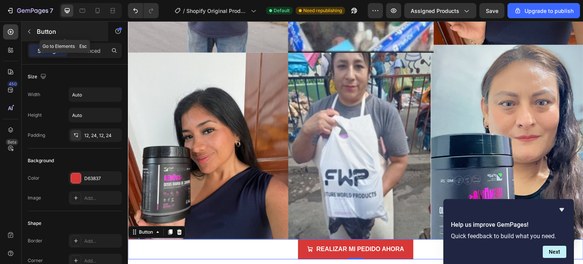
click at [26, 31] on button "button" at bounding box center [29, 31] width 12 height 12
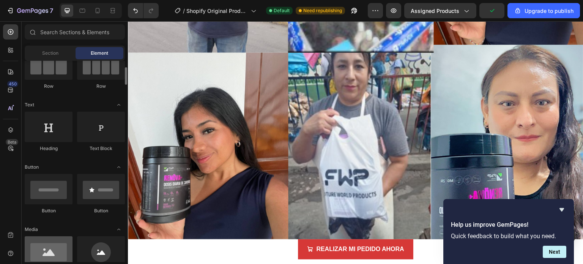
scroll to position [114, 0]
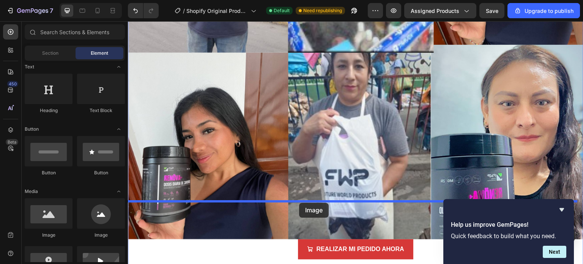
drag, startPoint x: 189, startPoint y: 240, endPoint x: 299, endPoint y: 203, distance: 116.0
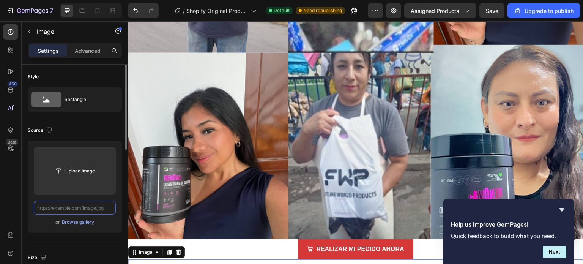
scroll to position [0, 0]
paste input "https://cdn.shopify.com/s/files/1/0760/1445/2965/files/CUIDAMOS_TU_SALUD_4.jpg?…"
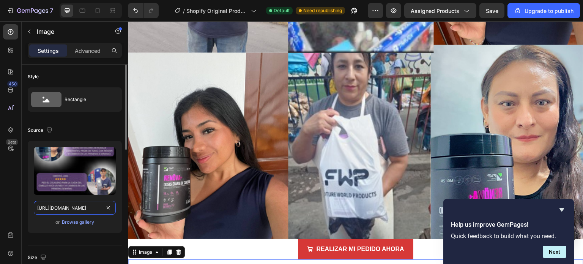
scroll to position [0, 151]
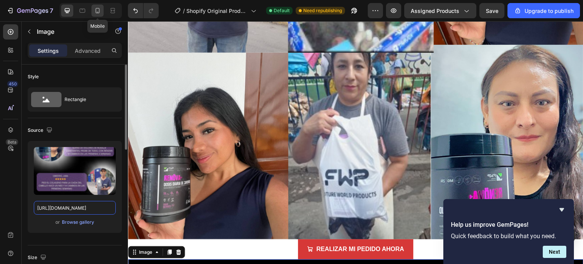
type input "https://cdn.shopify.com/s/files/1/0760/1445/2965/files/CUIDAMOS_TU_SALUD_4.jpg?…"
click at [95, 10] on icon at bounding box center [98, 11] width 8 height 8
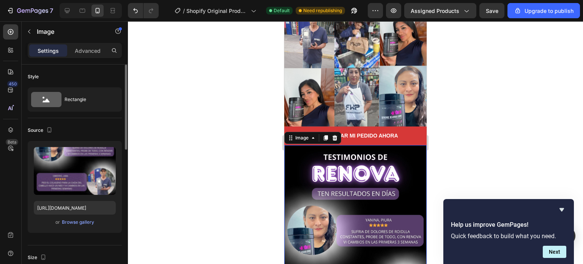
scroll to position [1847, 0]
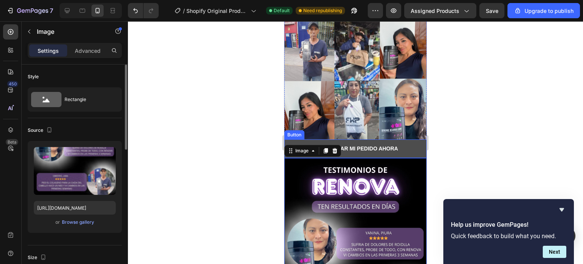
click at [410, 139] on button "REALIZAR MI PEDIDO AHORA" at bounding box center [355, 148] width 142 height 19
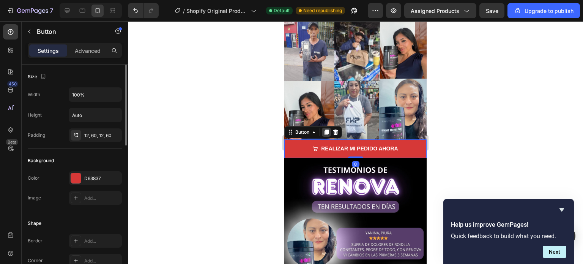
click at [327, 129] on icon at bounding box center [326, 131] width 4 height 5
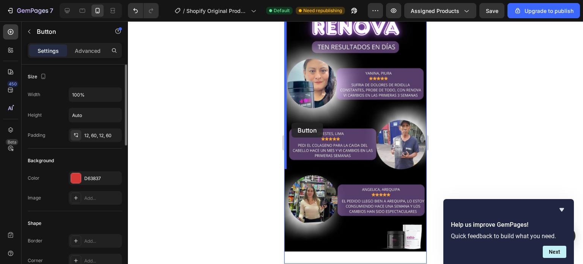
scroll to position [2047, 0]
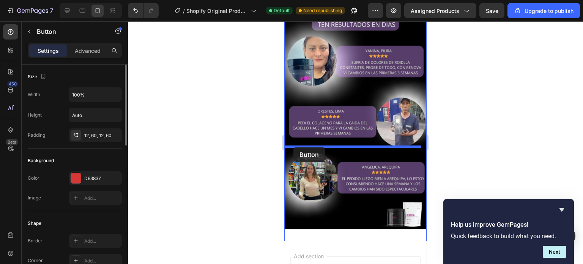
drag, startPoint x: 291, startPoint y: 77, endPoint x: 293, endPoint y: 147, distance: 69.8
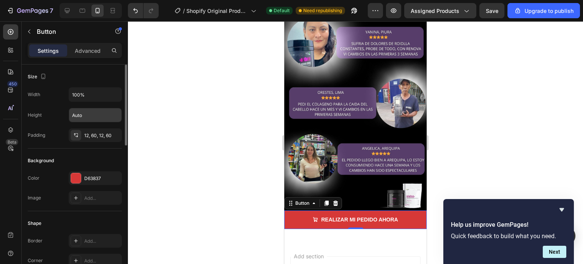
scroll to position [2029, 0]
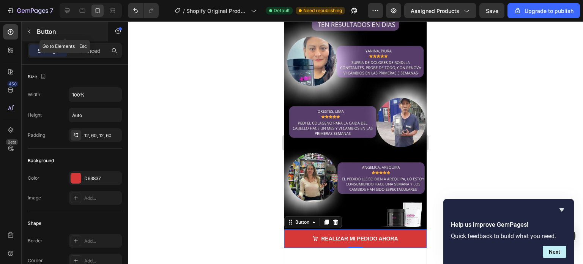
click at [33, 33] on button "button" at bounding box center [29, 31] width 12 height 12
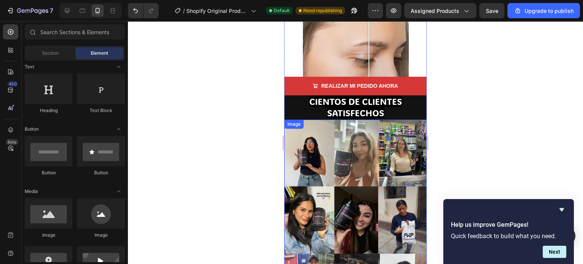
scroll to position [1498, 0]
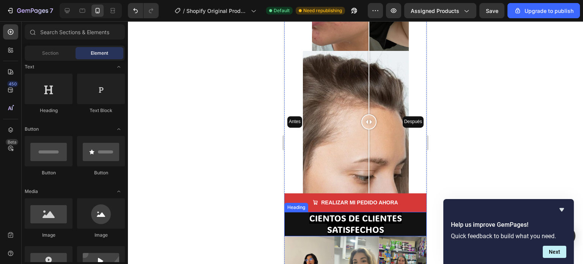
click at [298, 212] on h2 "CIENTOS DE CLIENTES SATISFECHOS" at bounding box center [355, 224] width 142 height 24
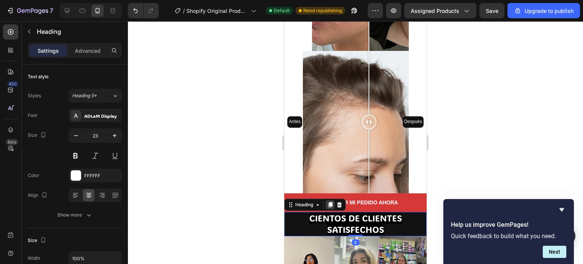
click at [328, 201] on icon at bounding box center [330, 204] width 6 height 6
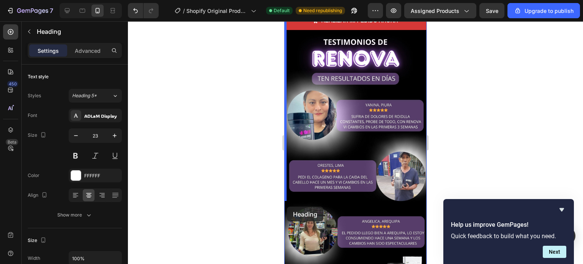
scroll to position [2072, 0]
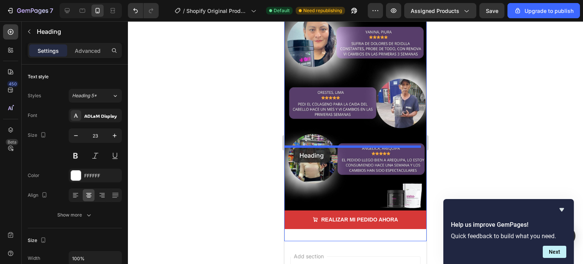
drag, startPoint x: 288, startPoint y: 166, endPoint x: 293, endPoint y: 148, distance: 19.6
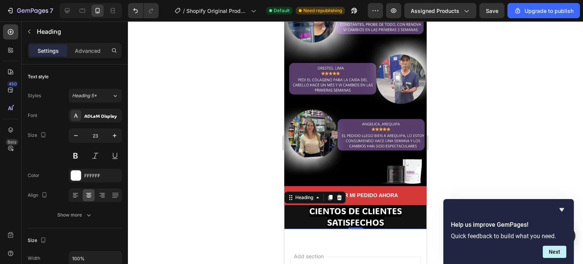
scroll to position [2047, 0]
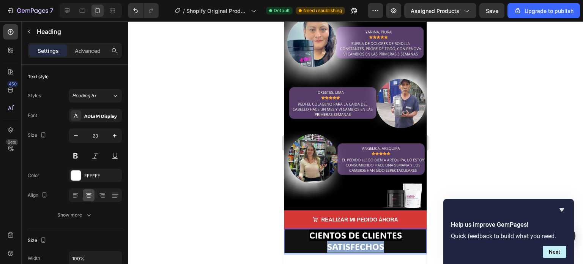
click at [363, 229] on span "CIENTOS DE CLIENTES SATISFECHOS" at bounding box center [355, 240] width 93 height 23
click at [244, 173] on div at bounding box center [355, 142] width 455 height 242
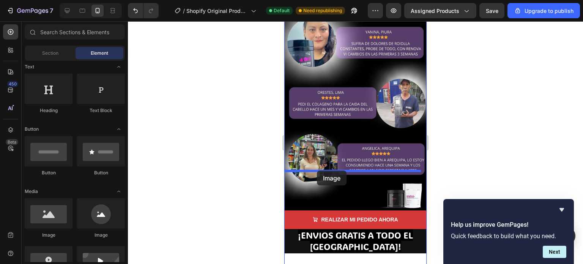
drag, startPoint x: 330, startPoint y: 242, endPoint x: 317, endPoint y: 170, distance: 73.3
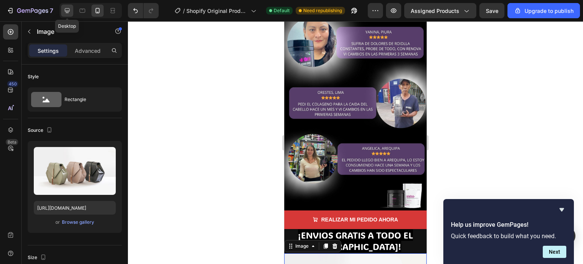
click at [67, 14] on icon at bounding box center [67, 11] width 8 height 8
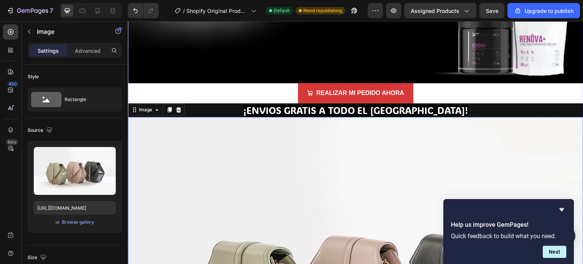
scroll to position [5824, 0]
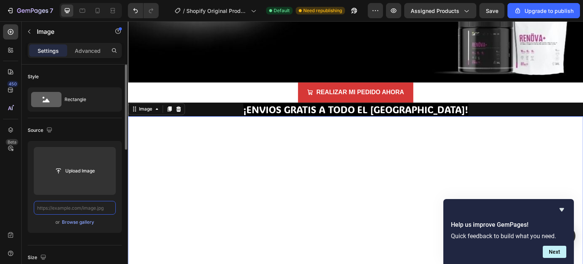
scroll to position [0, 0]
paste input "[URL][DOMAIN_NAME]"
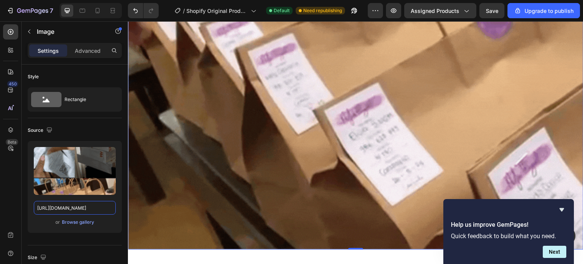
scroll to position [6507, 0]
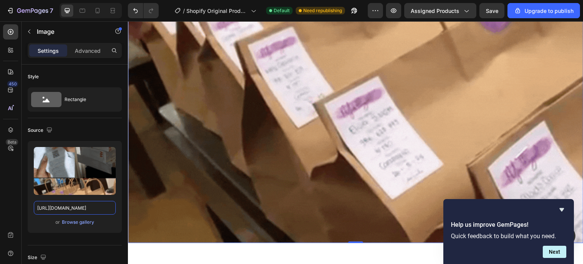
type input "[URL][DOMAIN_NAME]"
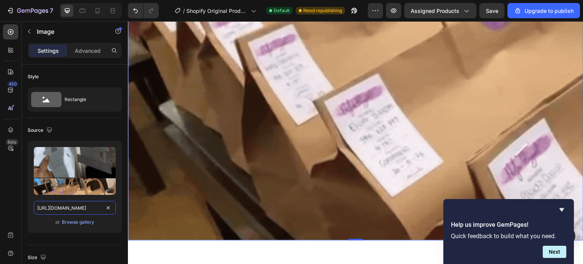
scroll to position [6510, 0]
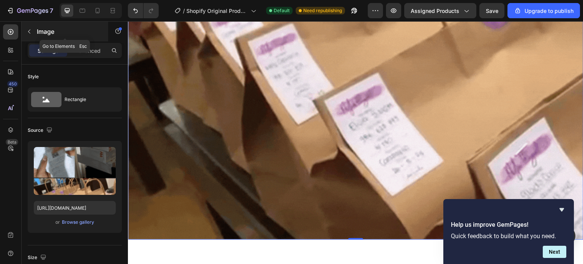
click at [31, 30] on icon "button" at bounding box center [29, 31] width 6 height 6
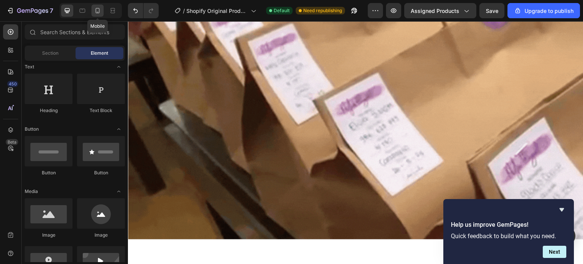
click at [98, 12] on icon at bounding box center [98, 11] width 8 height 8
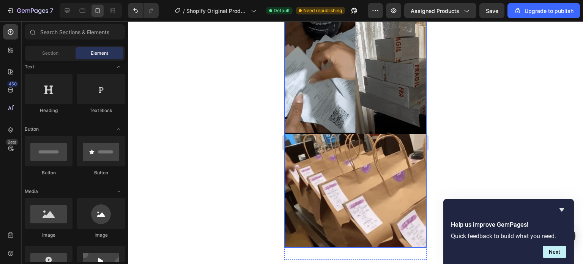
scroll to position [2314, 0]
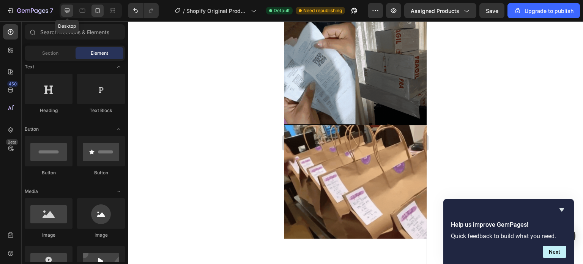
click at [67, 15] on div at bounding box center [67, 11] width 12 height 12
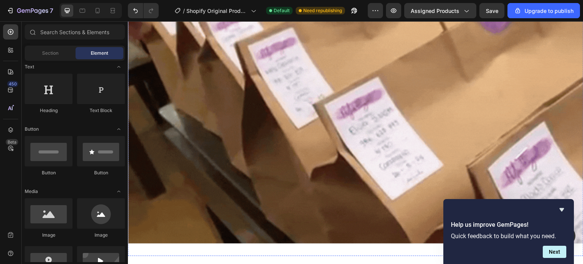
scroll to position [6510, 0]
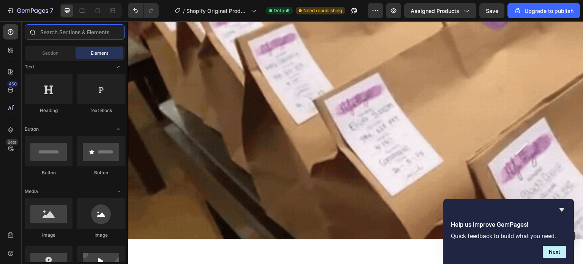
click at [71, 34] on input "text" at bounding box center [75, 31] width 100 height 15
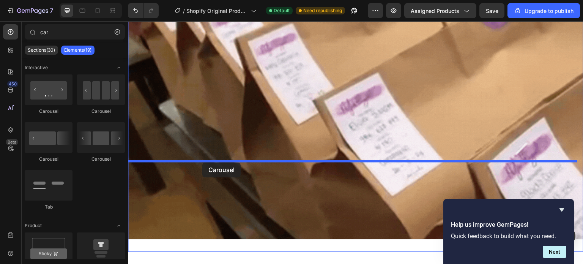
drag, startPoint x: 170, startPoint y: 111, endPoint x: 202, endPoint y: 162, distance: 60.0
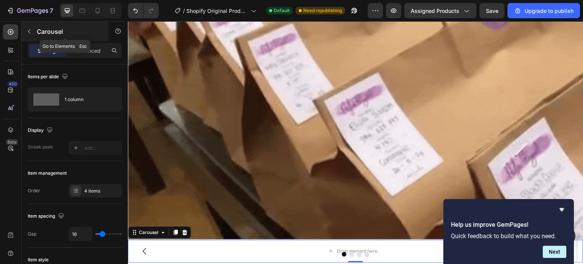
click at [31, 28] on icon "button" at bounding box center [29, 31] width 6 height 6
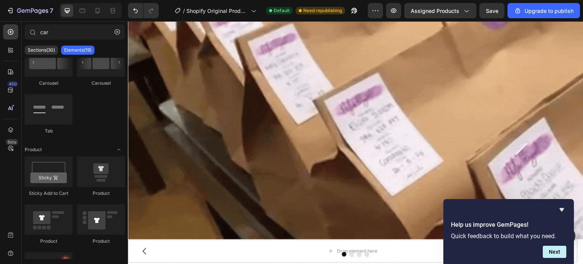
scroll to position [152, 0]
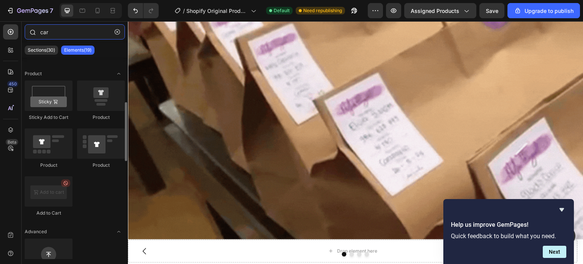
click at [76, 33] on input "car" at bounding box center [75, 31] width 100 height 15
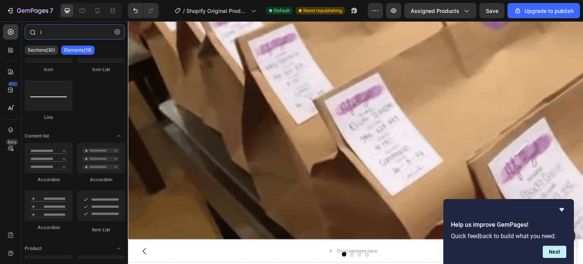
scroll to position [0, 0]
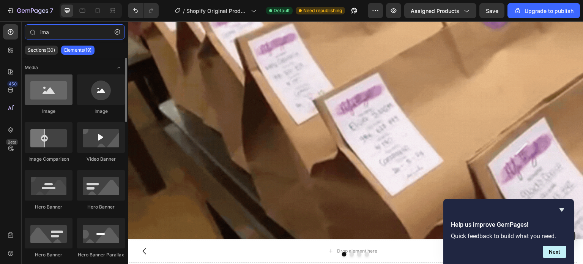
type input "ima"
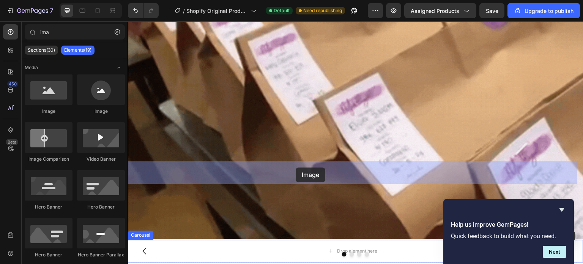
drag, startPoint x: 179, startPoint y: 116, endPoint x: 295, endPoint y: 167, distance: 127.0
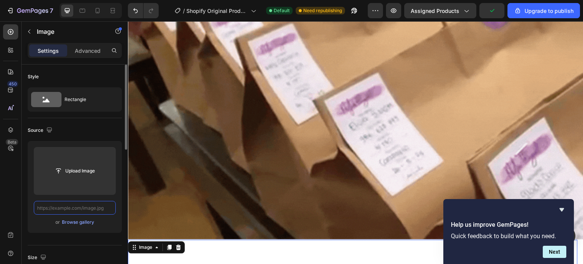
paste input "https://cdn.shopify.com/s/files/1/0760/1445/2965/files/testimonio_1.png?v=17525…"
type input "https://cdn.shopify.com/s/files/1/0760/1445/2965/files/testimonio_1.png?v=17525…"
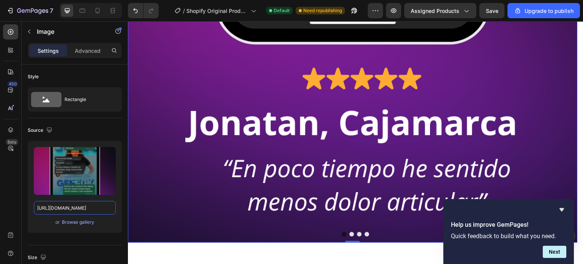
scroll to position [7306, 0]
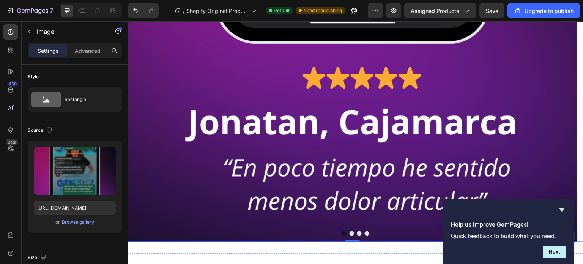
click at [349, 231] on button "Dot" at bounding box center [351, 233] width 5 height 5
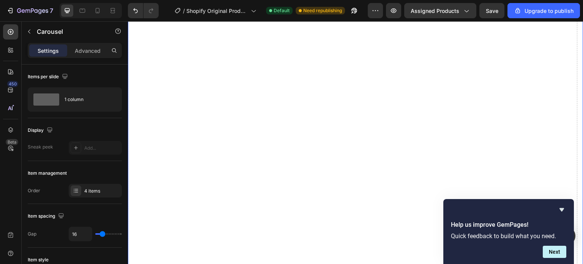
scroll to position [7117, 0]
click at [29, 30] on icon "button" at bounding box center [29, 32] width 2 height 4
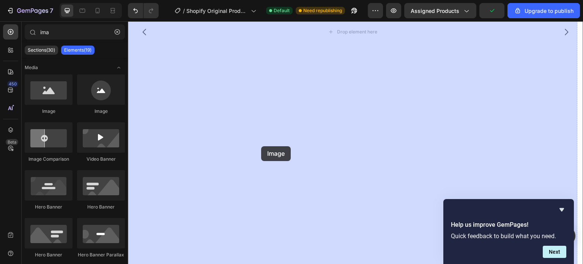
drag, startPoint x: 180, startPoint y: 120, endPoint x: 285, endPoint y: 148, distance: 108.7
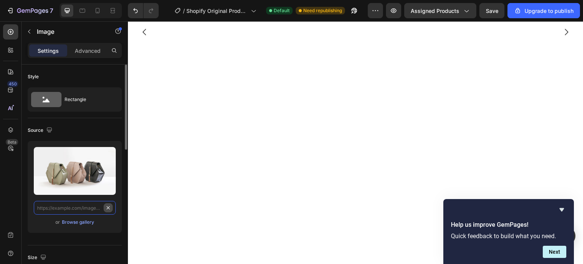
scroll to position [0, 0]
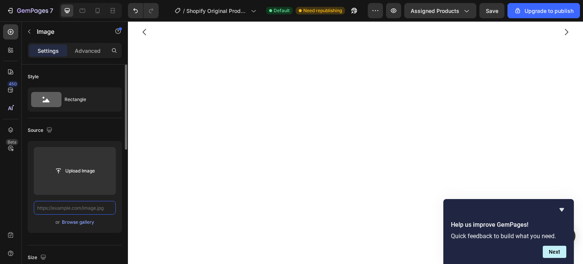
paste input "https://cdn.shopify.com/s/files/1/0760/1445/2965/files/testimonio_2.png?v=17525…"
type input "https://cdn.shopify.com/s/files/1/0760/1445/2965/files/testimonio_2.png?v=17525…"
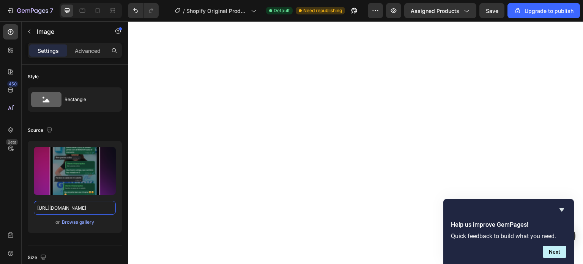
scroll to position [7309, 0]
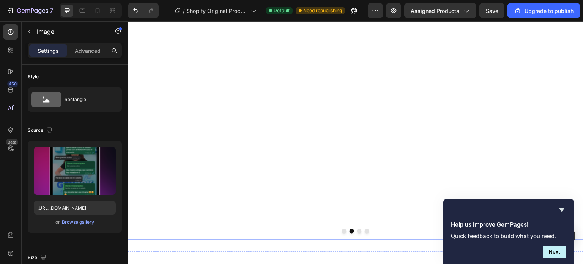
click at [357, 229] on button "Dot" at bounding box center [359, 231] width 5 height 5
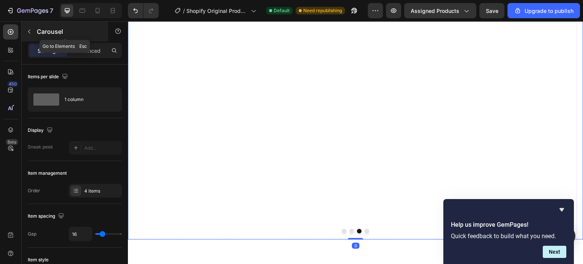
click at [27, 29] on icon "button" at bounding box center [29, 31] width 6 height 6
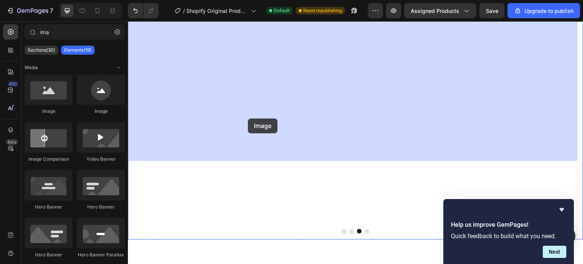
drag, startPoint x: 170, startPoint y: 116, endPoint x: 349, endPoint y: 108, distance: 179.1
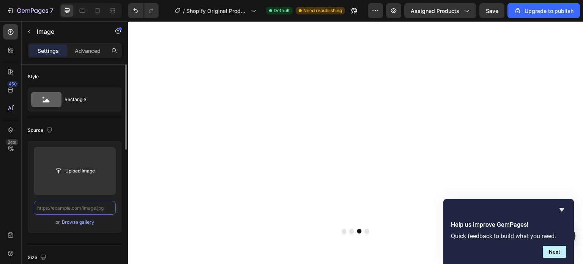
scroll to position [0, 0]
paste input "https://cdn.shopify.com/s/files/1/0760/1445/2965/files/testimonio_3.png?v=17525…"
type input "https://cdn.shopify.com/s/files/1/0760/1445/2965/files/testimonio_3.png?v=17525…"
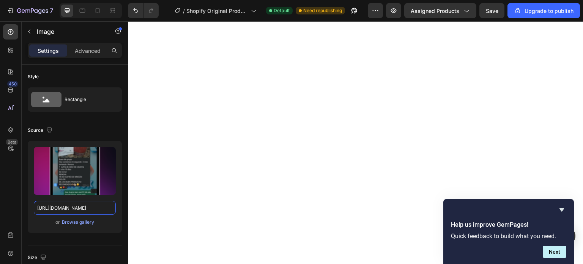
scroll to position [7309, 0]
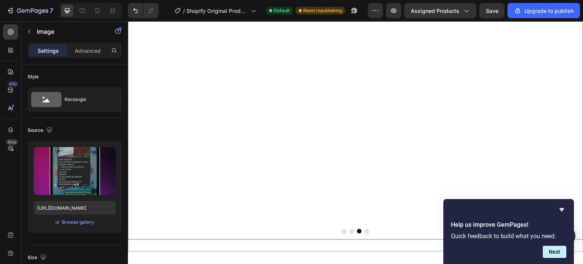
click at [364, 229] on button "Dot" at bounding box center [366, 231] width 5 height 5
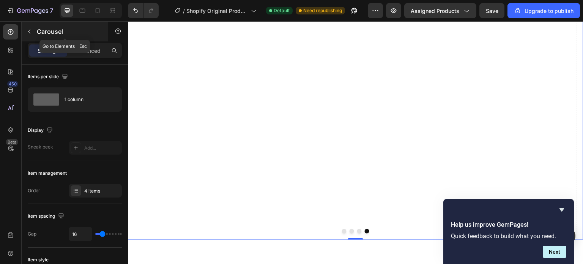
click at [27, 27] on button "button" at bounding box center [29, 31] width 12 height 12
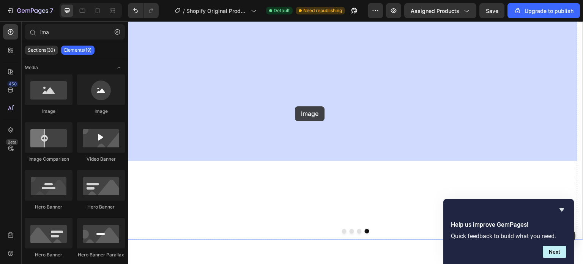
drag, startPoint x: 177, startPoint y: 119, endPoint x: 295, endPoint y: 106, distance: 118.3
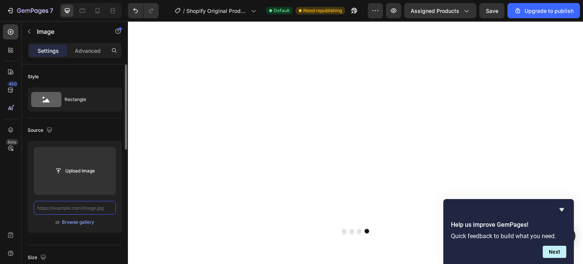
scroll to position [0, 0]
paste input "https://cdn.shopify.com/s/files/1/0760/1445/2965/files/testimonio_4.png?v=17525…"
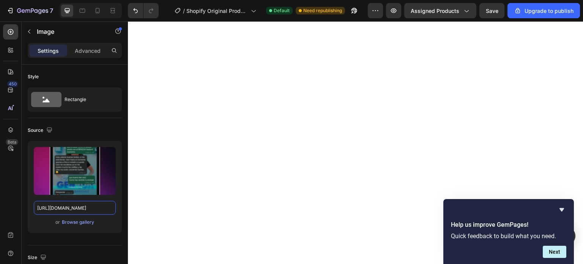
scroll to position [6778, 0]
type input "https://cdn.shopify.com/s/files/1/0760/1445/2965/files/testimonio_4.png?v=17525…"
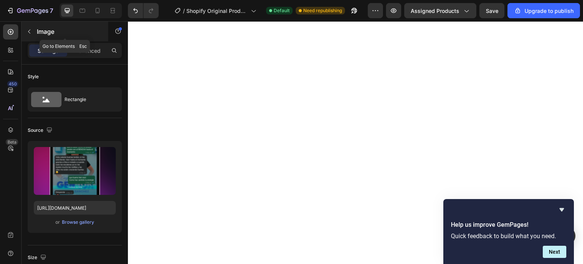
click at [32, 33] on button "button" at bounding box center [29, 31] width 12 height 12
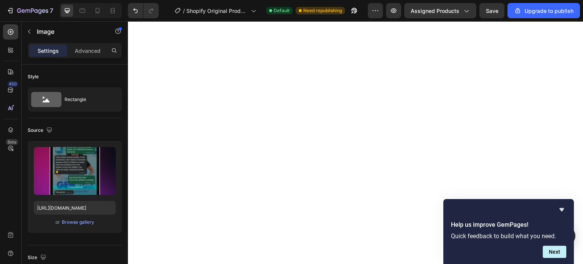
scroll to position [6854, 0]
click at [29, 33] on icon "button" at bounding box center [29, 31] width 6 height 6
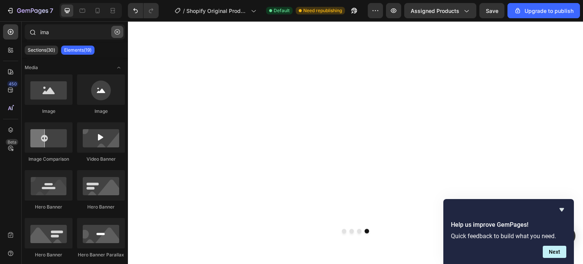
click at [117, 32] on icon "button" at bounding box center [117, 32] width 2 height 2
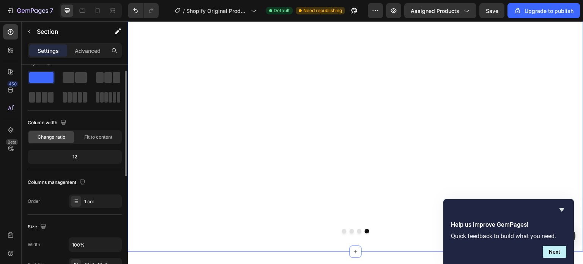
scroll to position [0, 0]
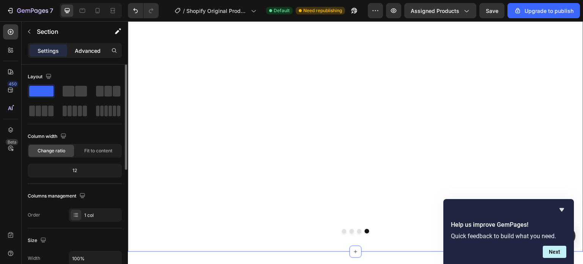
click at [88, 48] on p "Advanced" at bounding box center [88, 51] width 26 height 8
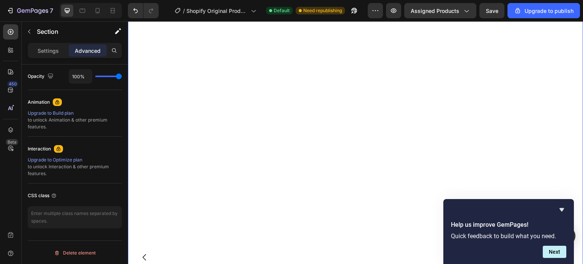
scroll to position [7005, 0]
click at [98, 13] on icon at bounding box center [98, 10] width 4 height 5
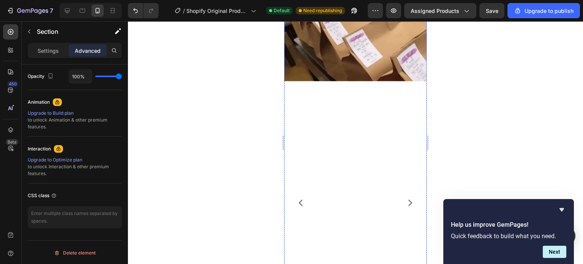
scroll to position [2510, 0]
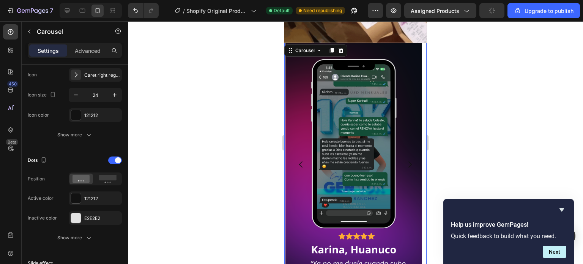
scroll to position [0, 0]
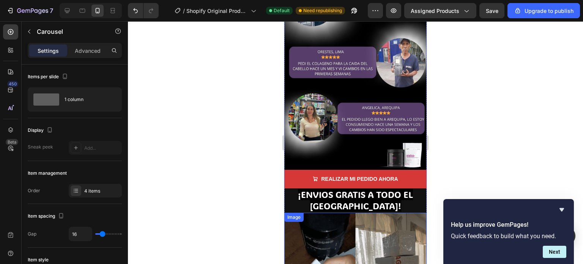
scroll to position [2055, 0]
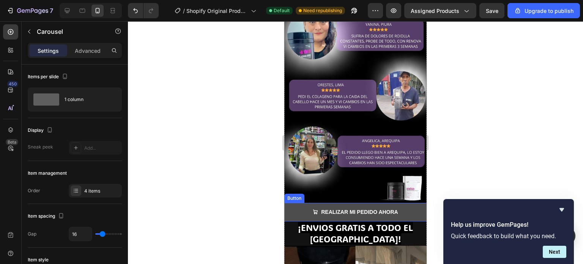
click at [291, 203] on button "REALIZAR MI PEDIDO AHORA" at bounding box center [355, 212] width 142 height 19
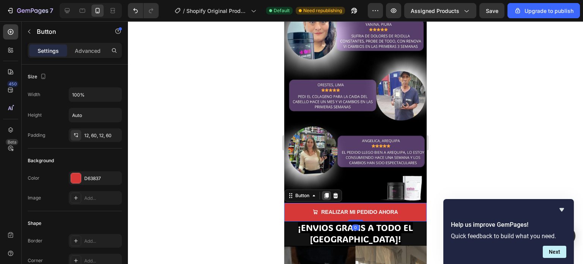
click at [327, 192] on icon at bounding box center [326, 195] width 6 height 6
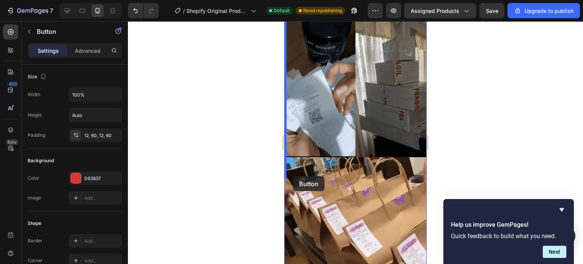
scroll to position [2358, 0]
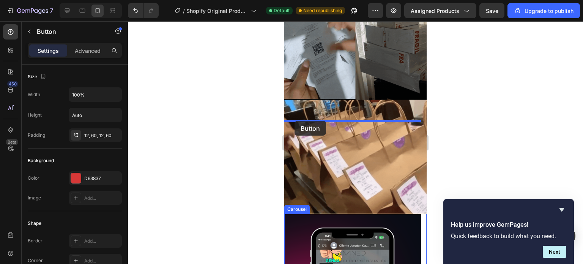
drag, startPoint x: 291, startPoint y: 133, endPoint x: 294, endPoint y: 121, distance: 13.0
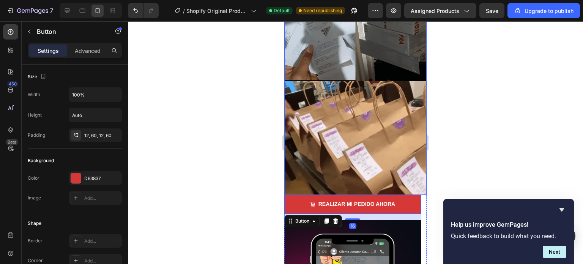
scroll to position [2339, 0]
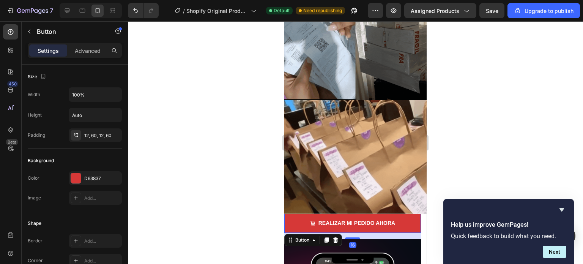
click at [463, 134] on div at bounding box center [355, 142] width 455 height 242
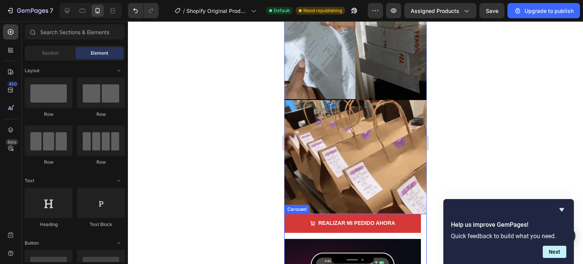
click at [345, 214] on div "REALIZAR MI PEDIDO AHORA Button" at bounding box center [352, 226] width 137 height 25
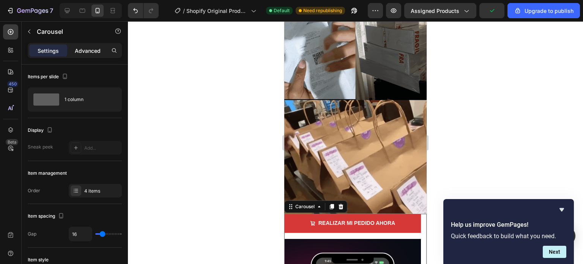
click at [88, 52] on p "Advanced" at bounding box center [88, 51] width 26 height 8
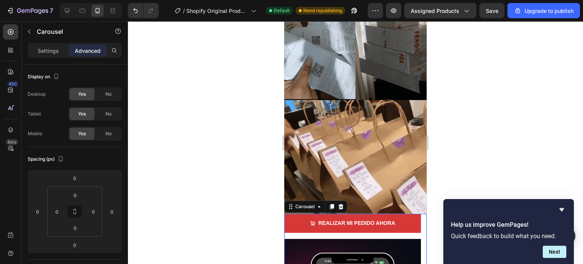
click at [325, 214] on div "REALIZAR MI PEDIDO AHORA Button" at bounding box center [352, 226] width 137 height 25
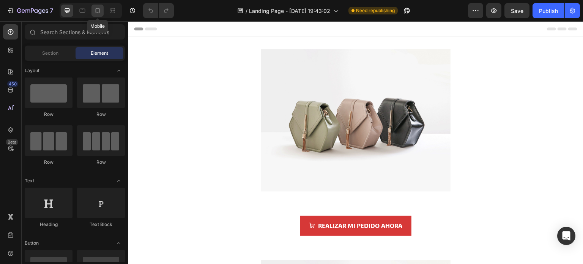
click at [99, 12] on icon at bounding box center [98, 11] width 8 height 8
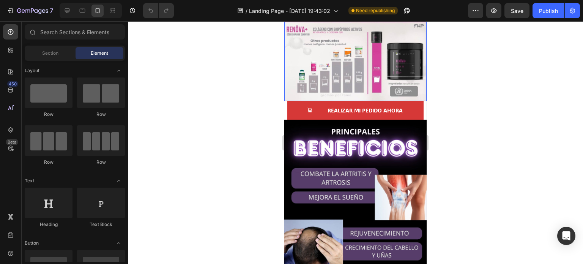
scroll to position [190, 0]
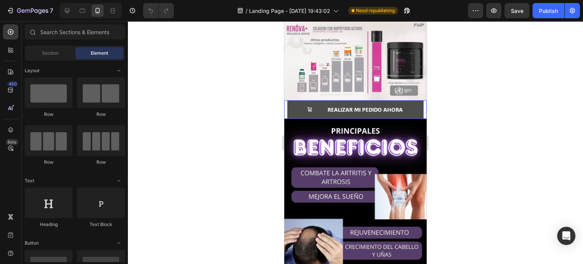
click at [290, 100] on button "REALIZAR MI PEDIDO AHORA" at bounding box center [355, 109] width 136 height 19
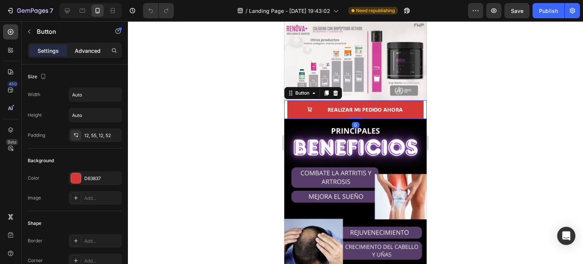
click at [89, 44] on div "Advanced" at bounding box center [88, 50] width 38 height 12
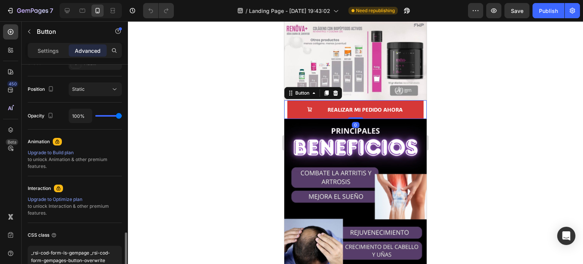
scroll to position [305, 0]
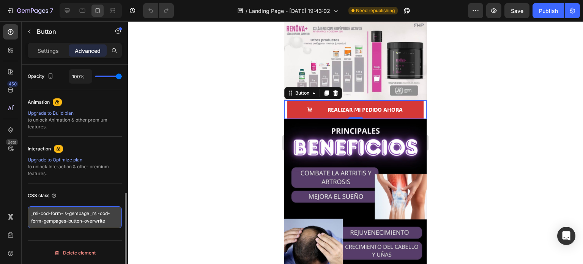
click at [108, 220] on textarea "_rsi-cod-form-is-gempage _rsi-cod-form-gempages-button-overwrite" at bounding box center [75, 217] width 94 height 22
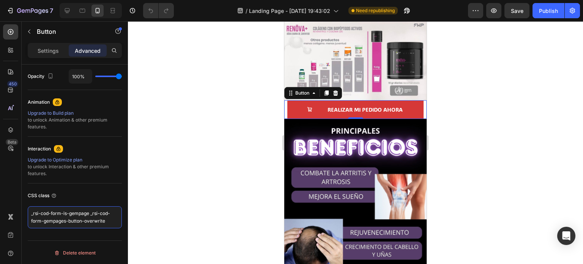
drag, startPoint x: 108, startPoint y: 220, endPoint x: 12, endPoint y: 203, distance: 97.3
click at [12, 204] on div "450 Beta Sections(18) Elements(83) Section Element Hero Section Product Detail …" at bounding box center [64, 142] width 128 height 242
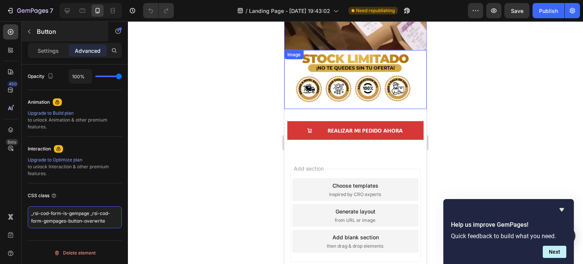
scroll to position [2226, 0]
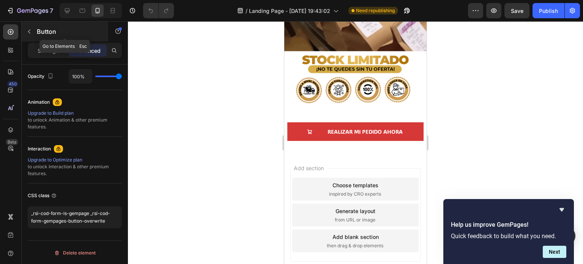
click at [32, 32] on icon "button" at bounding box center [29, 31] width 6 height 6
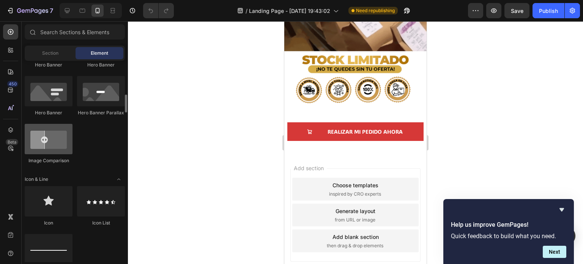
scroll to position [417, 0]
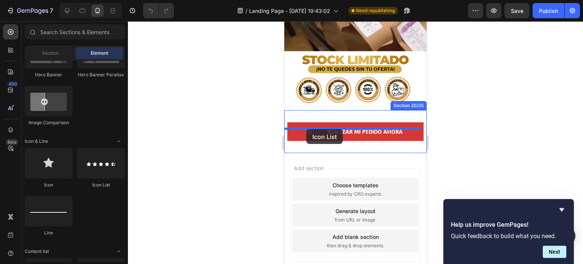
drag, startPoint x: 377, startPoint y: 188, endPoint x: 306, endPoint y: 129, distance: 92.4
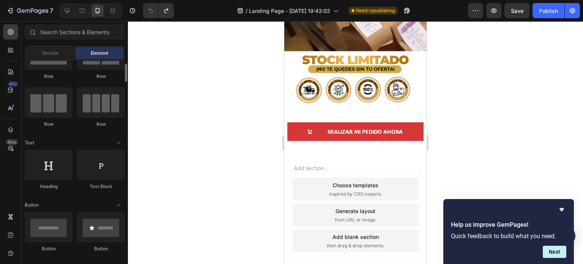
scroll to position [0, 0]
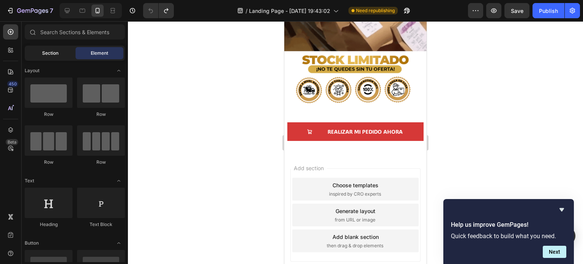
click at [48, 54] on span "Section" at bounding box center [50, 53] width 16 height 7
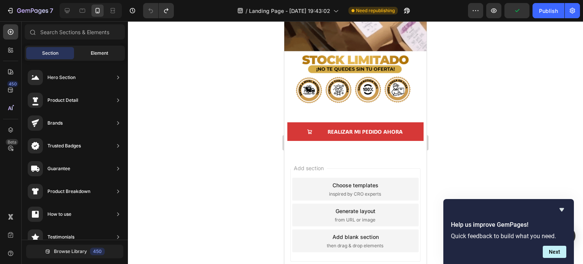
click at [86, 50] on div "Element" at bounding box center [99, 53] width 48 height 12
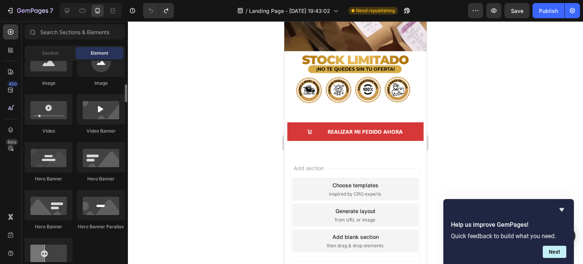
scroll to position [228, 0]
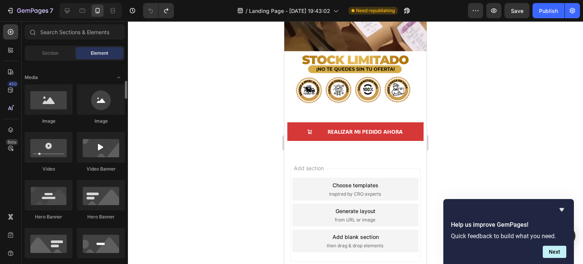
click at [54, 121] on div "Image" at bounding box center [49, 121] width 48 height 7
click at [56, 108] on div at bounding box center [49, 99] width 48 height 30
click at [53, 27] on input "text" at bounding box center [75, 31] width 100 height 15
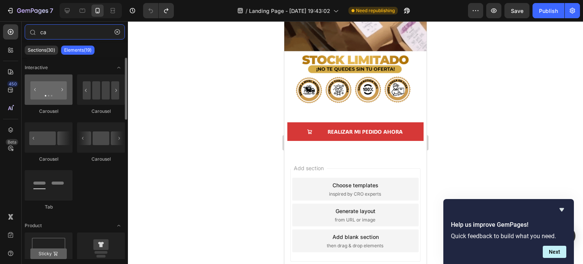
type input "ca"
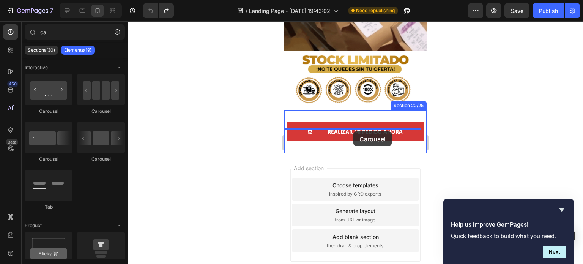
drag, startPoint x: 334, startPoint y: 118, endPoint x: 353, endPoint y: 131, distance: 22.9
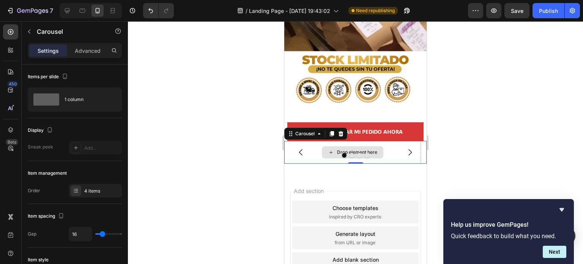
scroll to position [2227, 0]
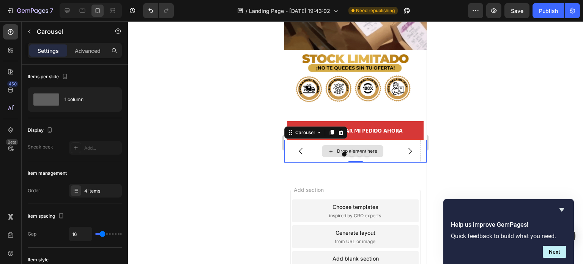
click at [362, 148] on div "Drop element here" at bounding box center [357, 151] width 40 height 6
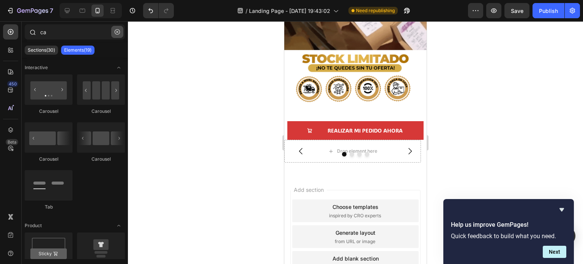
click at [117, 32] on icon "button" at bounding box center [117, 32] width 2 height 2
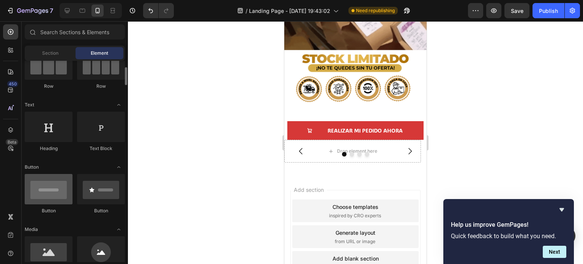
scroll to position [114, 0]
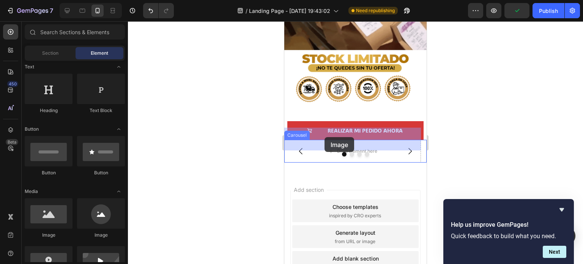
drag, startPoint x: 341, startPoint y: 241, endPoint x: 323, endPoint y: 137, distance: 105.4
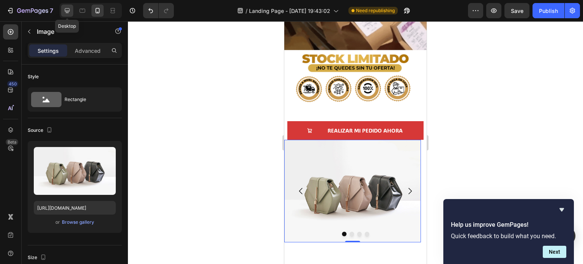
click at [63, 11] on icon at bounding box center [67, 11] width 8 height 8
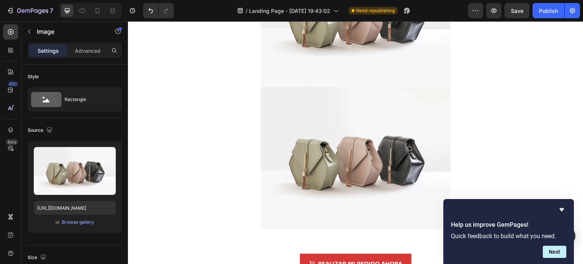
scroll to position [2134, 0]
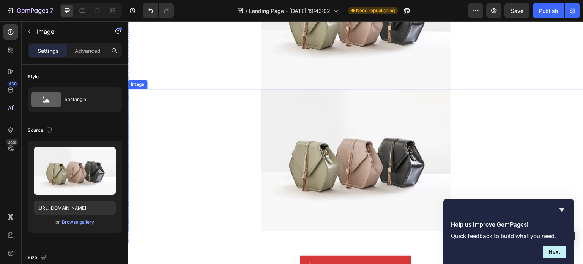
click at [238, 101] on div at bounding box center [355, 160] width 455 height 142
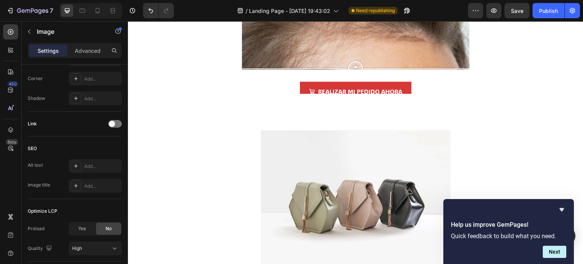
scroll to position [1376, 0]
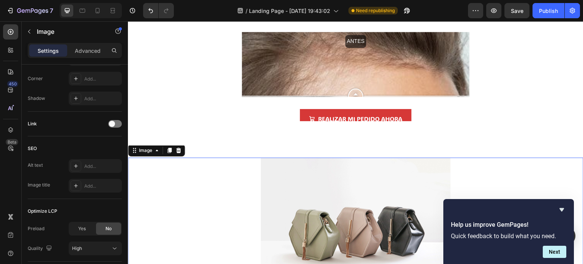
click at [309, 163] on img at bounding box center [356, 228] width 190 height 142
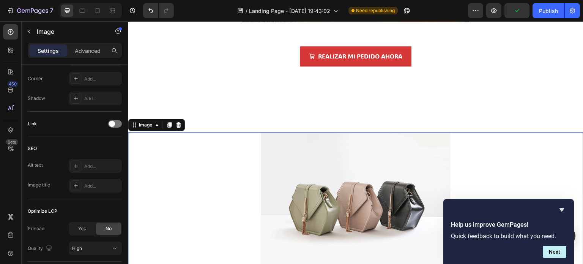
scroll to position [1528, 0]
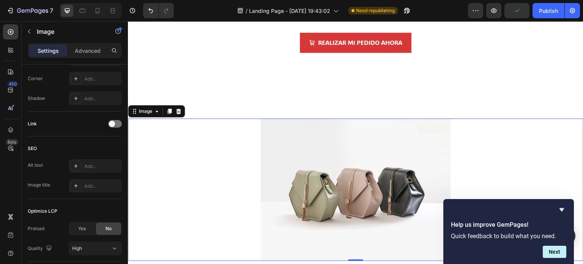
click at [331, 170] on img at bounding box center [356, 189] width 190 height 142
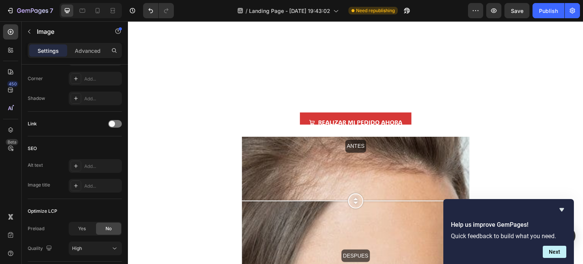
scroll to position [1262, 0]
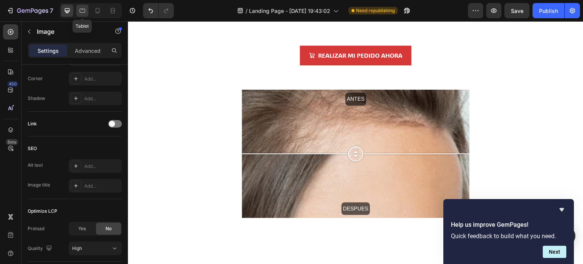
click at [84, 12] on icon at bounding box center [83, 11] width 6 height 4
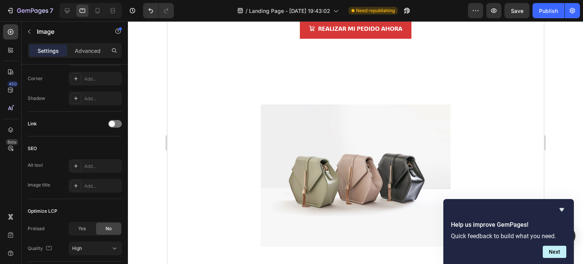
scroll to position [1490, 0]
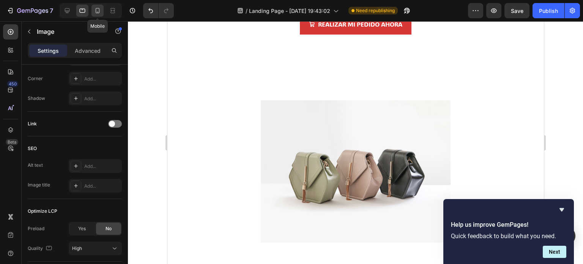
click at [95, 11] on icon at bounding box center [98, 11] width 8 height 8
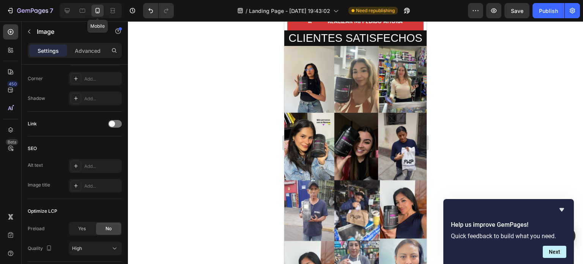
scroll to position [1454, 0]
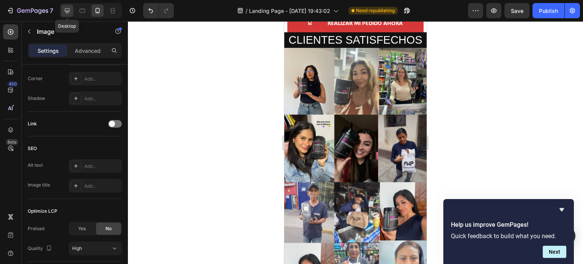
click at [67, 10] on icon at bounding box center [67, 10] width 5 height 5
type input "[URL][DOMAIN_NAME]"
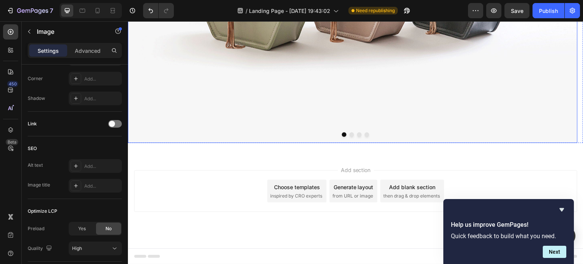
scroll to position [2490, 0]
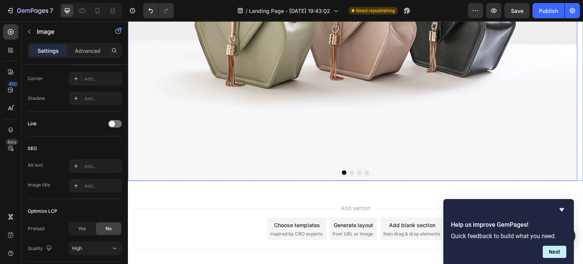
click at [252, 113] on img at bounding box center [352, 11] width 449 height 337
click at [349, 173] on button "Dot" at bounding box center [351, 172] width 5 height 5
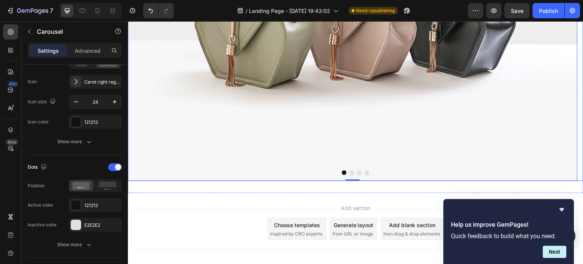
scroll to position [0, 0]
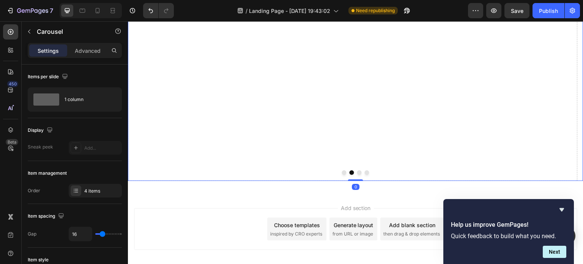
click at [342, 173] on button "Dot" at bounding box center [344, 172] width 5 height 5
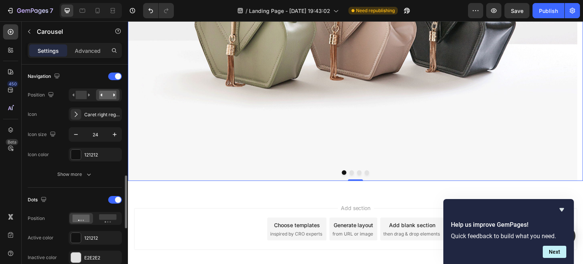
scroll to position [303, 0]
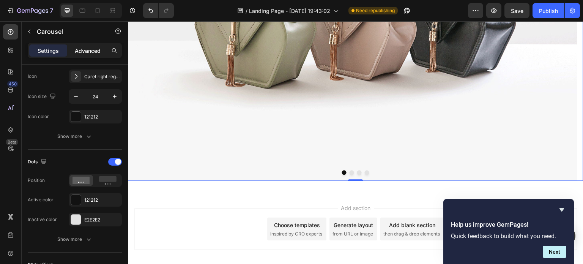
click at [82, 49] on p "Advanced" at bounding box center [88, 51] width 26 height 8
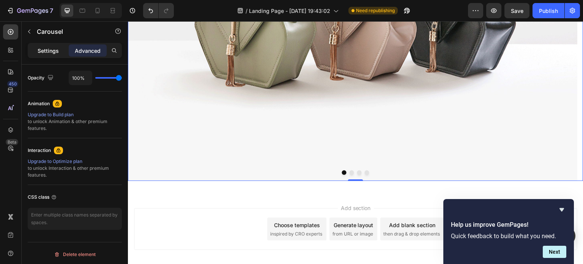
click at [52, 47] on p "Settings" at bounding box center [48, 51] width 21 height 8
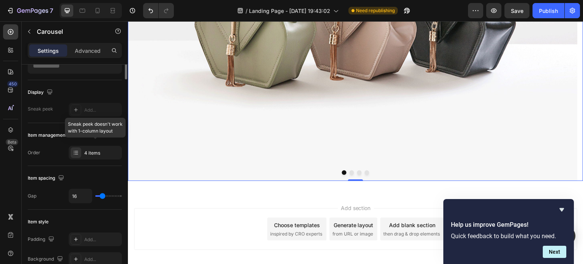
scroll to position [0, 0]
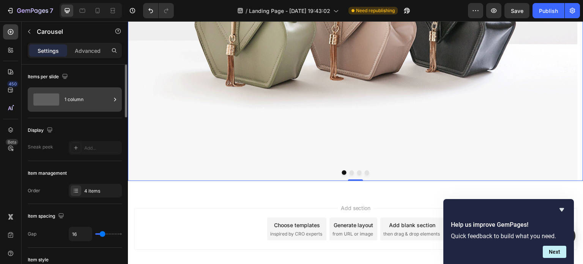
click at [89, 103] on div "1 column" at bounding box center [87, 99] width 46 height 17
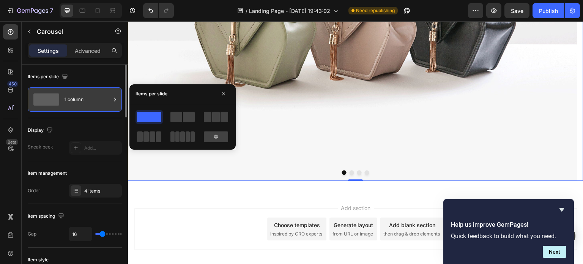
click at [89, 103] on div "1 column" at bounding box center [87, 99] width 46 height 17
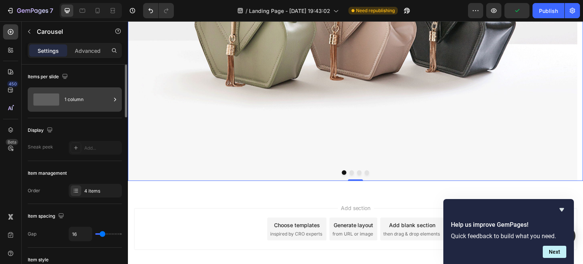
click at [89, 103] on div "1 column" at bounding box center [87, 99] width 46 height 17
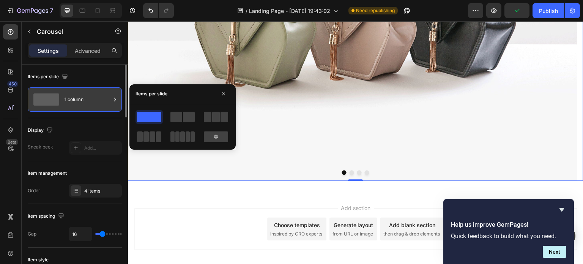
click at [94, 104] on div "1 column" at bounding box center [87, 99] width 46 height 17
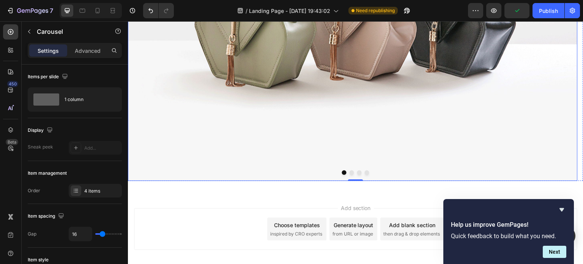
click at [279, 142] on img at bounding box center [352, 11] width 449 height 337
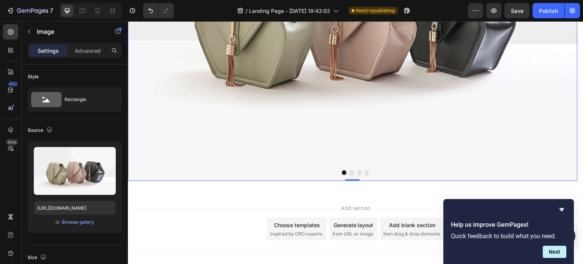
click at [279, 142] on img at bounding box center [352, 11] width 449 height 337
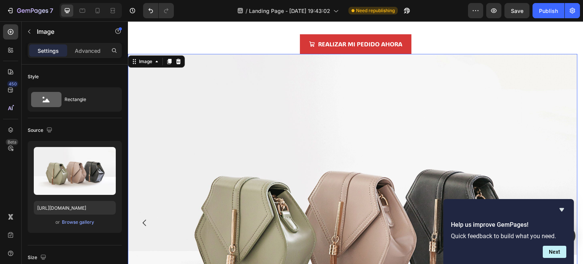
scroll to position [2263, 0]
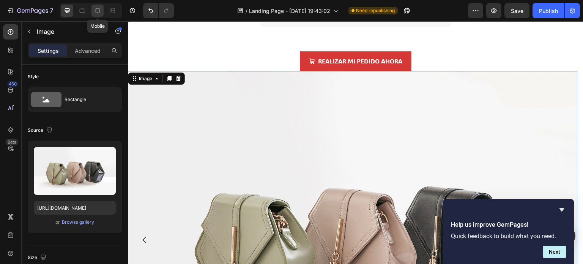
click at [101, 8] on div at bounding box center [97, 11] width 12 height 12
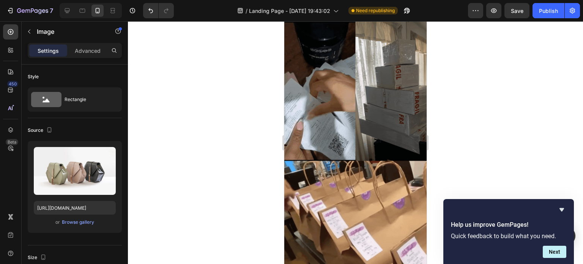
scroll to position [1957, 0]
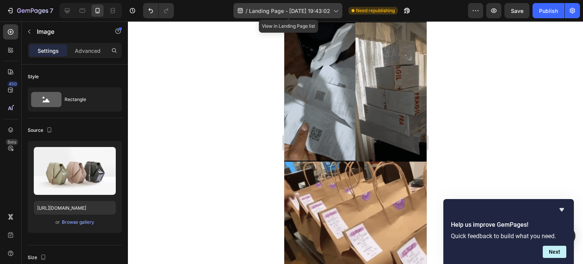
click at [339, 10] on icon at bounding box center [335, 11] width 8 height 8
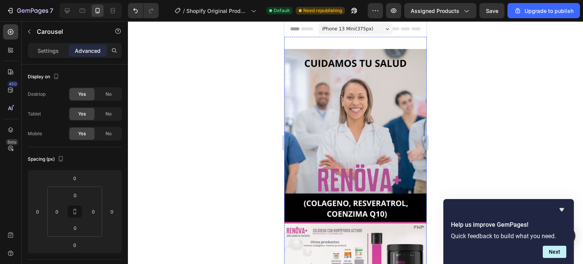
scroll to position [2150, 0]
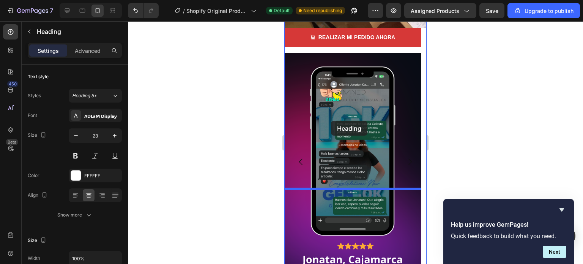
scroll to position [2302, 0]
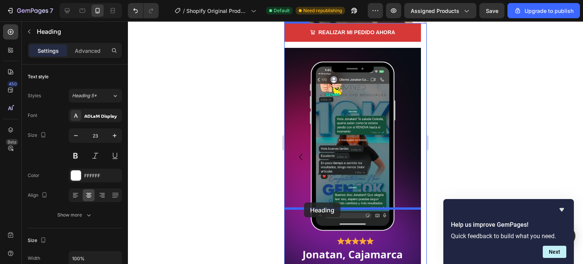
drag, startPoint x: 289, startPoint y: 62, endPoint x: 304, endPoint y: 202, distance: 141.1
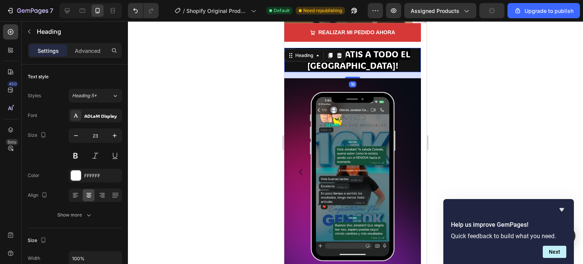
click at [482, 180] on div at bounding box center [355, 142] width 455 height 242
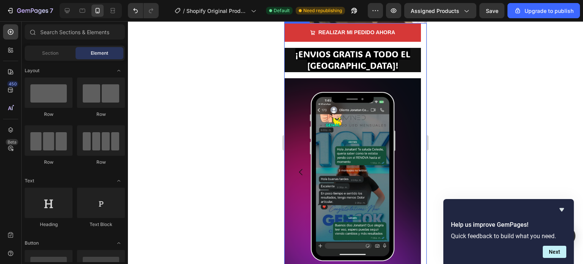
click at [364, 235] on div "REALIZAR MI PEDIDO AHORA Button ¡ENVIOS GRATIS A TODO EL PERÚ! Heading Image" at bounding box center [352, 172] width 137 height 298
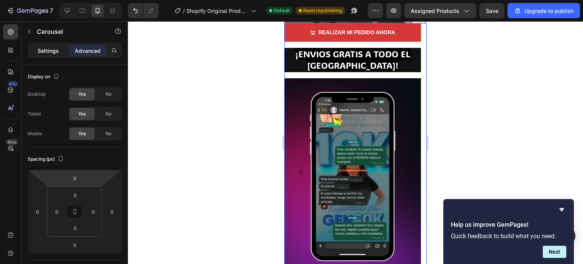
click at [50, 51] on p "Settings" at bounding box center [48, 51] width 21 height 8
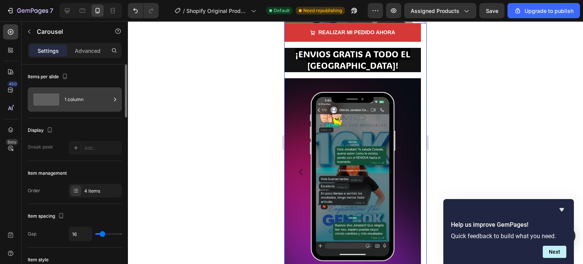
click at [82, 104] on div "1 column" at bounding box center [87, 99] width 46 height 17
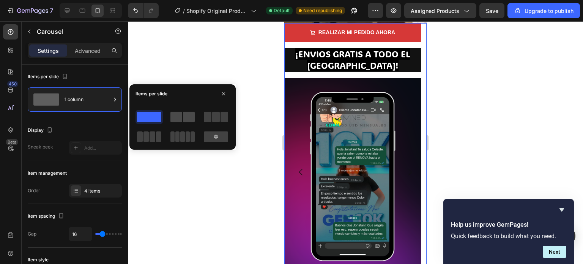
click at [187, 113] on span at bounding box center [189, 116] width 12 height 11
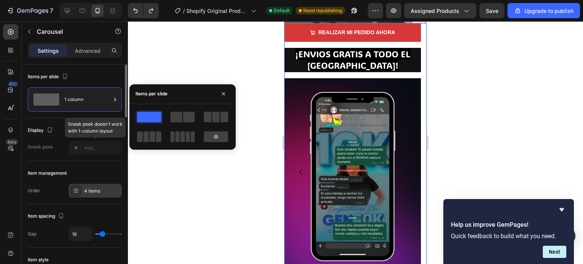
scroll to position [38, 0]
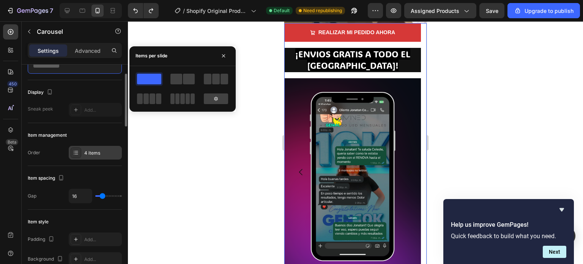
click at [98, 151] on div "4 items" at bounding box center [102, 152] width 36 height 7
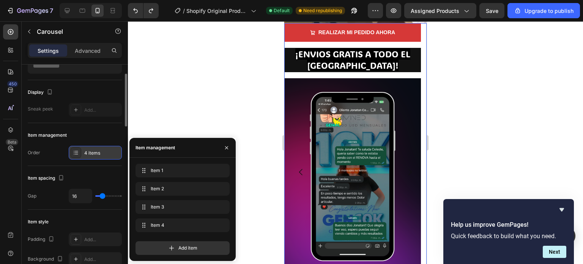
scroll to position [76, 0]
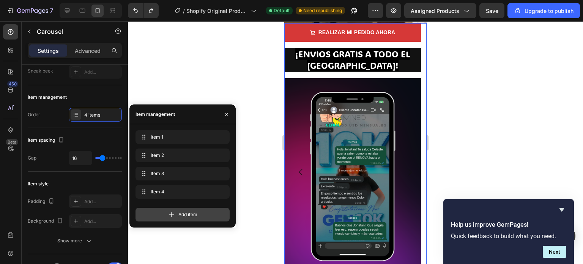
click at [181, 216] on span "Add item" at bounding box center [187, 214] width 19 height 7
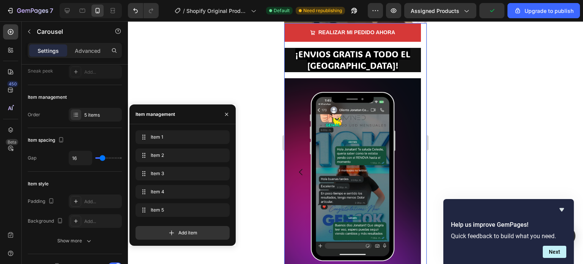
click at [251, 195] on div at bounding box center [355, 142] width 455 height 242
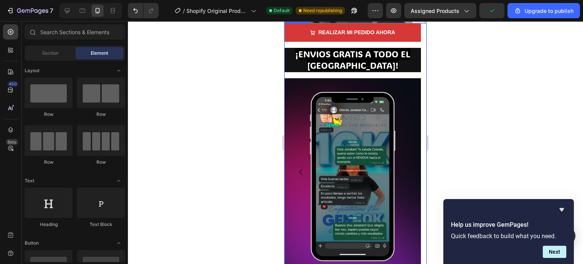
click at [296, 48] on div "REALIZAR MI PEDIDO AHORA Button" at bounding box center [352, 35] width 137 height 25
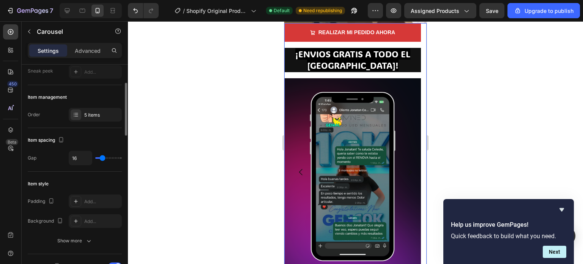
type input "9"
type input "0"
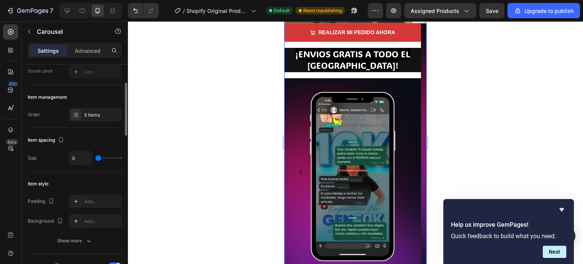
drag, startPoint x: 103, startPoint y: 158, endPoint x: 93, endPoint y: 158, distance: 9.9
type input "0"
click at [95, 158] on input "range" at bounding box center [108, 158] width 27 height 2
type input "16"
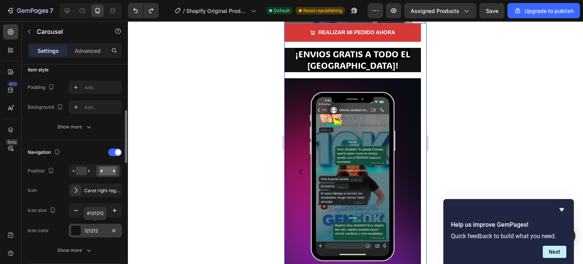
scroll to position [228, 0]
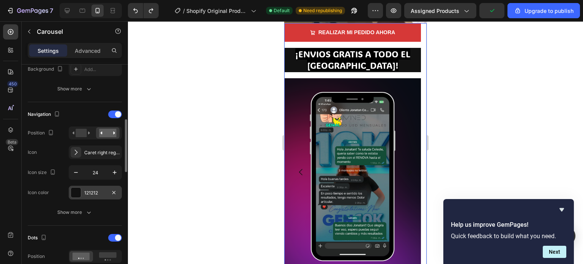
click at [97, 189] on div "121212" at bounding box center [95, 192] width 22 height 7
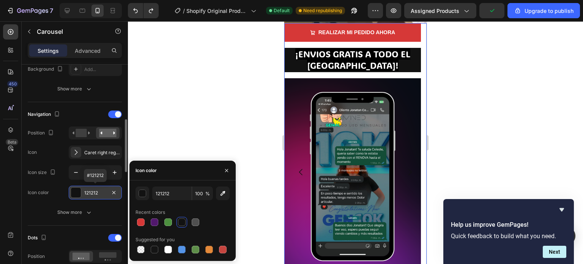
click at [97, 189] on div "121212" at bounding box center [95, 192] width 22 height 7
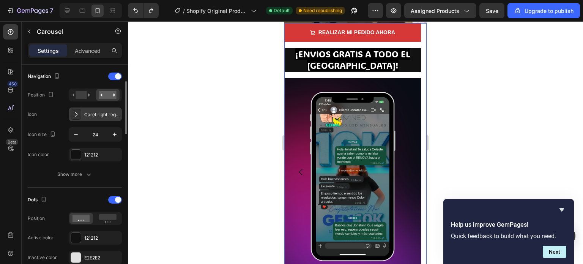
scroll to position [303, 0]
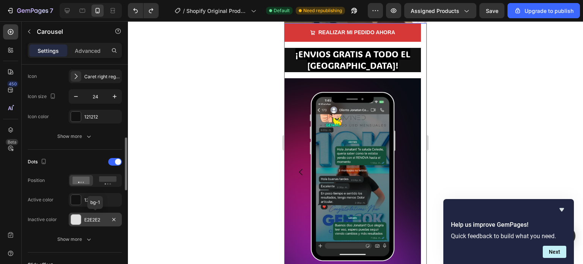
click at [89, 218] on div "E2E2E2" at bounding box center [95, 219] width 22 height 7
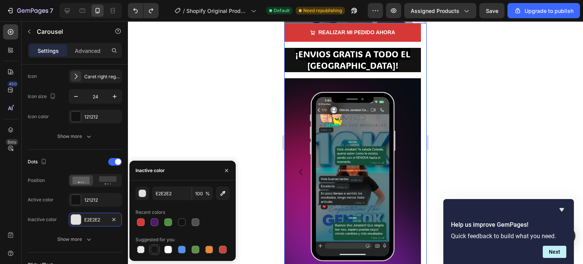
click at [154, 250] on div at bounding box center [155, 249] width 8 height 8
type input "151515"
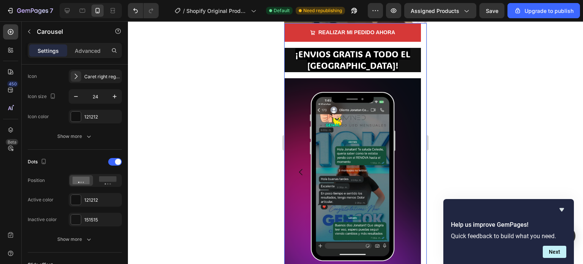
click at [206, 119] on div at bounding box center [355, 142] width 455 height 242
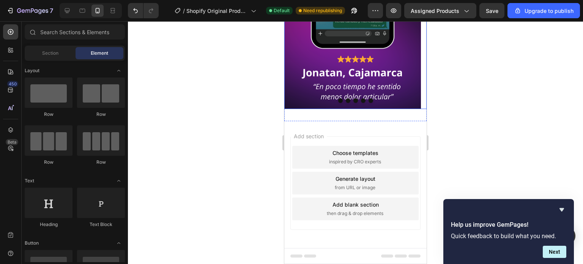
scroll to position [2543, 0]
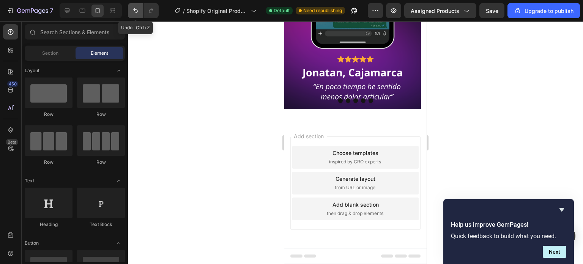
click at [139, 13] on icon "Undo/Redo" at bounding box center [136, 11] width 8 height 8
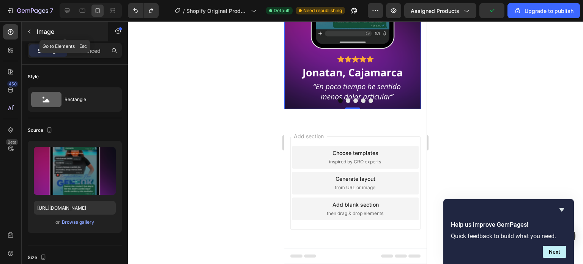
click at [34, 36] on button "button" at bounding box center [29, 31] width 12 height 12
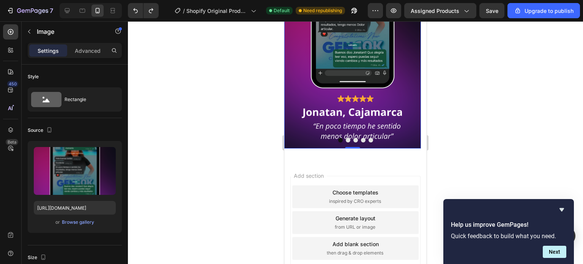
scroll to position [2429, 0]
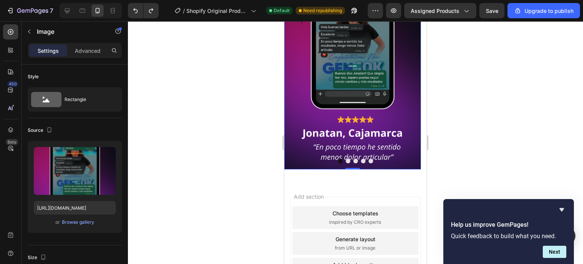
click at [398, 129] on img at bounding box center [352, 47] width 137 height 243
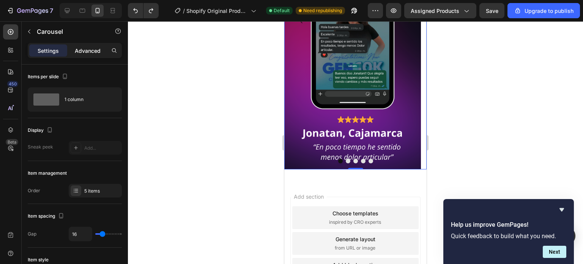
click at [91, 50] on p "Advanced" at bounding box center [88, 51] width 26 height 8
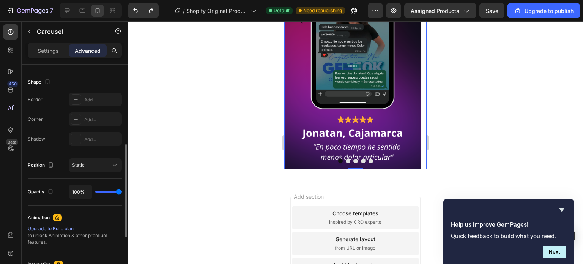
scroll to position [228, 0]
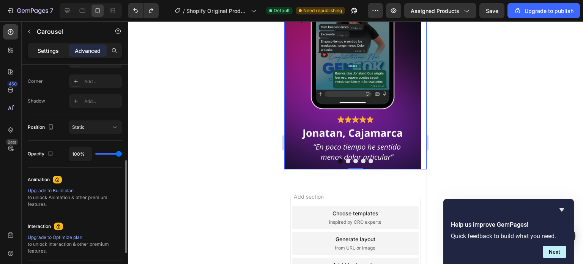
click at [52, 47] on p "Settings" at bounding box center [48, 51] width 21 height 8
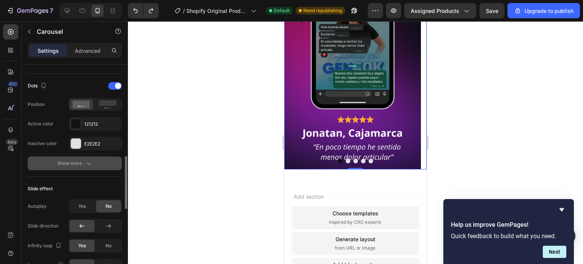
scroll to position [417, 0]
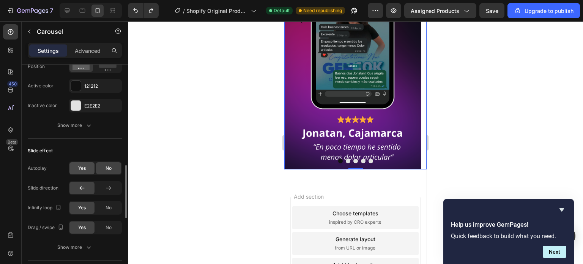
click at [86, 166] on span "Yes" at bounding box center [82, 168] width 8 height 7
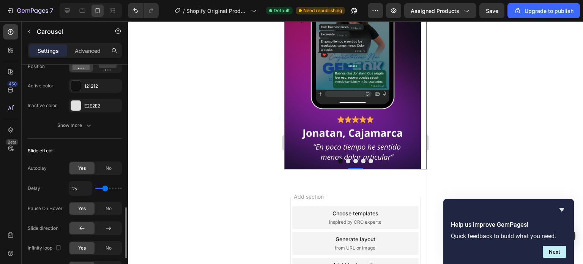
scroll to position [455, 0]
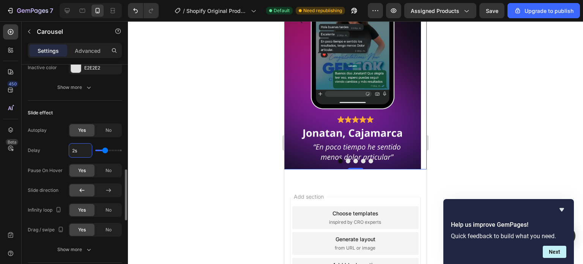
click at [83, 151] on input "2s" at bounding box center [80, 150] width 23 height 14
type input "3s"
type input "3"
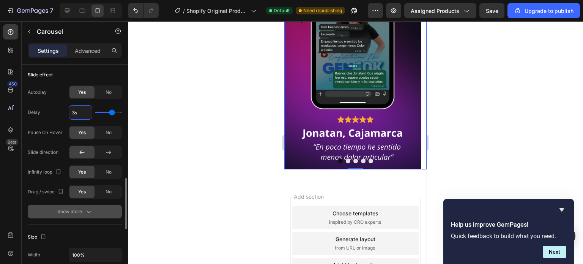
type input "3s"
click at [86, 211] on icon "button" at bounding box center [89, 211] width 8 height 8
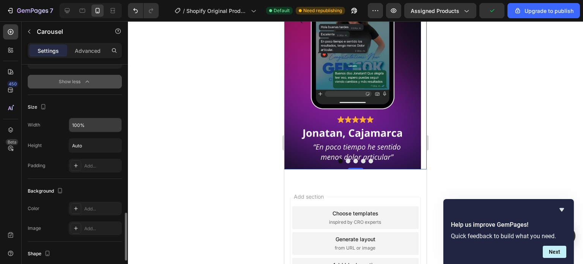
scroll to position [721, 0]
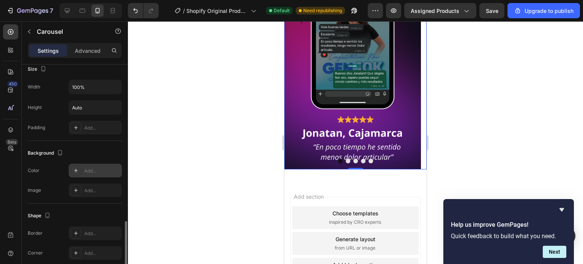
click at [86, 168] on div "Add..." at bounding box center [102, 170] width 36 height 7
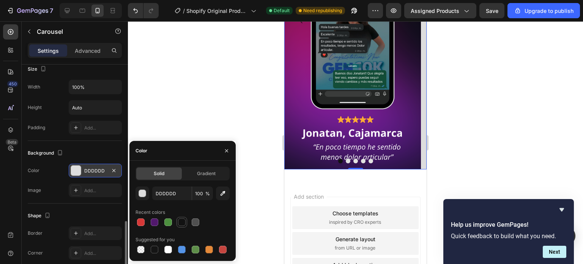
click at [179, 219] on div at bounding box center [182, 222] width 8 height 8
type input "121212"
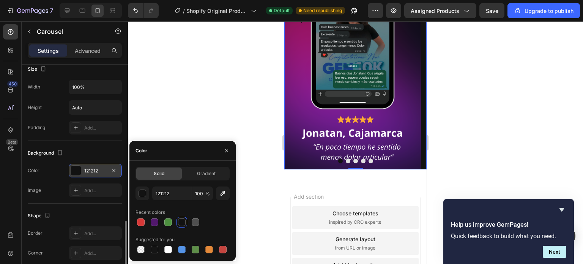
click at [448, 111] on div at bounding box center [355, 142] width 455 height 242
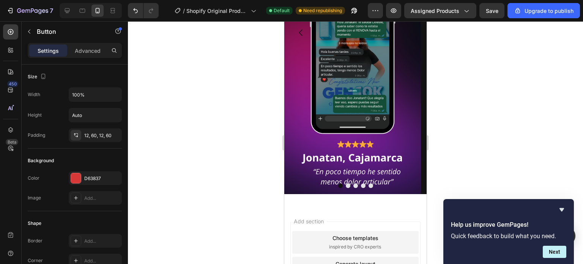
scroll to position [382, 0]
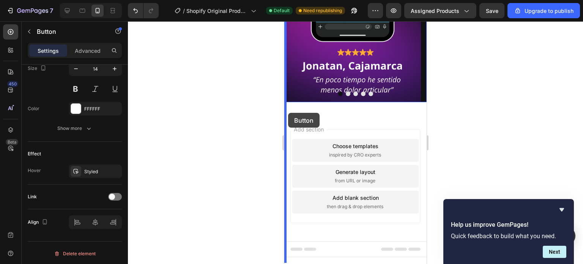
scroll to position [2636, 0]
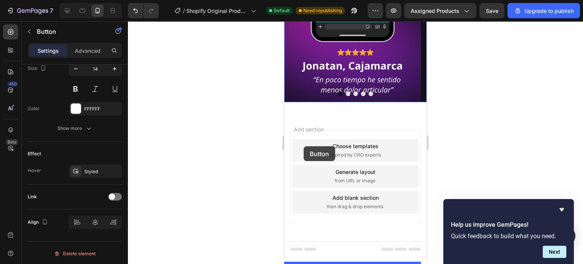
drag, startPoint x: 288, startPoint y: 83, endPoint x: 303, endPoint y: 146, distance: 64.8
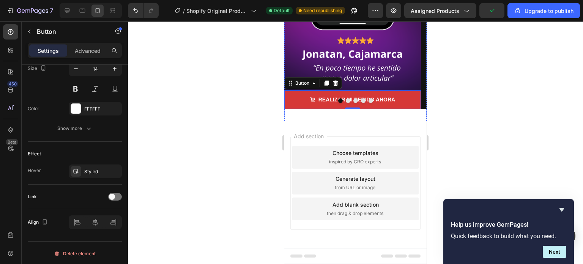
scroll to position [2630, 0]
click at [27, 35] on button "button" at bounding box center [29, 31] width 12 height 12
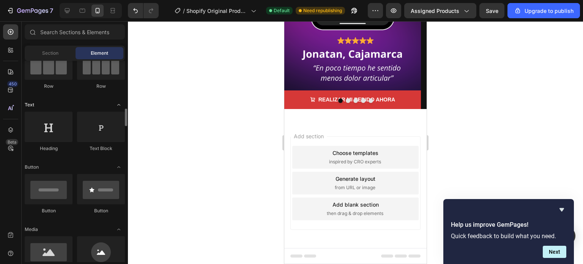
scroll to position [114, 0]
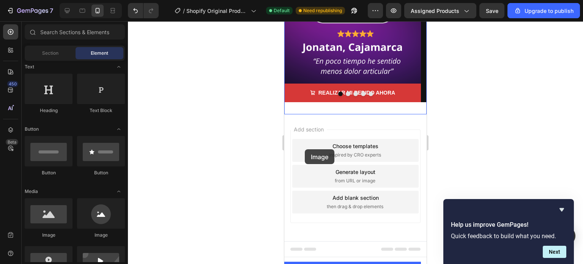
drag, startPoint x: 331, startPoint y: 235, endPoint x: 305, endPoint y: 149, distance: 89.7
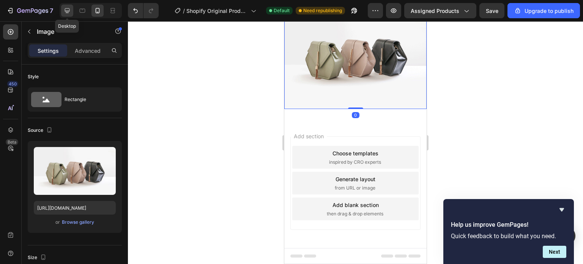
click at [72, 10] on div at bounding box center [67, 11] width 12 height 12
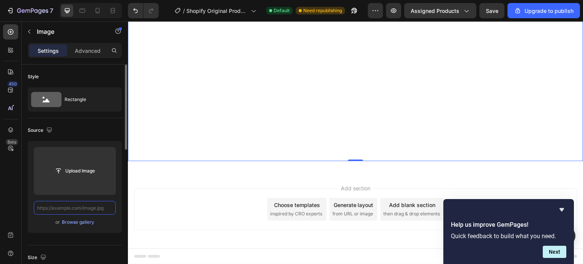
paste input "https://cdn.shopify.com/s/files/1/0760/1445/2965/files/Stock_Limitado.png?v=175…"
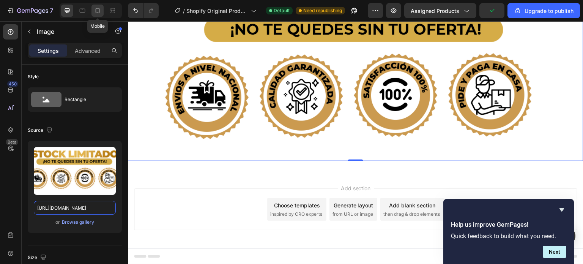
type input "https://cdn.shopify.com/s/files/1/0760/1445/2965/files/Stock_Limitado.png?v=175…"
click at [95, 9] on icon at bounding box center [98, 11] width 8 height 8
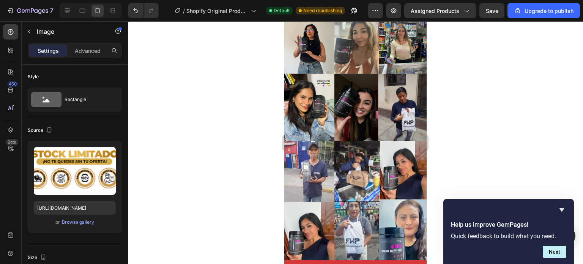
scroll to position [1208, 0]
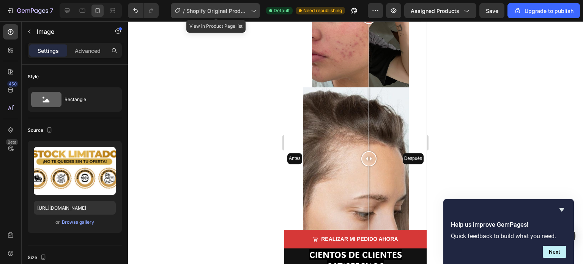
click at [254, 12] on icon at bounding box center [253, 11] width 4 height 2
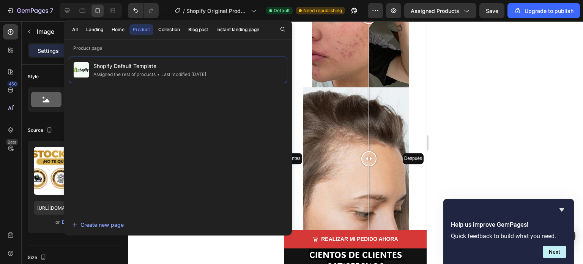
click at [502, 74] on div at bounding box center [355, 142] width 455 height 242
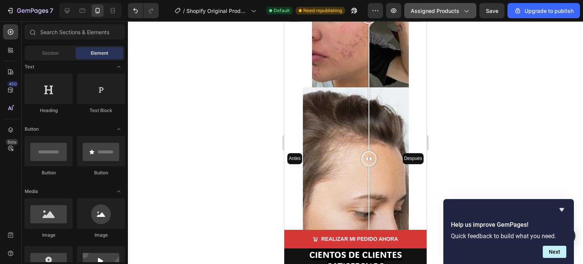
click at [467, 10] on icon "button" at bounding box center [466, 11] width 8 height 8
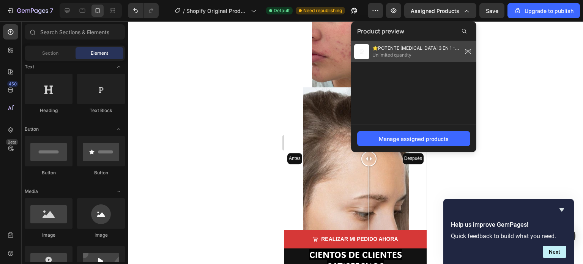
click at [426, 47] on span "⭐POTENTE RENOVA 3 EN 1 - COLAGENO RESVERATROL Y Q10⭐" at bounding box center [415, 48] width 87 height 7
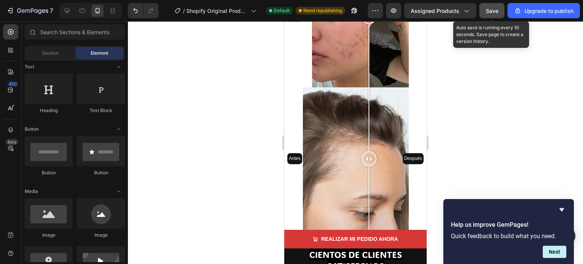
click at [494, 12] on span "Save" at bounding box center [491, 11] width 13 height 6
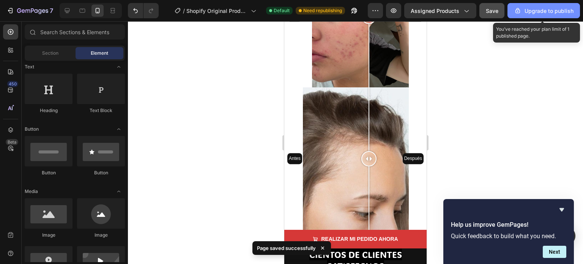
click at [532, 16] on button "Upgrade to publish" at bounding box center [543, 10] width 72 height 15
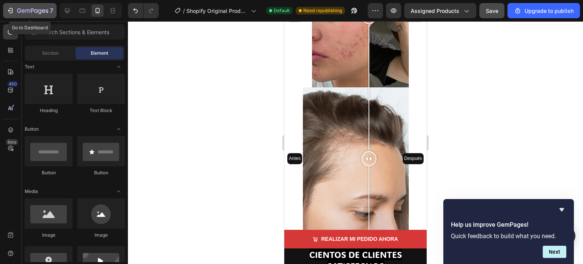
click at [11, 8] on icon "button" at bounding box center [10, 10] width 3 height 5
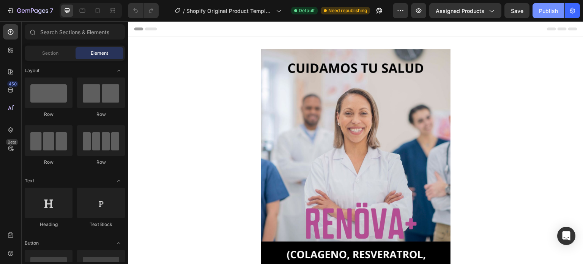
click at [549, 12] on div "Publish" at bounding box center [548, 11] width 19 height 8
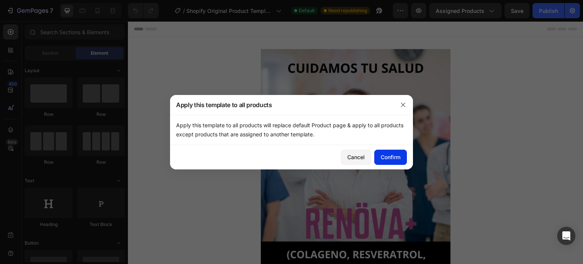
click at [392, 156] on div "Confirm" at bounding box center [390, 157] width 20 height 8
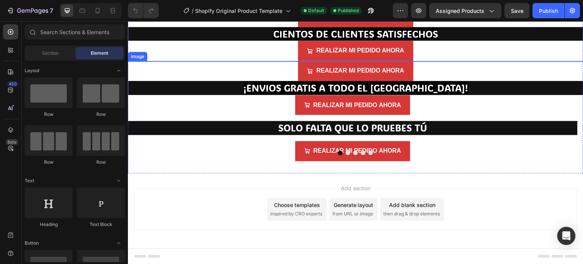
scroll to position [7395, 0]
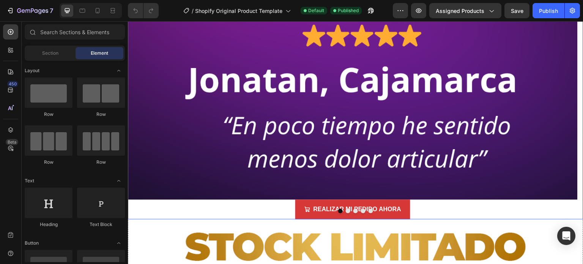
click at [369, 208] on button "Dot" at bounding box center [370, 210] width 5 height 5
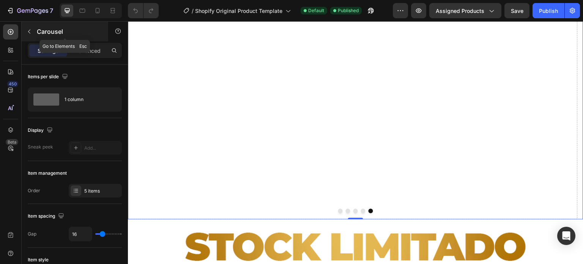
click at [29, 32] on icon "button" at bounding box center [29, 32] width 2 height 4
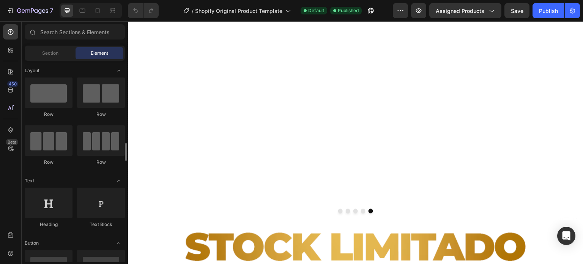
scroll to position [76, 0]
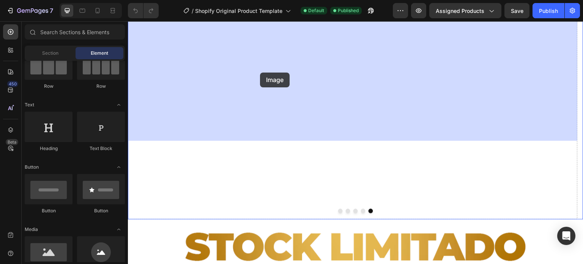
drag, startPoint x: 226, startPoint y: 238, endPoint x: 260, endPoint y: 72, distance: 169.1
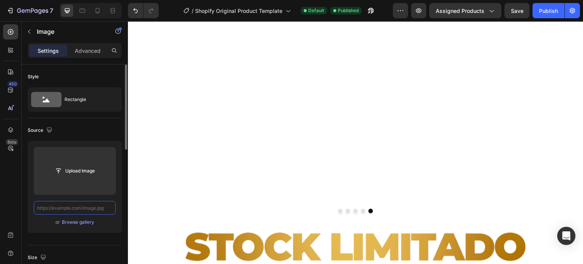
scroll to position [0, 0]
paste input "[URL][DOMAIN_NAME]"
type input "[URL][DOMAIN_NAME]"
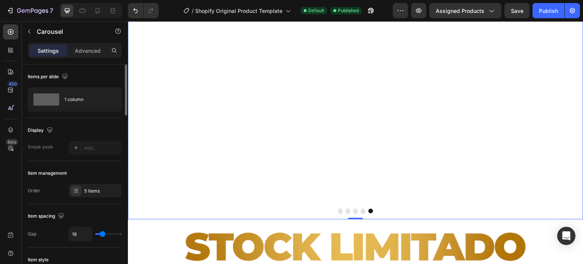
type input "6"
type input "0"
drag, startPoint x: 99, startPoint y: 233, endPoint x: 85, endPoint y: 231, distance: 14.5
type input "0"
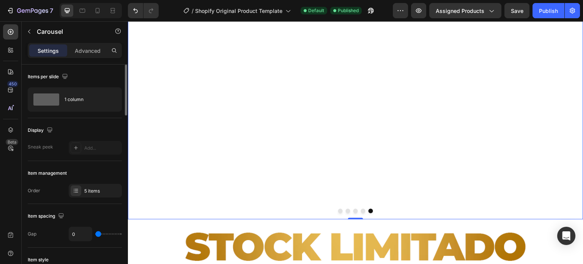
click at [95, 233] on input "range" at bounding box center [108, 234] width 27 height 2
type input "16"
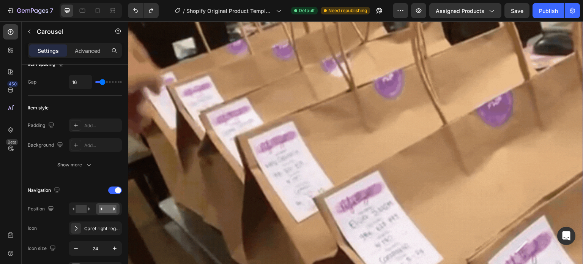
scroll to position [6409, 0]
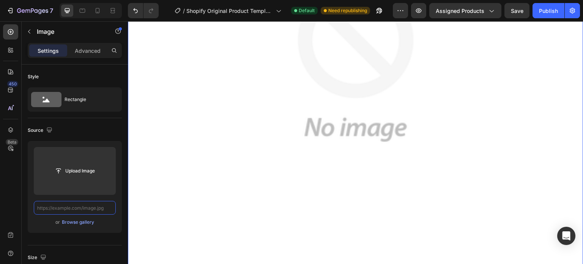
scroll to position [6068, 0]
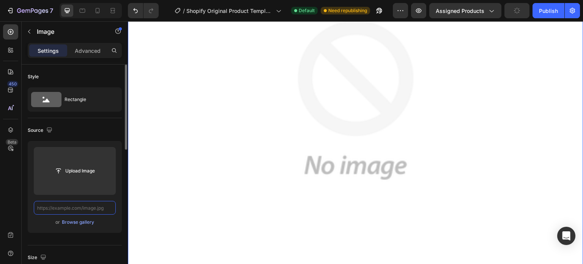
paste input "[URL][DOMAIN_NAME]"
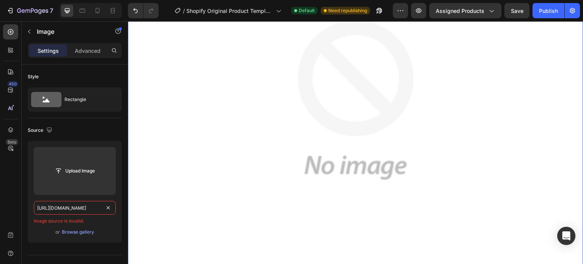
type input "[URL][DOMAIN_NAME]"
paste input "[URL][DOMAIN_NAME]"
type input "[URL][DOMAIN_NAME]"
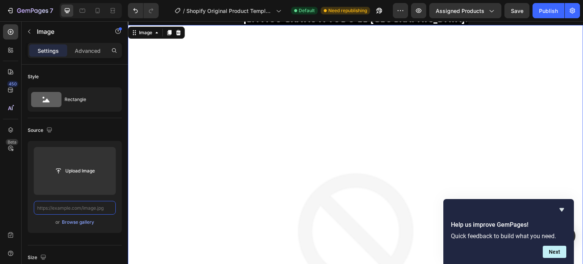
scroll to position [5916, 0]
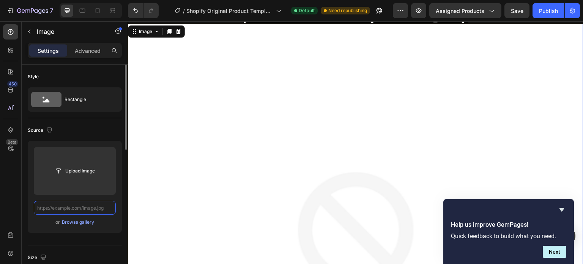
paste input "[URL][DOMAIN_NAME]"
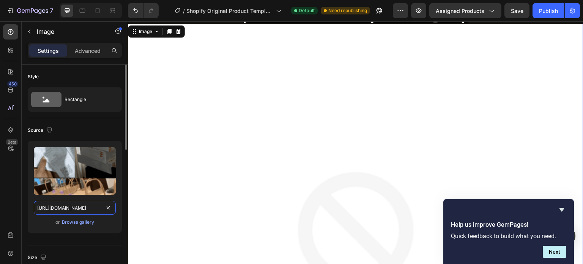
type input "[URL][DOMAIN_NAME]"
click at [110, 128] on div "Source" at bounding box center [75, 130] width 94 height 12
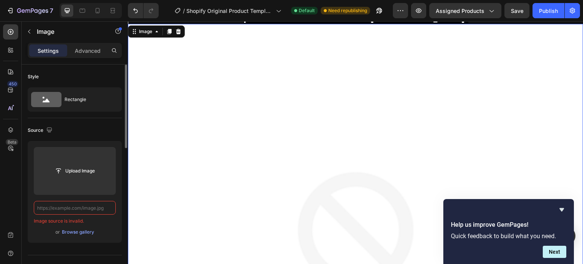
paste input "[URL][DOMAIN_NAME]"
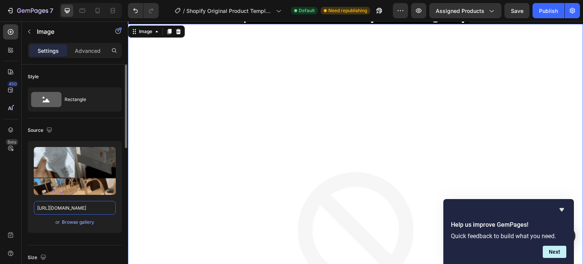
type input "[URL][DOMAIN_NAME]"
click at [117, 215] on div "Upload Image [URL][DOMAIN_NAME] or Browse gallery" at bounding box center [75, 187] width 94 height 92
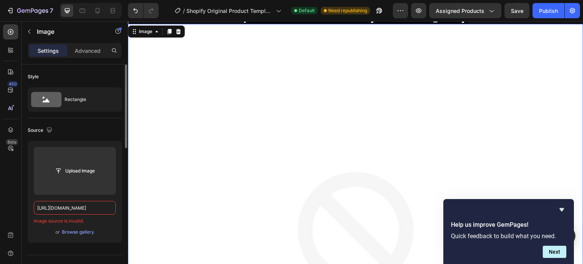
click at [117, 200] on div "Upload Image [URL][DOMAIN_NAME] Image source is invalid. or Browse gallery" at bounding box center [75, 192] width 94 height 102
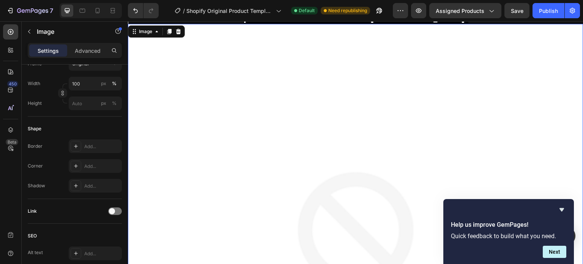
click at [267, 151] on img at bounding box center [355, 251] width 455 height 455
click at [366, 146] on img at bounding box center [355, 251] width 455 height 455
click at [203, 81] on img at bounding box center [355, 251] width 455 height 455
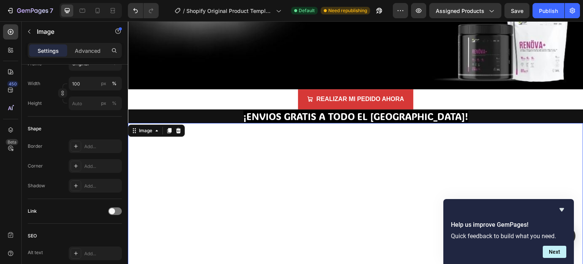
scroll to position [5802, 0]
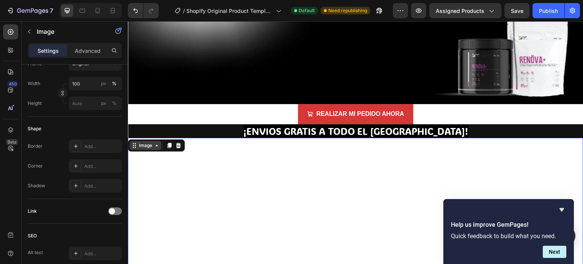
click at [140, 142] on div "Image" at bounding box center [145, 145] width 16 height 7
click at [141, 142] on div "Image" at bounding box center [145, 145] width 16 height 7
click at [98, 9] on icon at bounding box center [98, 11] width 8 height 8
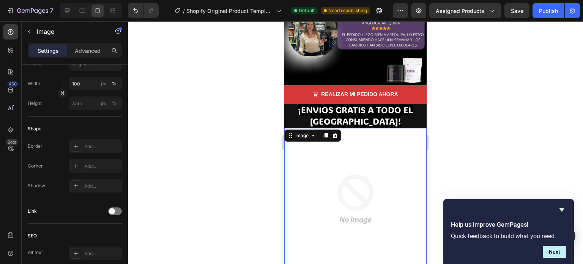
scroll to position [2171, 0]
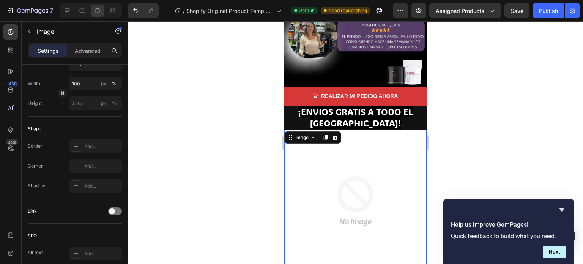
click at [327, 130] on img at bounding box center [355, 201] width 142 height 142
click at [346, 130] on img at bounding box center [355, 201] width 142 height 142
click at [347, 130] on img at bounding box center [355, 201] width 142 height 142
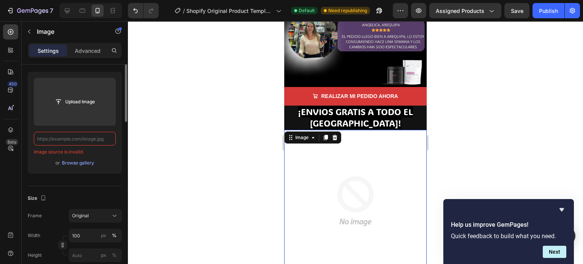
scroll to position [31, 0]
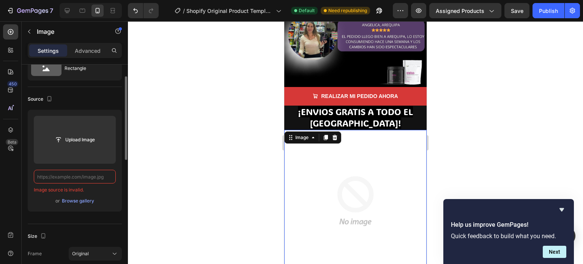
click at [94, 179] on input "text" at bounding box center [75, 177] width 82 height 14
paste input "[URL][DOMAIN_NAME]"
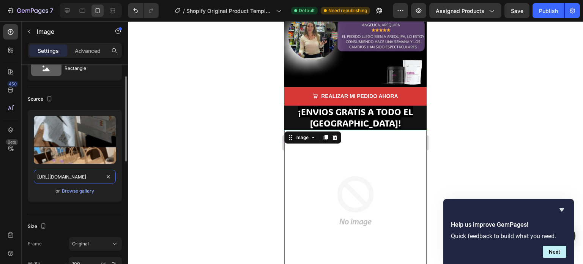
scroll to position [0, 152]
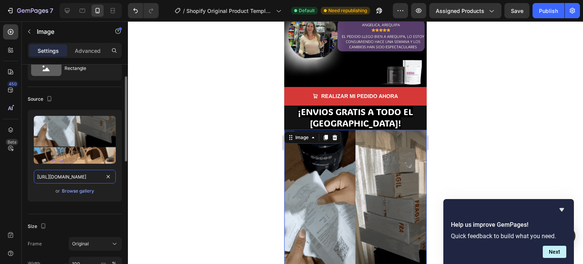
type input "[URL][DOMAIN_NAME]"
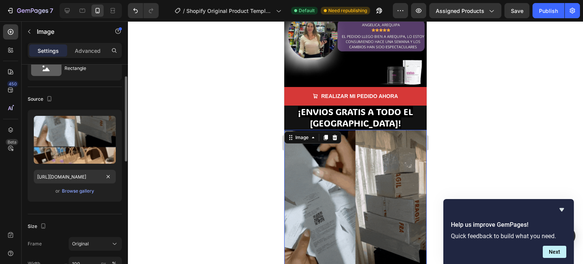
scroll to position [0, 0]
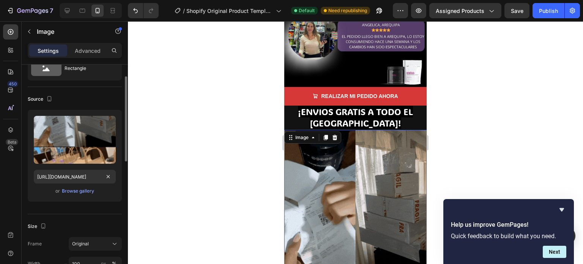
click at [120, 200] on div "Upload Image [URL][DOMAIN_NAME] or Browse gallery" at bounding box center [75, 156] width 94 height 92
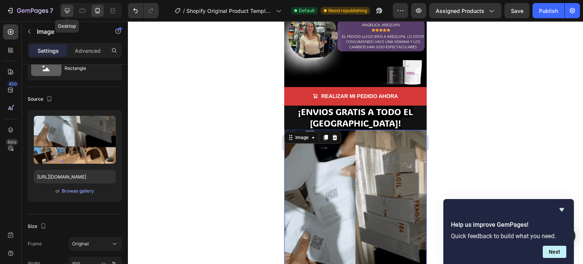
click at [68, 11] on icon at bounding box center [67, 10] width 5 height 5
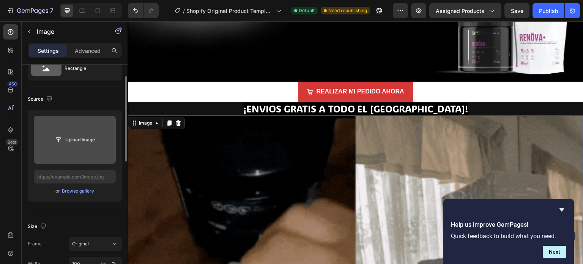
scroll to position [5824, 0]
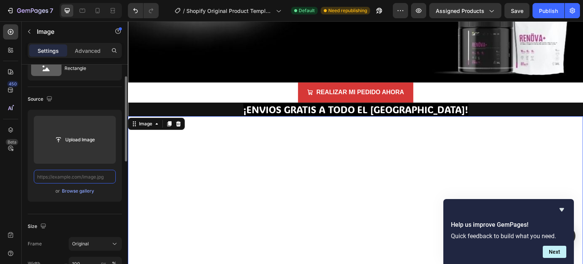
click at [72, 179] on input "text" at bounding box center [75, 177] width 82 height 14
paste input "[URL][DOMAIN_NAME]"
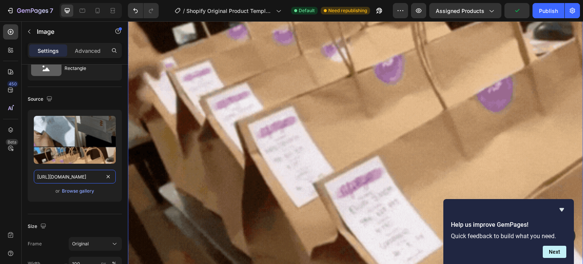
scroll to position [6507, 0]
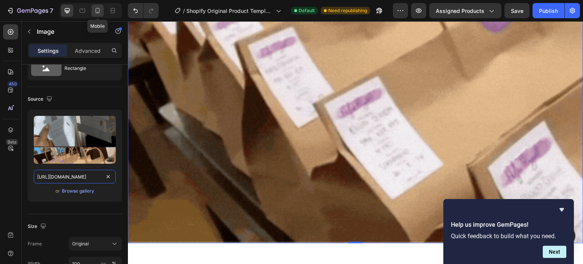
type input "[URL][DOMAIN_NAME]"
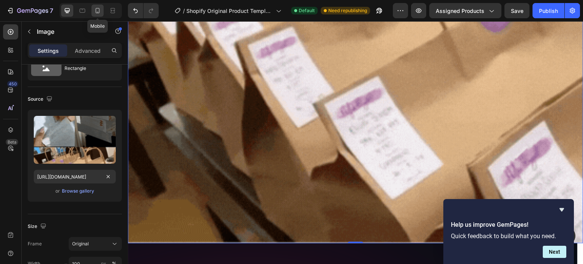
click at [97, 12] on icon at bounding box center [98, 11] width 8 height 8
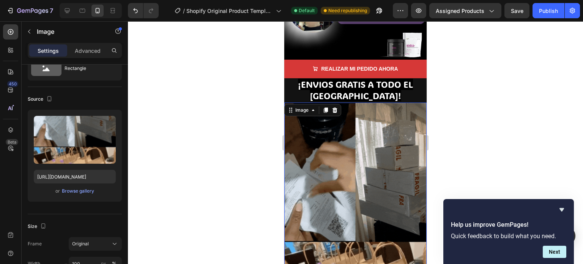
scroll to position [2170, 0]
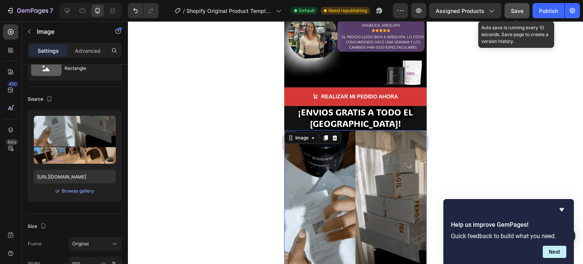
click at [517, 9] on span "Save" at bounding box center [516, 11] width 13 height 6
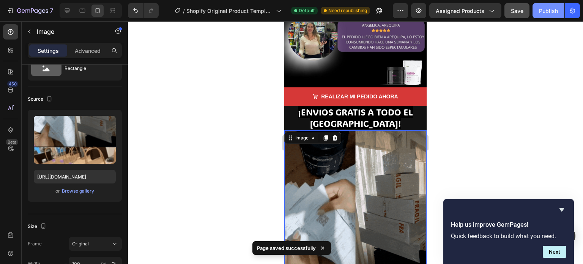
click at [537, 8] on button "Publish" at bounding box center [548, 10] width 32 height 15
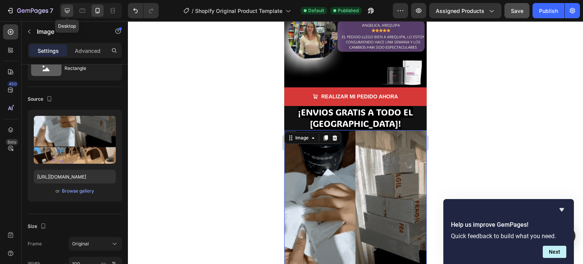
click at [70, 12] on icon at bounding box center [67, 11] width 8 height 8
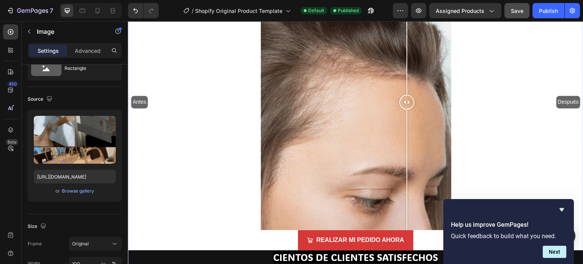
scroll to position [3852, 0]
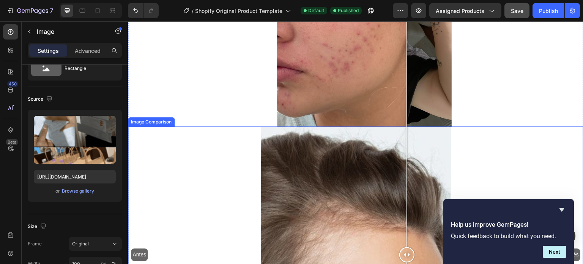
click at [176, 126] on div "Antes Después" at bounding box center [355, 254] width 455 height 256
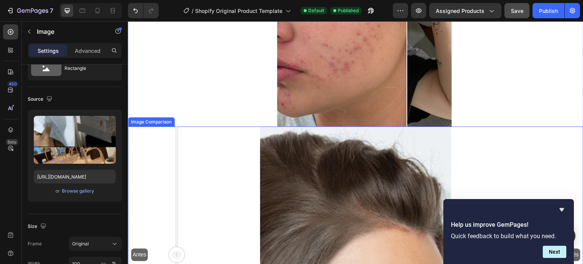
click at [141, 126] on div "Antes Después" at bounding box center [355, 254] width 455 height 256
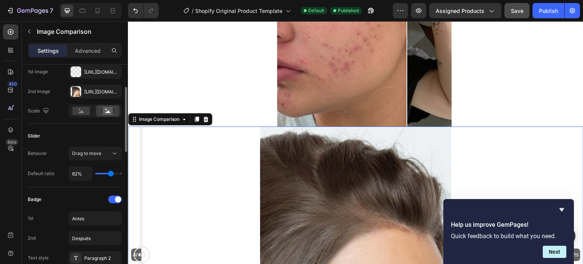
scroll to position [152, 0]
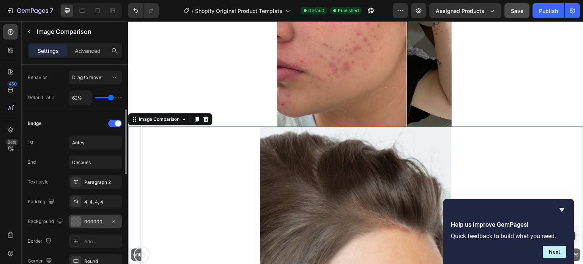
click at [93, 220] on div "000000" at bounding box center [95, 221] width 22 height 7
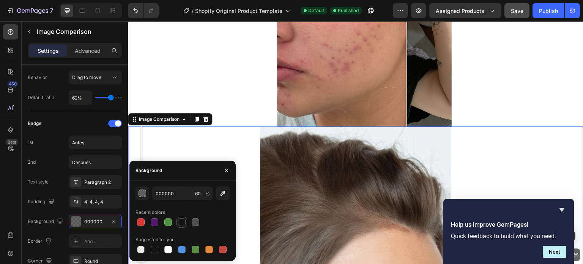
click at [185, 223] on div at bounding box center [181, 221] width 9 height 9
type input "121212"
type input "100"
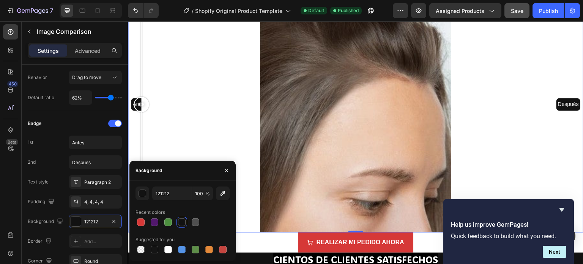
scroll to position [4004, 0]
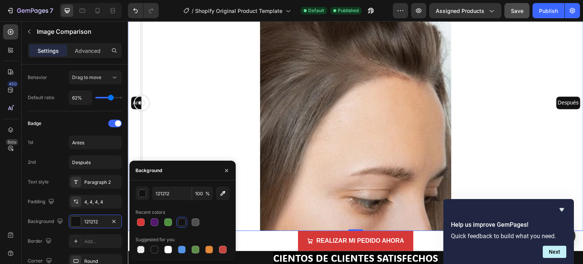
type input "000000"
type input "60"
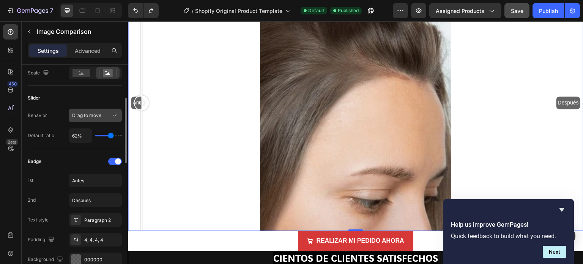
click at [104, 115] on div "Drag to move" at bounding box center [91, 115] width 39 height 7
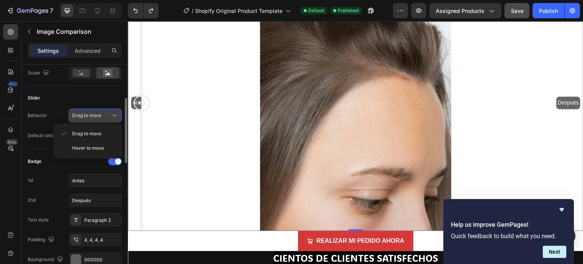
click at [104, 115] on div "Drag to move" at bounding box center [91, 115] width 39 height 7
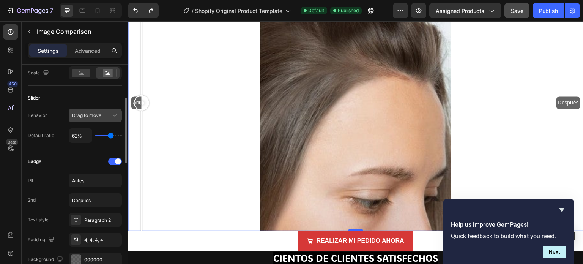
click at [104, 116] on div "Drag to move" at bounding box center [91, 115] width 39 height 7
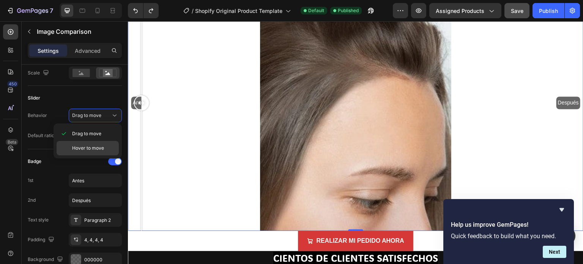
click at [91, 148] on span "Hover to move" at bounding box center [88, 147] width 32 height 7
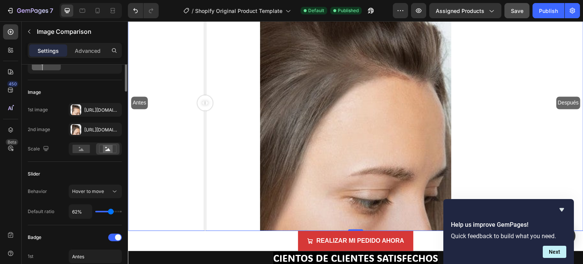
scroll to position [0, 0]
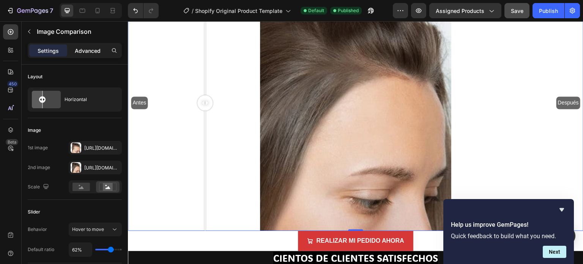
click at [85, 53] on p "Advanced" at bounding box center [88, 51] width 26 height 8
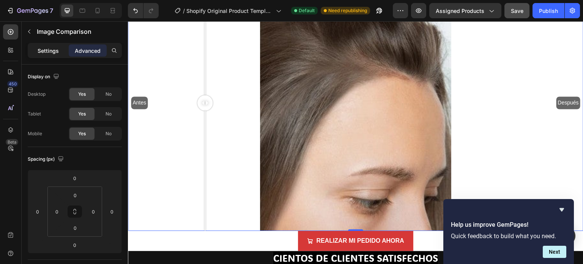
click at [47, 50] on p "Settings" at bounding box center [48, 51] width 21 height 8
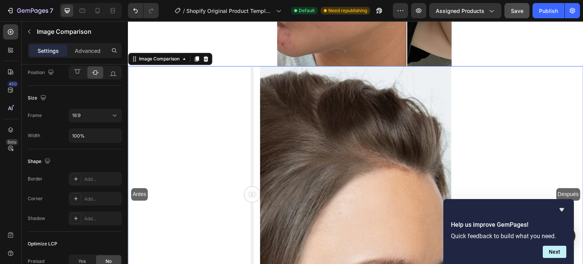
scroll to position [3814, 0]
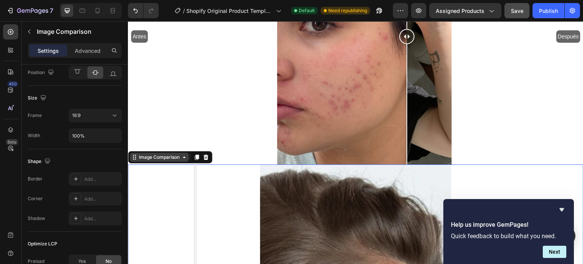
click at [185, 152] on div "Image Comparison" at bounding box center [159, 156] width 59 height 9
click at [162, 154] on div "Image Comparison" at bounding box center [159, 157] width 44 height 7
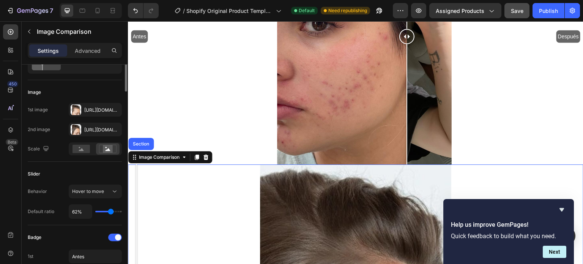
scroll to position [0, 0]
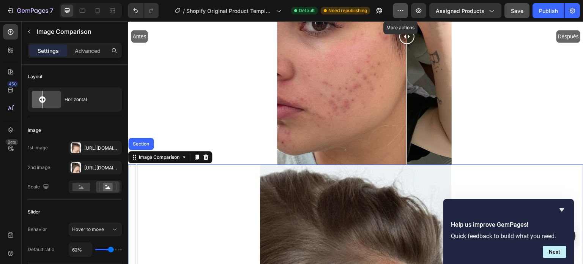
click at [400, 15] on button "button" at bounding box center [400, 10] width 15 height 15
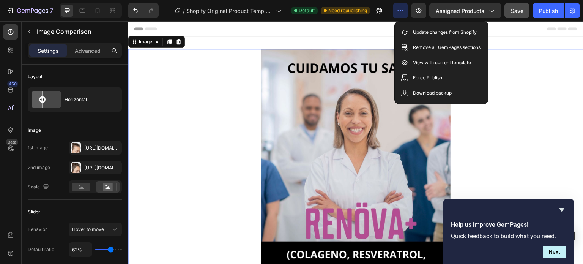
click at [190, 59] on div at bounding box center [355, 217] width 455 height 337
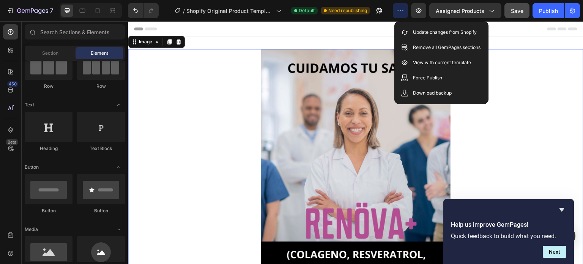
click at [216, 32] on div at bounding box center [355, 28] width 443 height 15
click at [262, 33] on div at bounding box center [355, 28] width 443 height 15
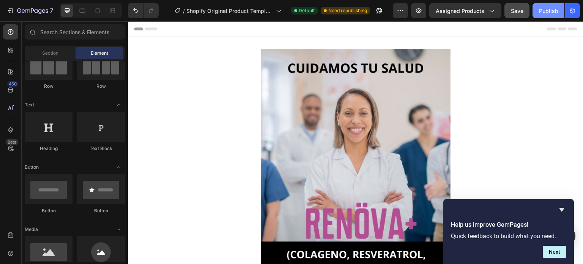
click at [553, 12] on div "Publish" at bounding box center [548, 11] width 19 height 8
